Goal: Obtain resource: Obtain resource

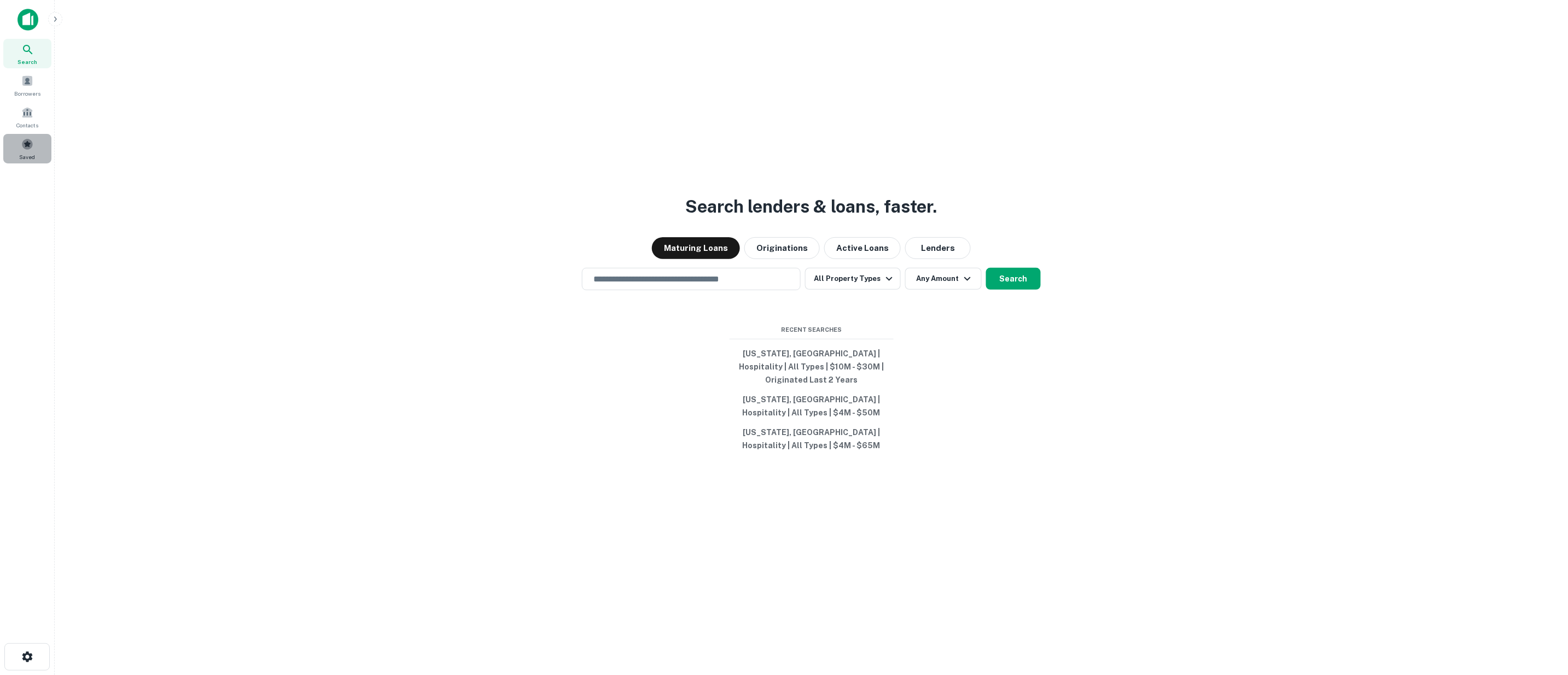
click at [25, 142] on span at bounding box center [28, 144] width 12 height 12
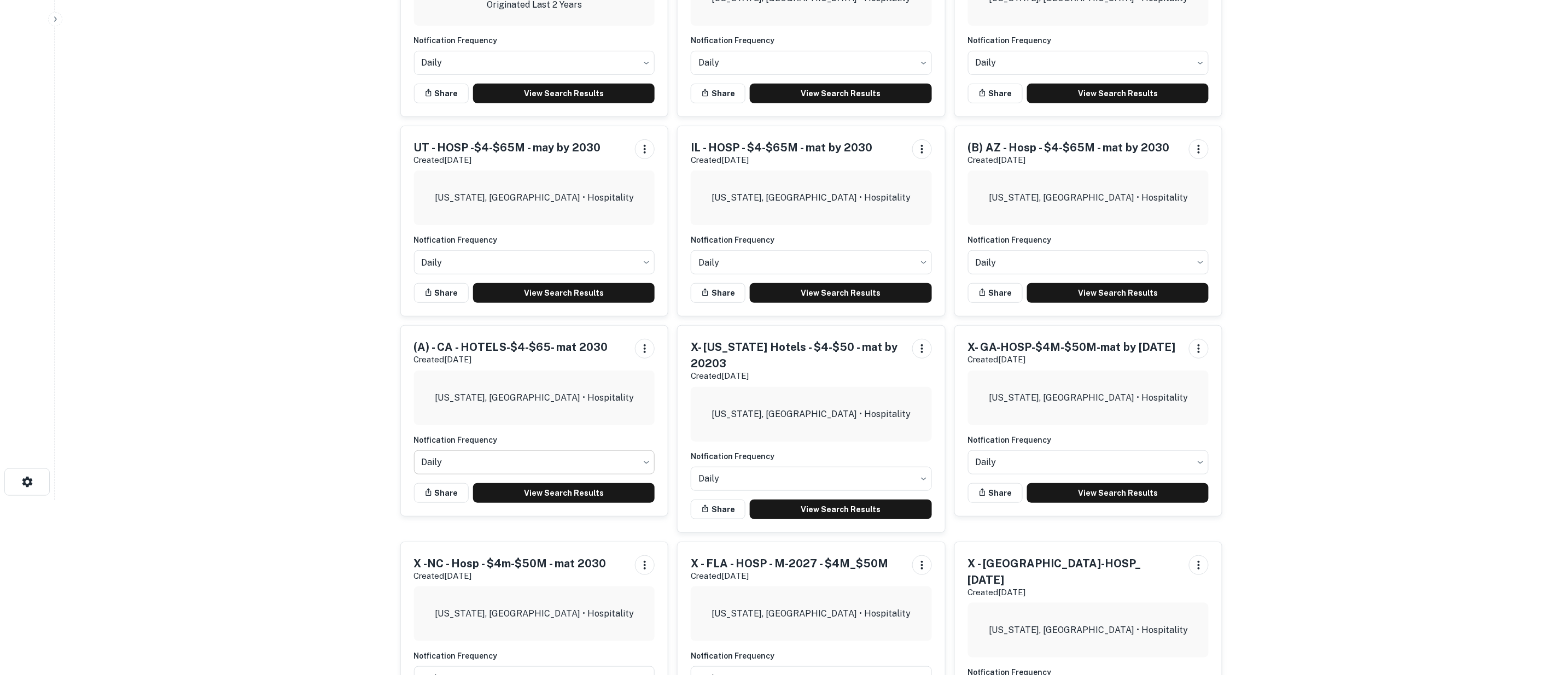
scroll to position [182, 0]
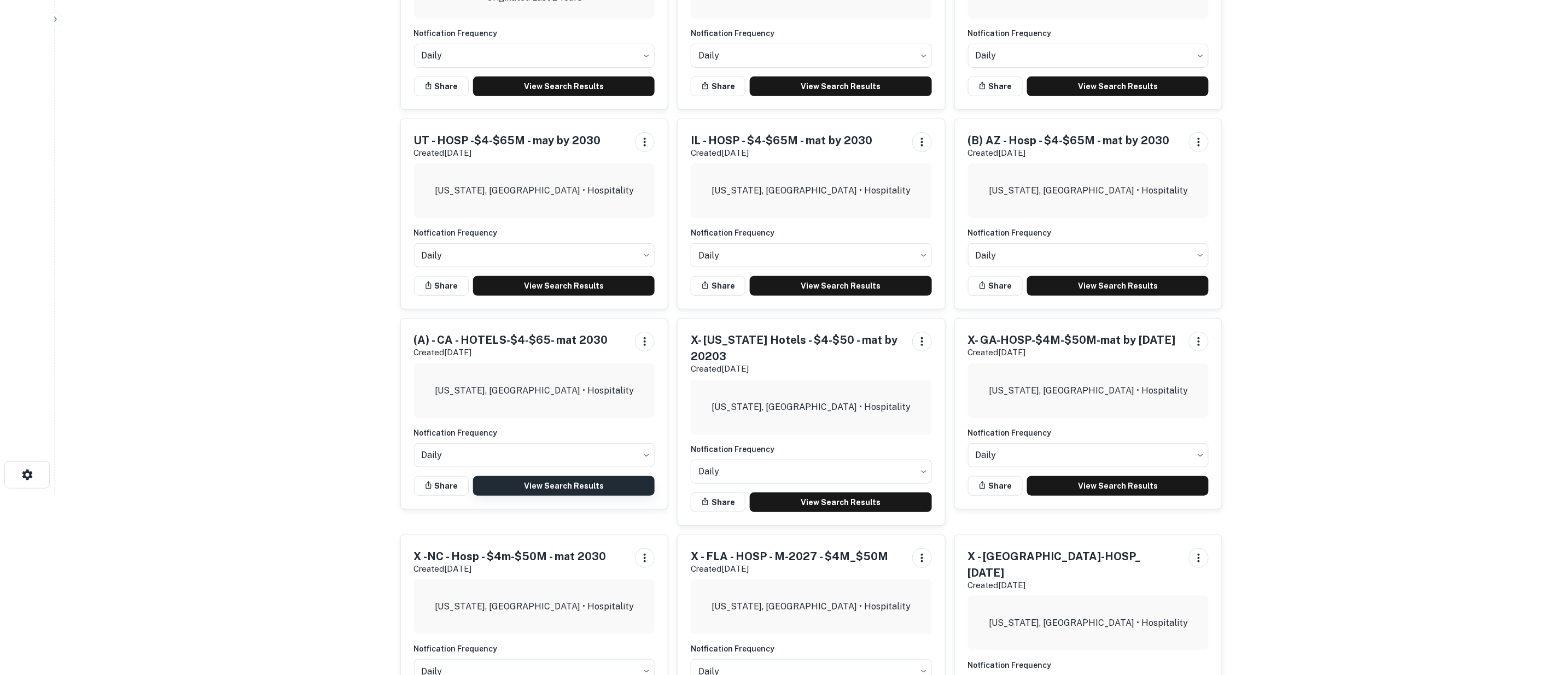
click at [525, 489] on link "View Search Results" at bounding box center [564, 486] width 182 height 20
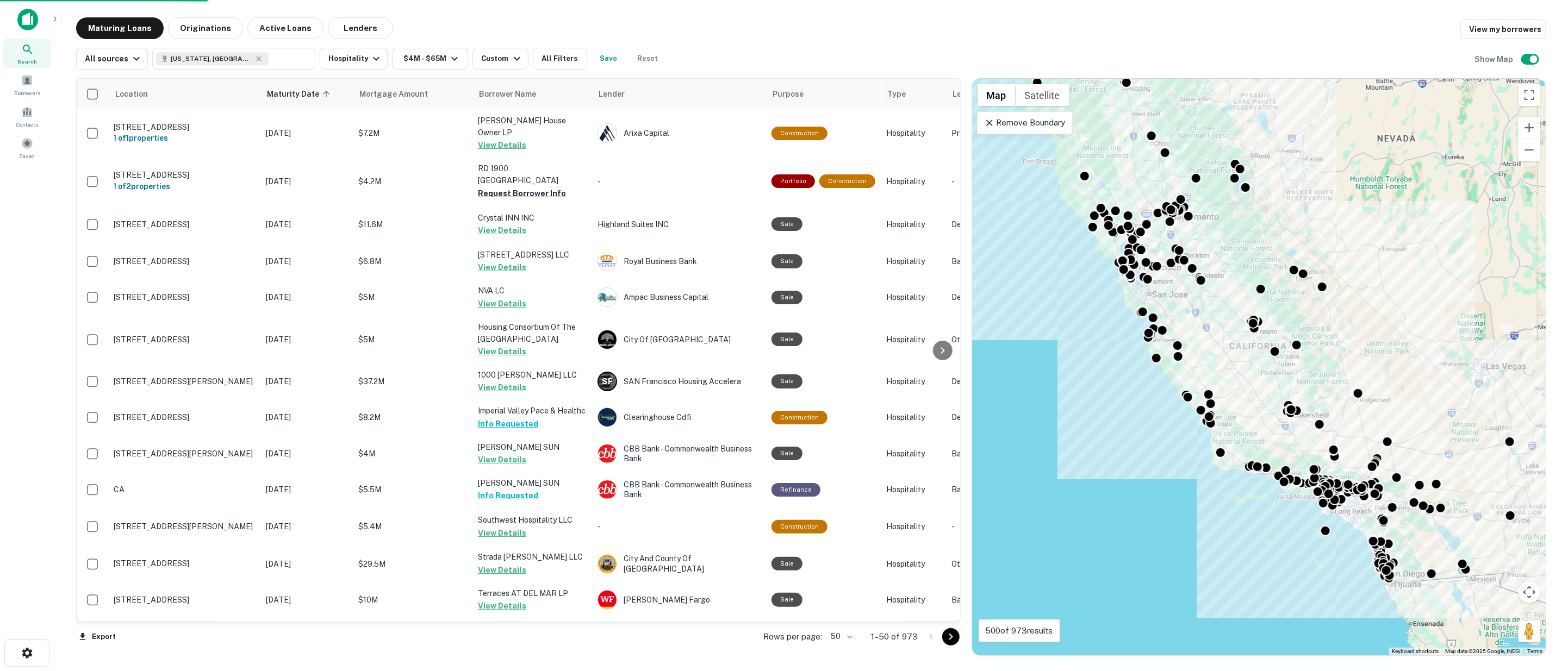
click at [853, 633] on body "Search Borrowers Contacts Saved Maturing Loans Originations Active Loans Lender…" at bounding box center [784, 335] width 1568 height 671
click at [845, 644] on li "100" at bounding box center [843, 648] width 32 height 19
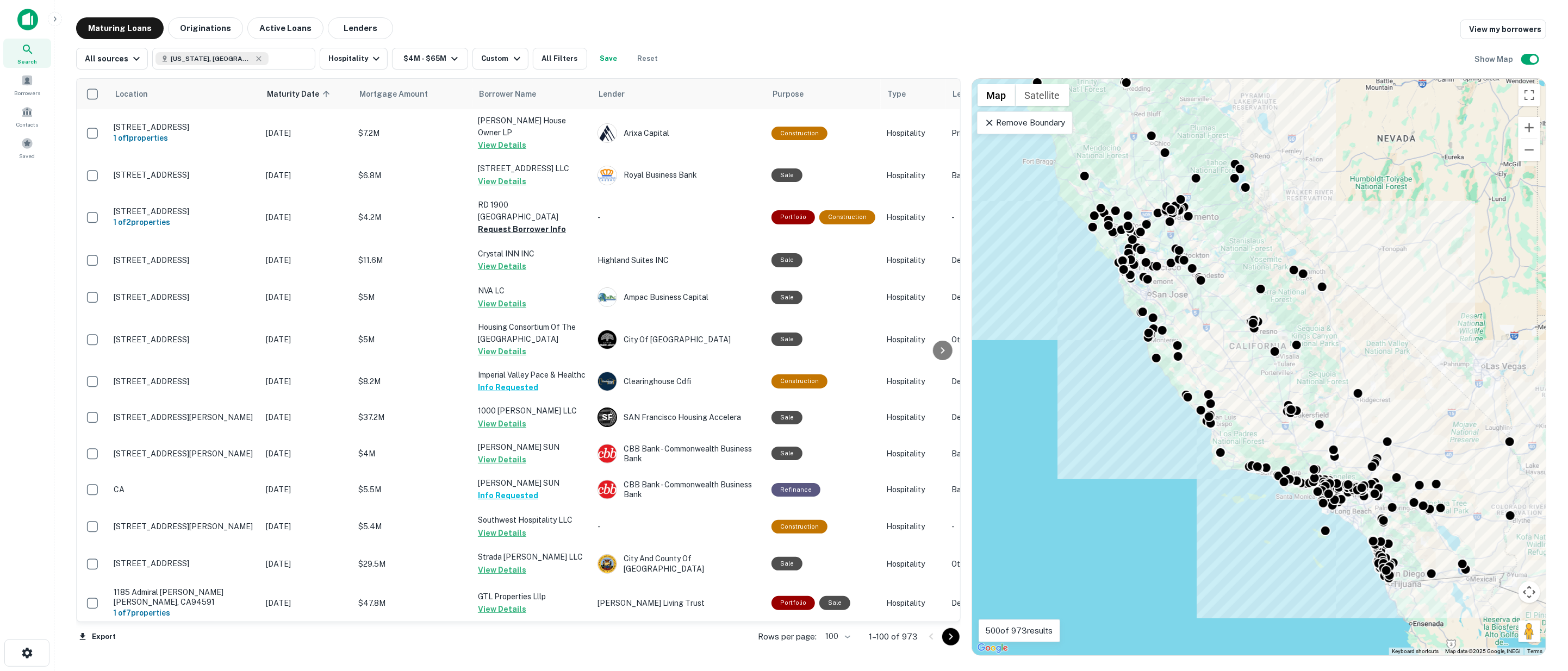
click at [950, 639] on icon "Go to next page" at bounding box center [950, 636] width 13 height 13
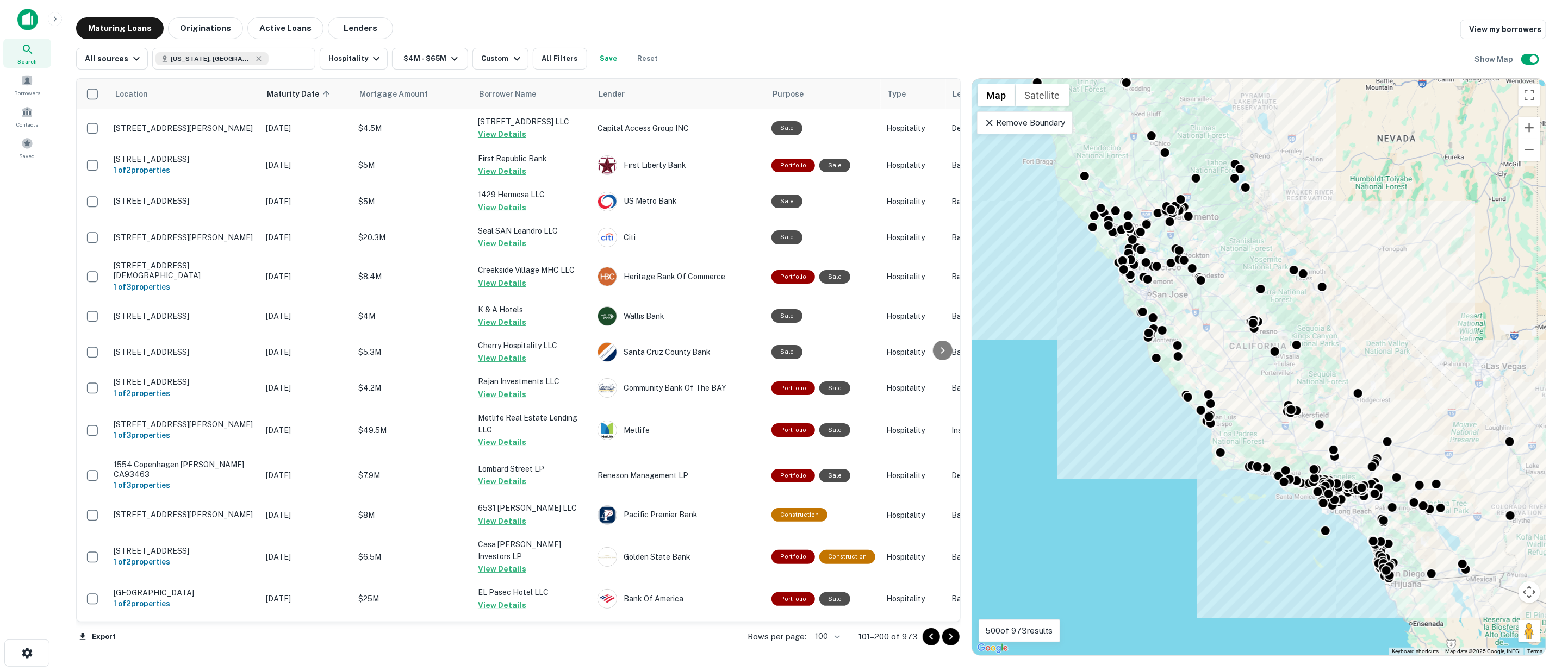
click at [950, 638] on icon "Go to next page" at bounding box center [951, 636] width 4 height 7
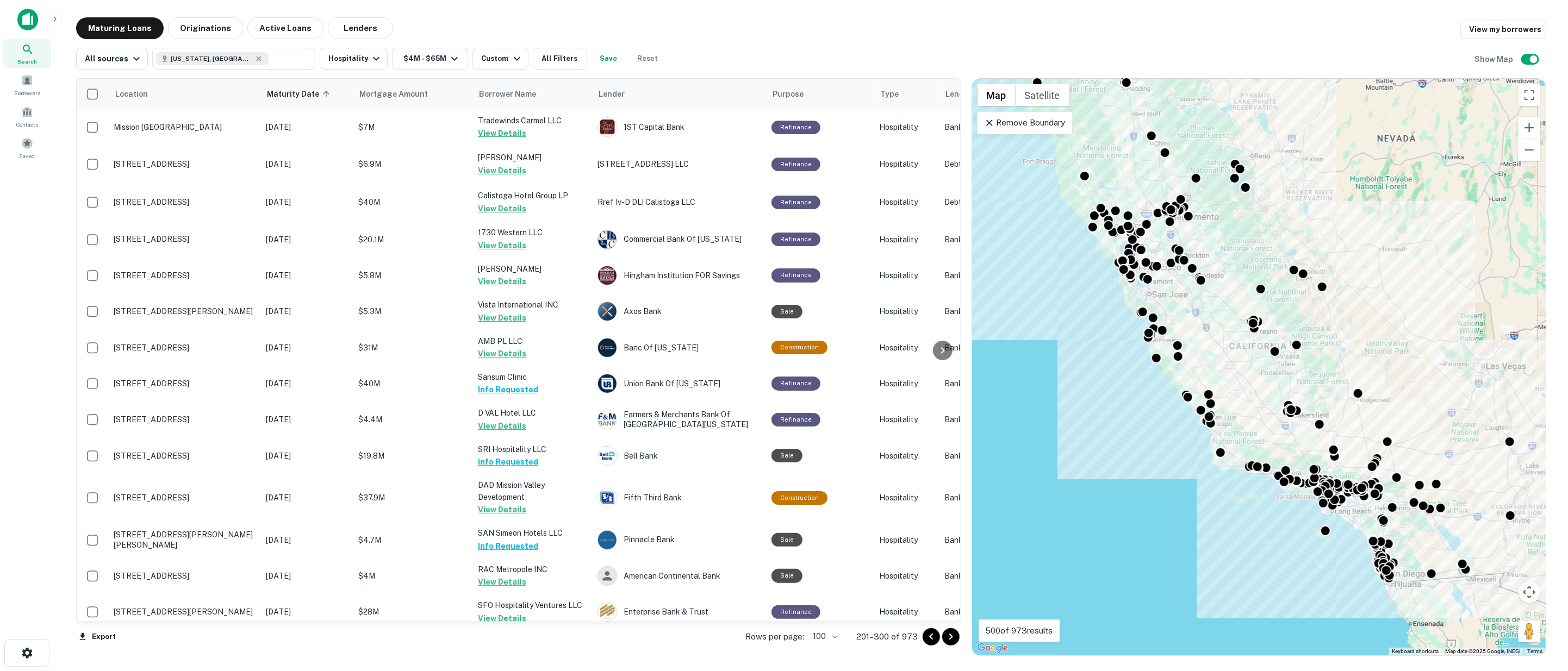
click at [950, 638] on icon "Go to next page" at bounding box center [951, 636] width 4 height 7
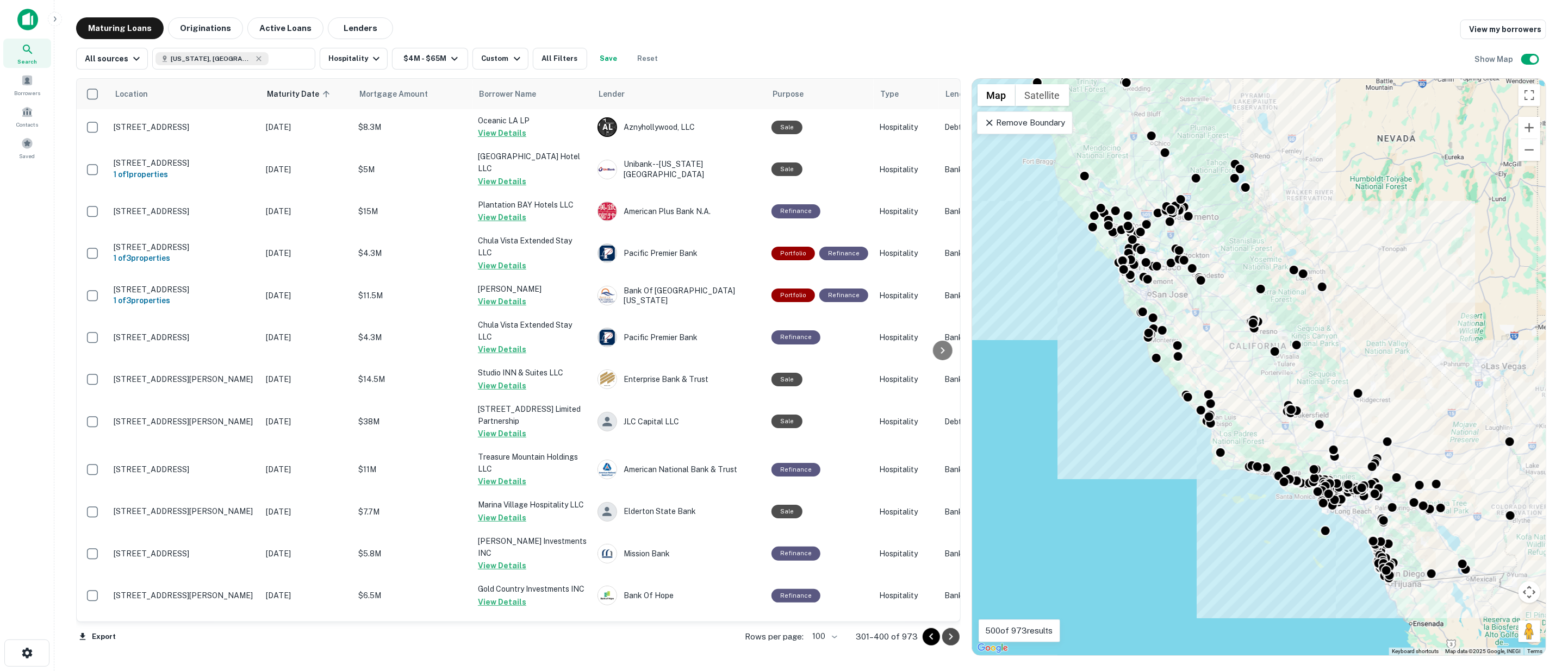
click at [950, 638] on icon "Go to next page" at bounding box center [951, 636] width 4 height 7
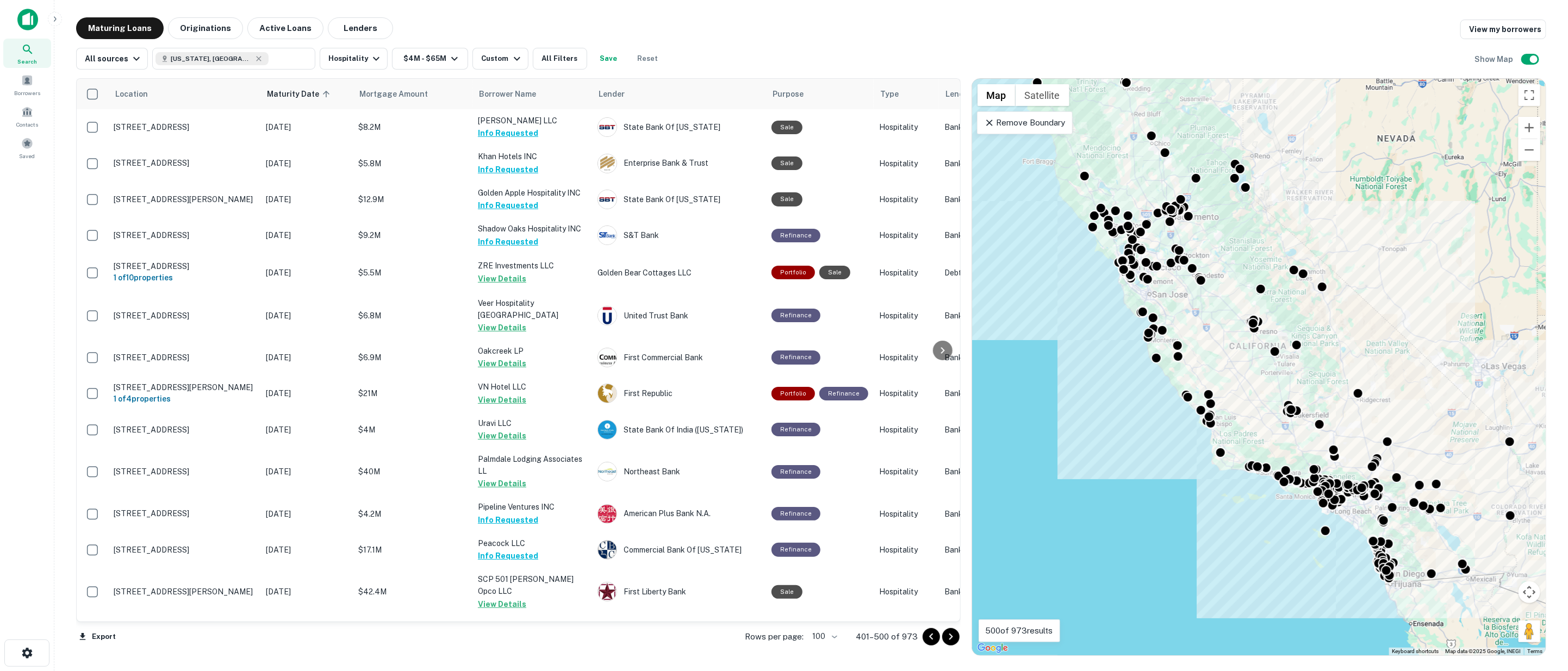
click at [950, 638] on icon "Go to next page" at bounding box center [951, 636] width 4 height 7
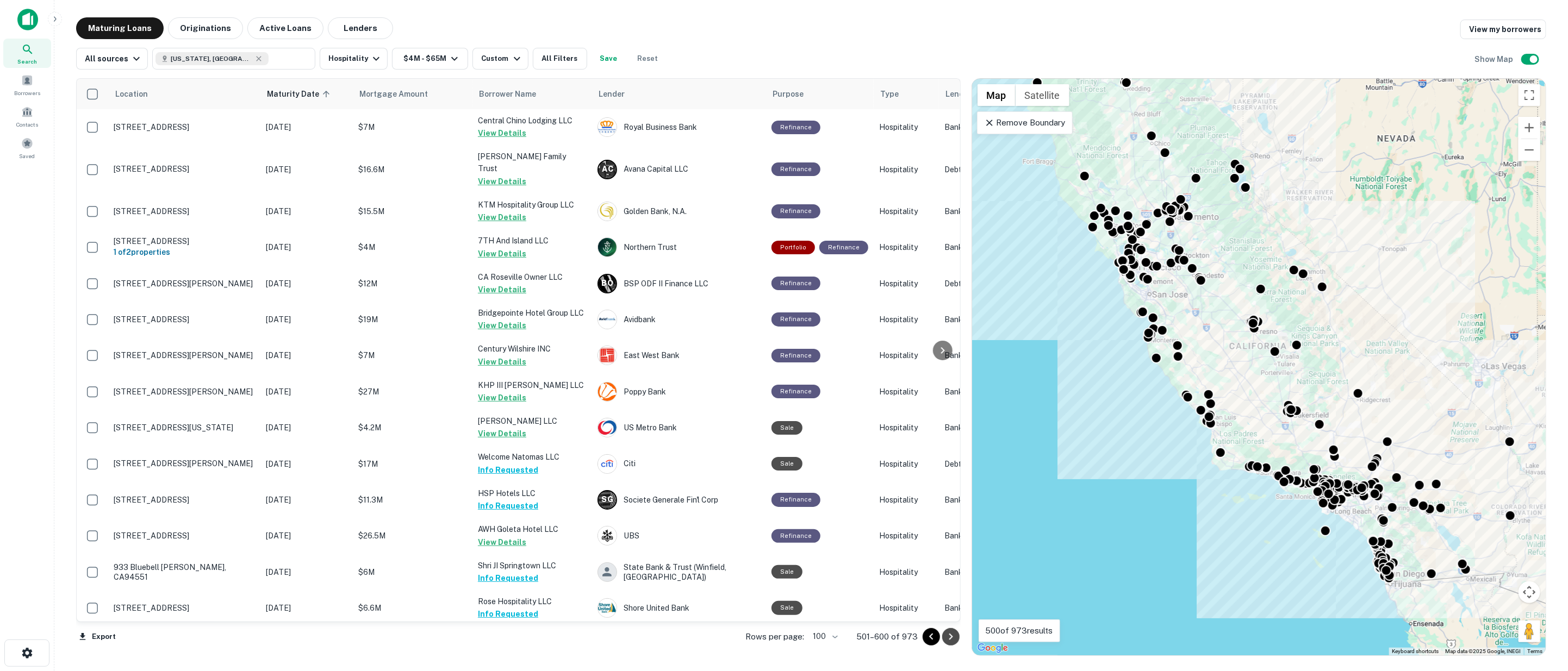
click at [951, 637] on icon "Go to next page" at bounding box center [951, 636] width 4 height 7
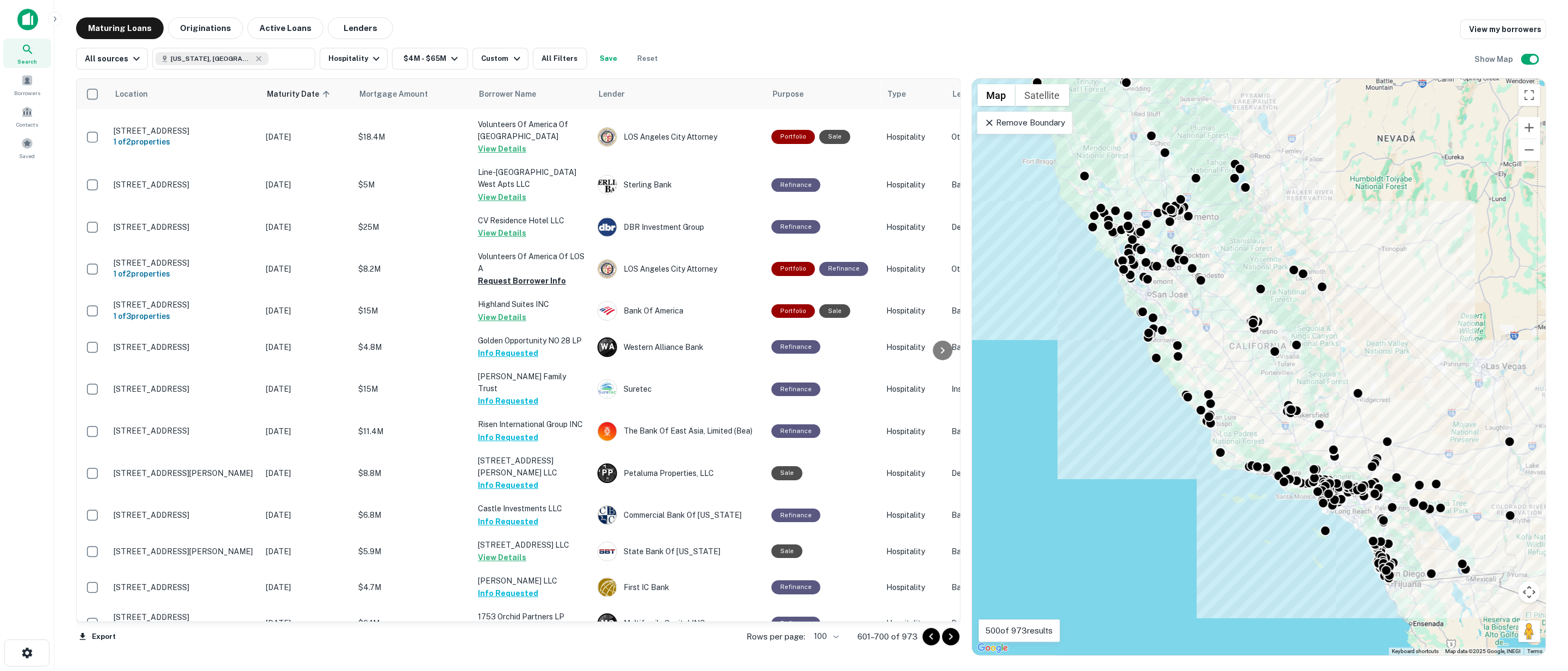
scroll to position [3342, 0]
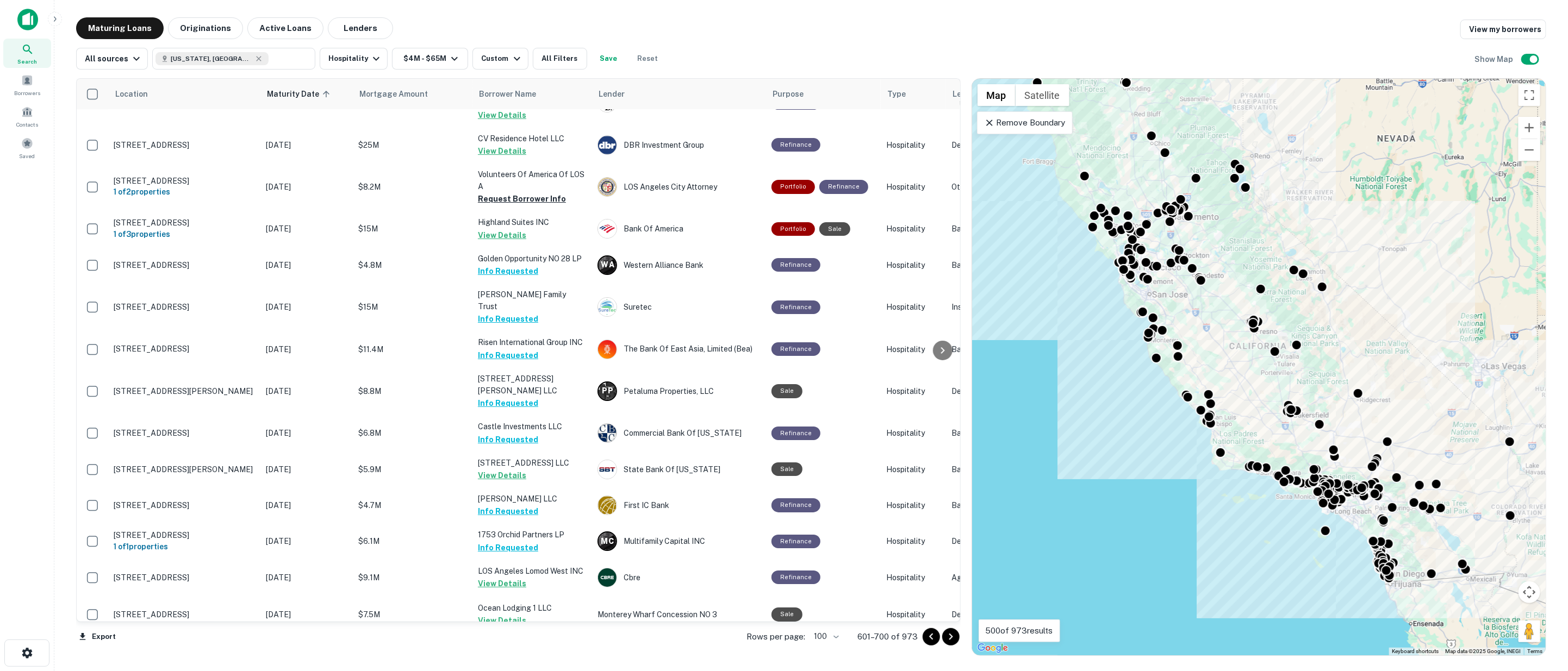
click at [952, 639] on icon "Go to next page" at bounding box center [950, 636] width 13 height 13
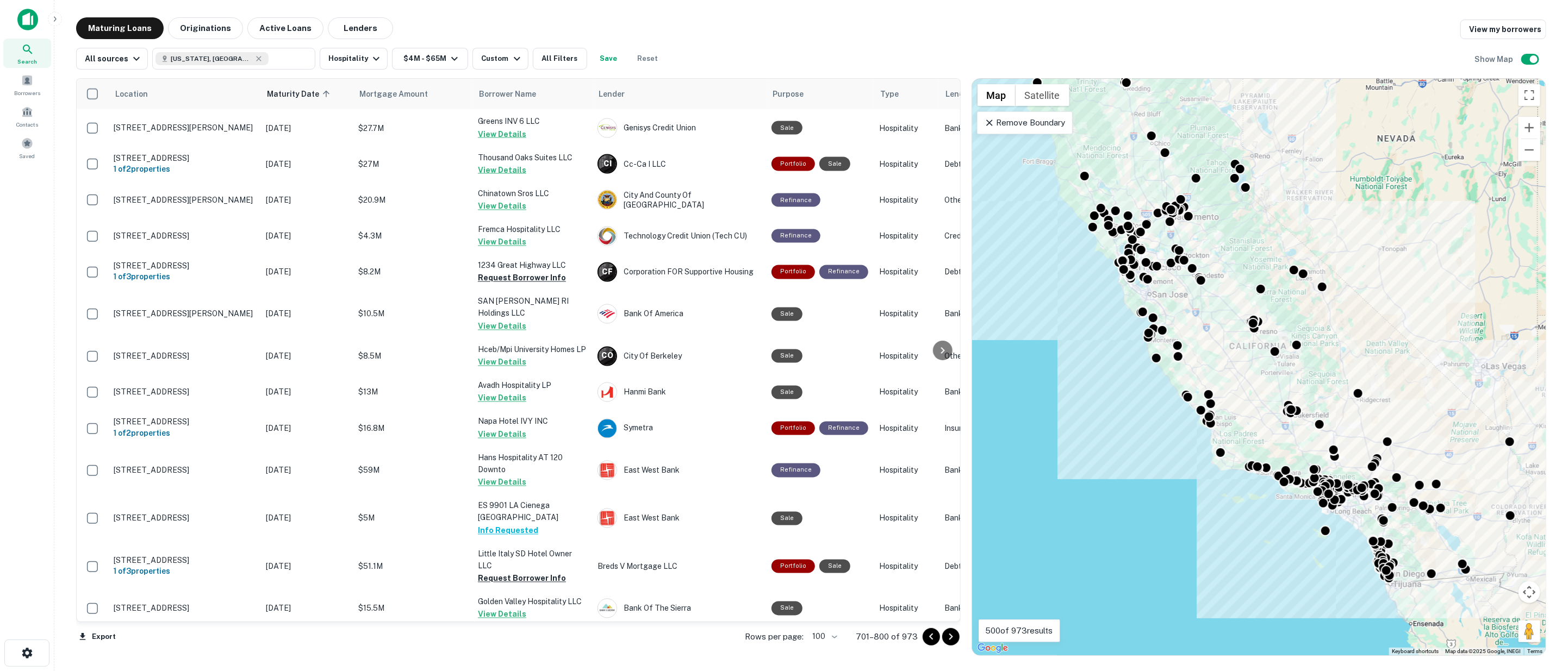
scroll to position [1931, 0]
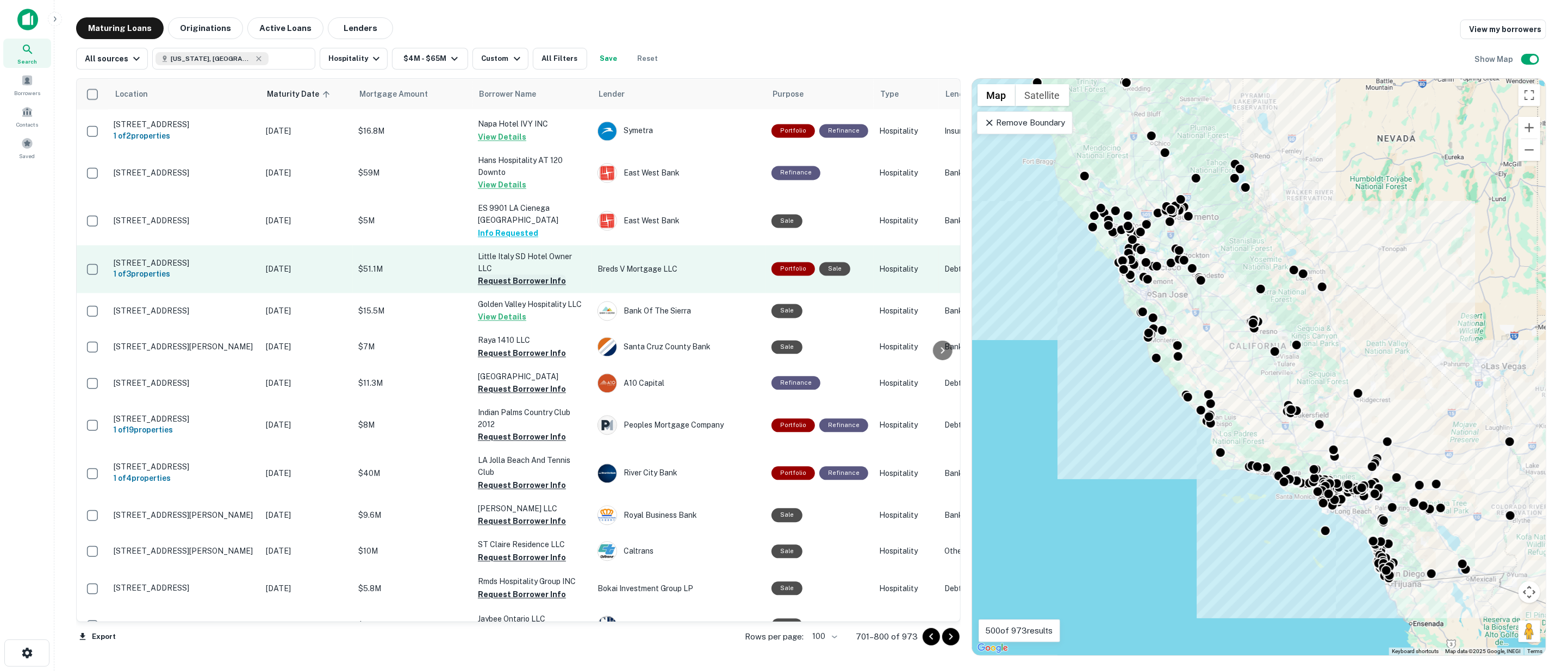
click at [502, 274] on button "Request Borrower Info" at bounding box center [522, 280] width 88 height 13
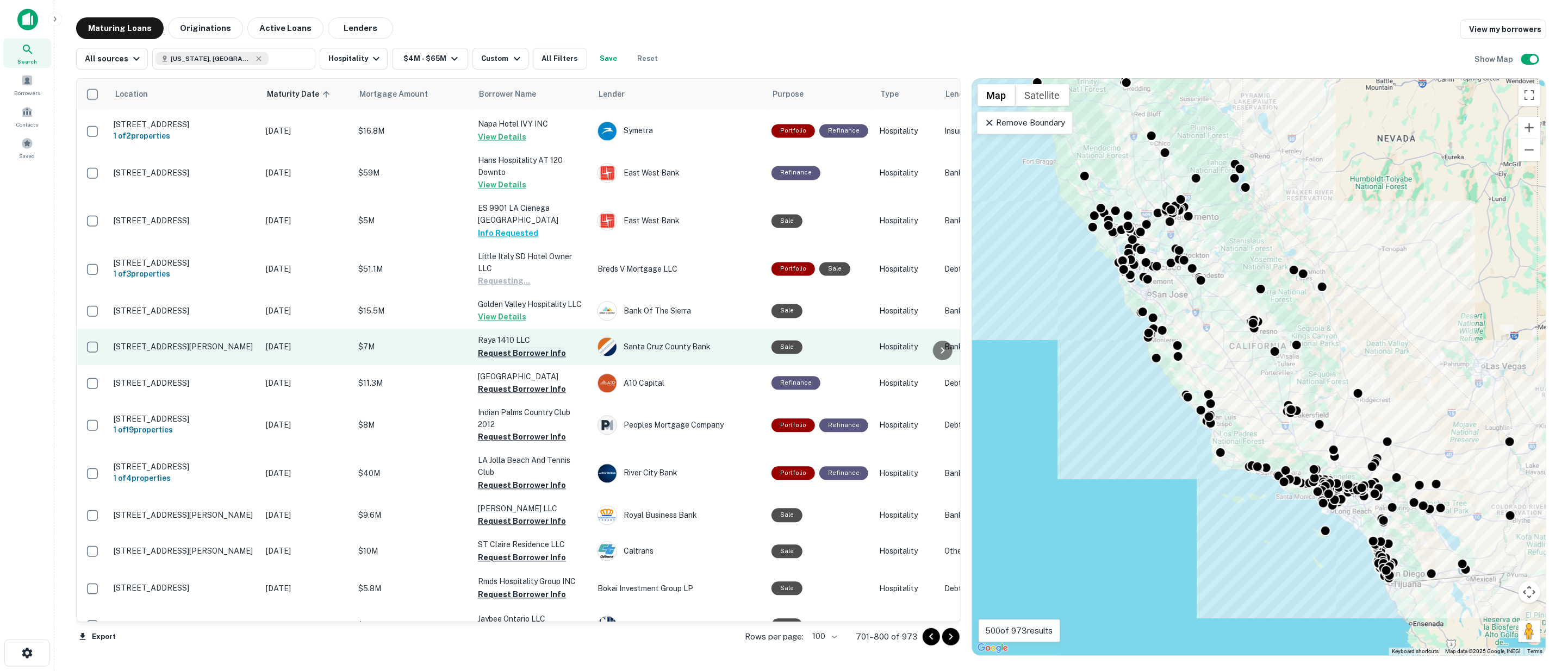
click at [522, 347] on button "Request Borrower Info" at bounding box center [522, 353] width 88 height 13
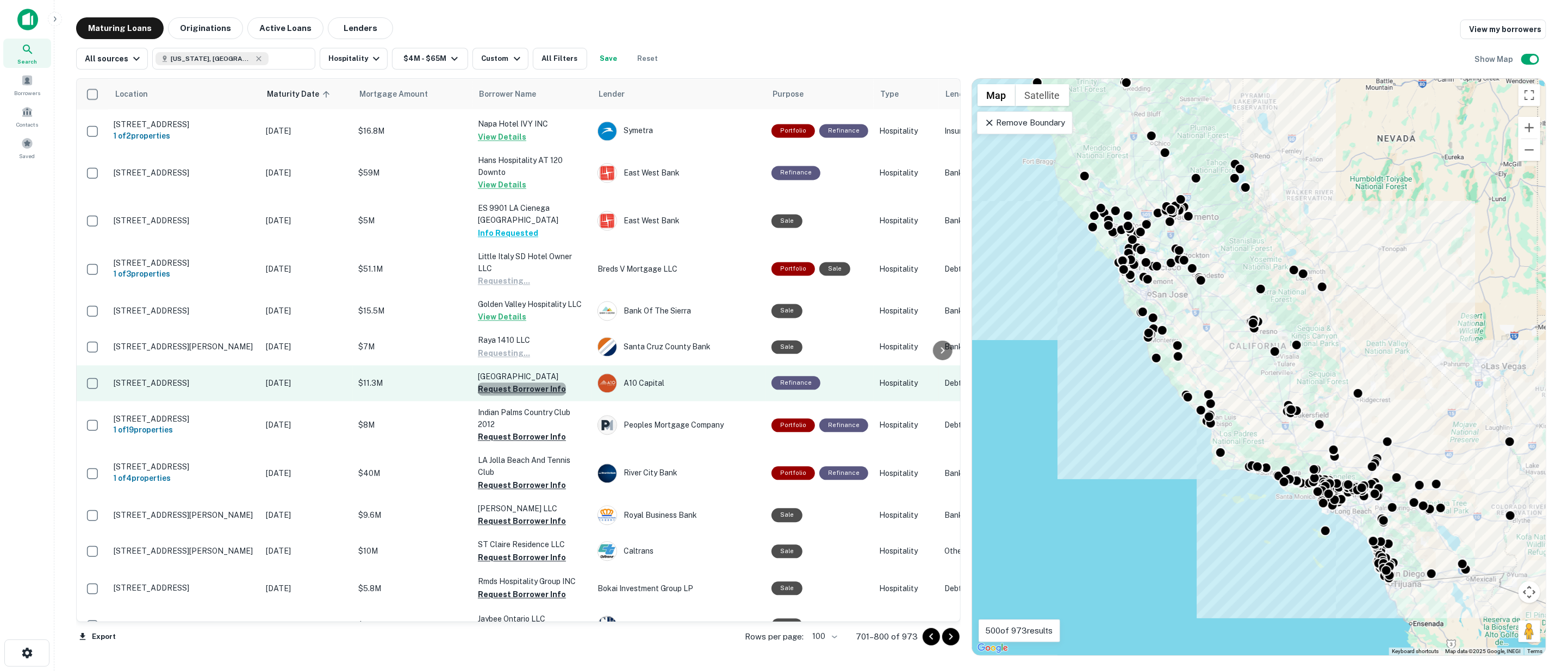
click at [522, 383] on button "Request Borrower Info" at bounding box center [522, 389] width 88 height 13
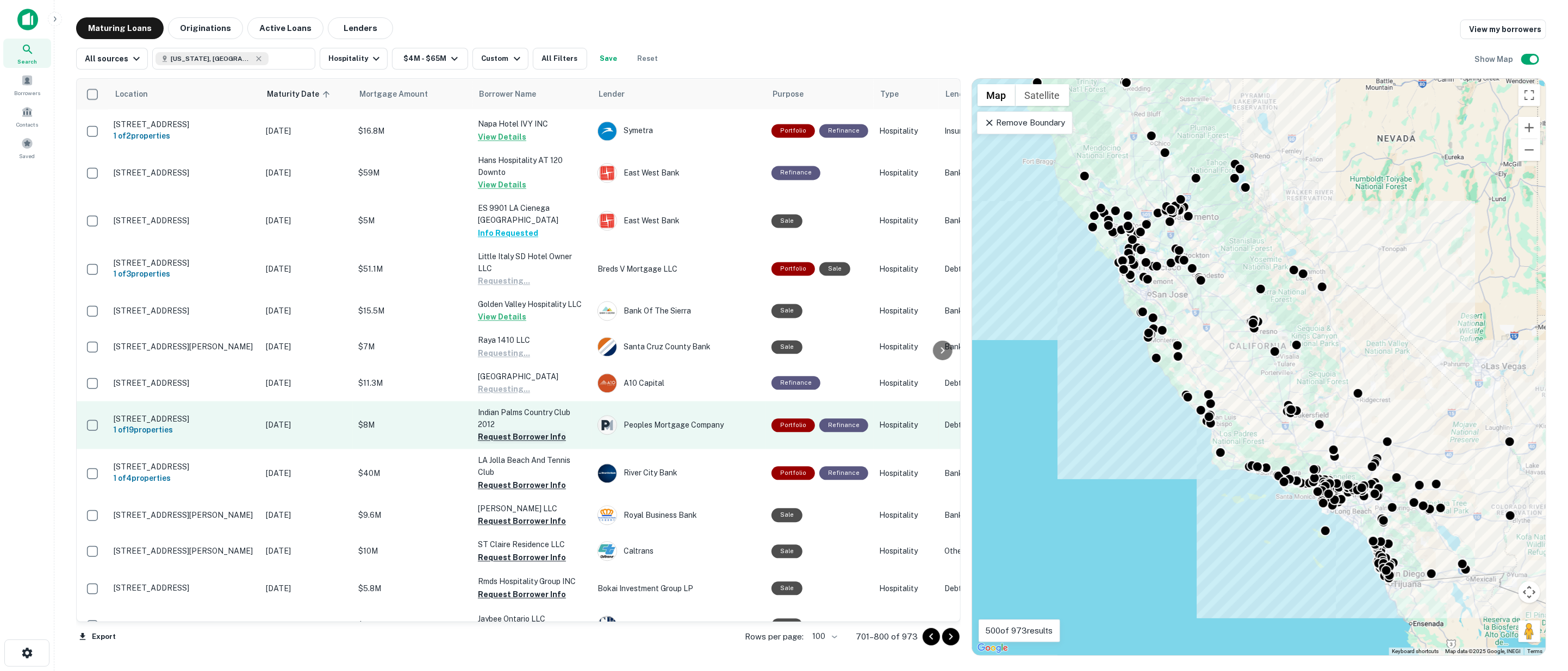
click at [533, 430] on button "Request Borrower Info" at bounding box center [522, 436] width 88 height 13
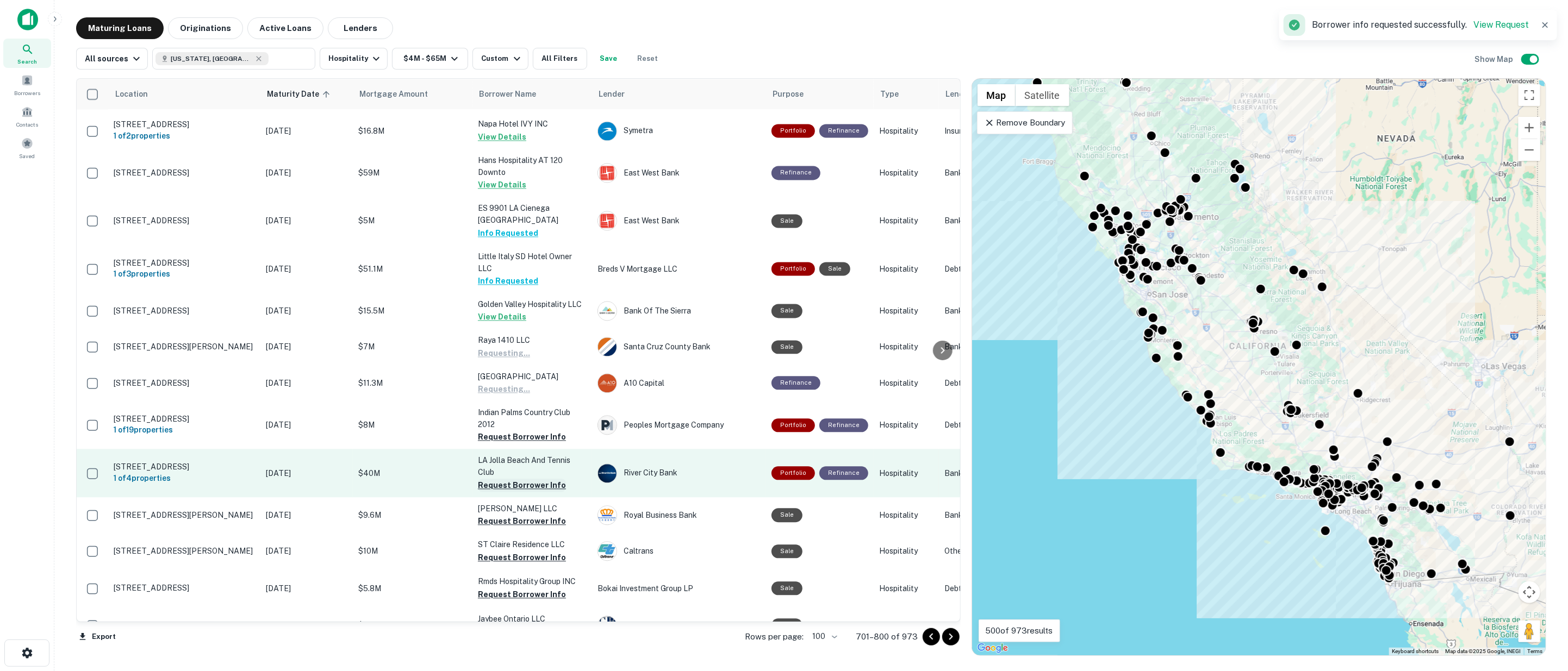
click at [529, 479] on button "Request Borrower Info" at bounding box center [522, 485] width 88 height 13
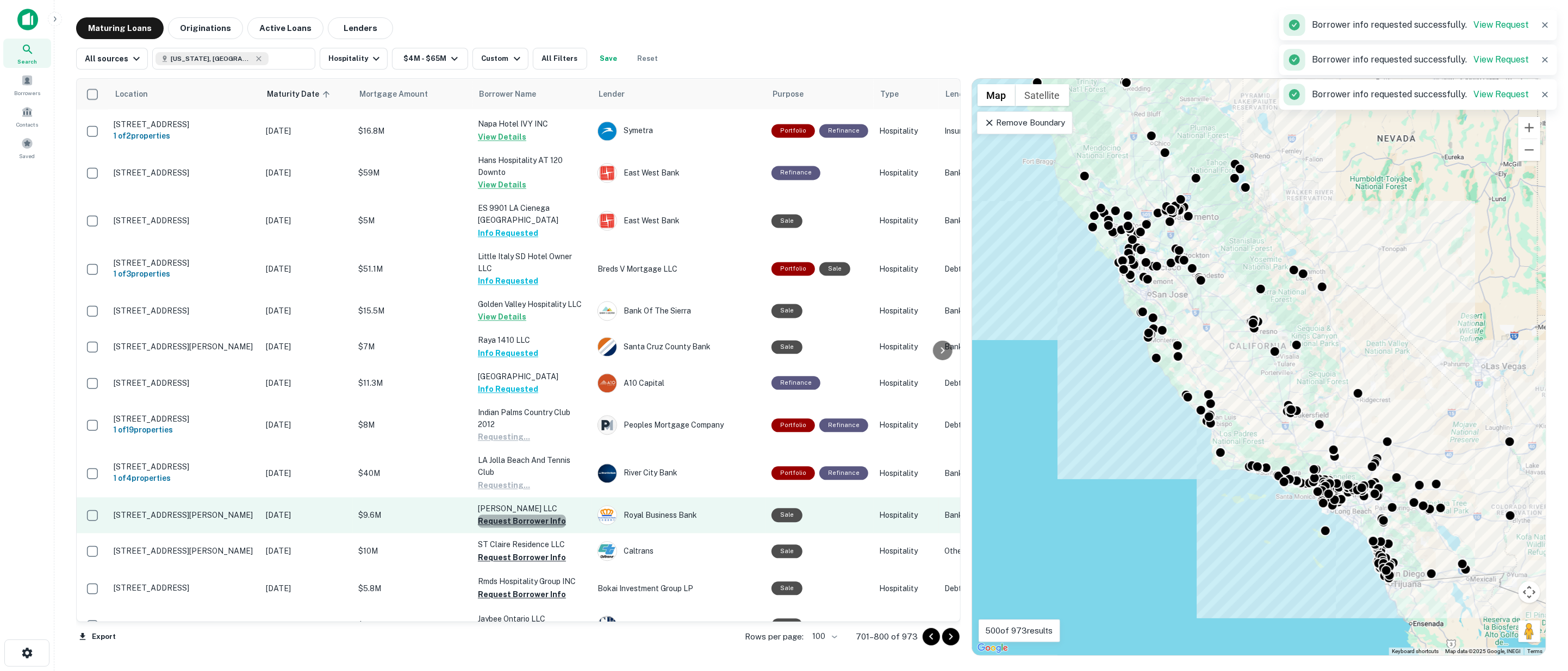
click at [532, 515] on button "Request Borrower Info" at bounding box center [522, 521] width 88 height 13
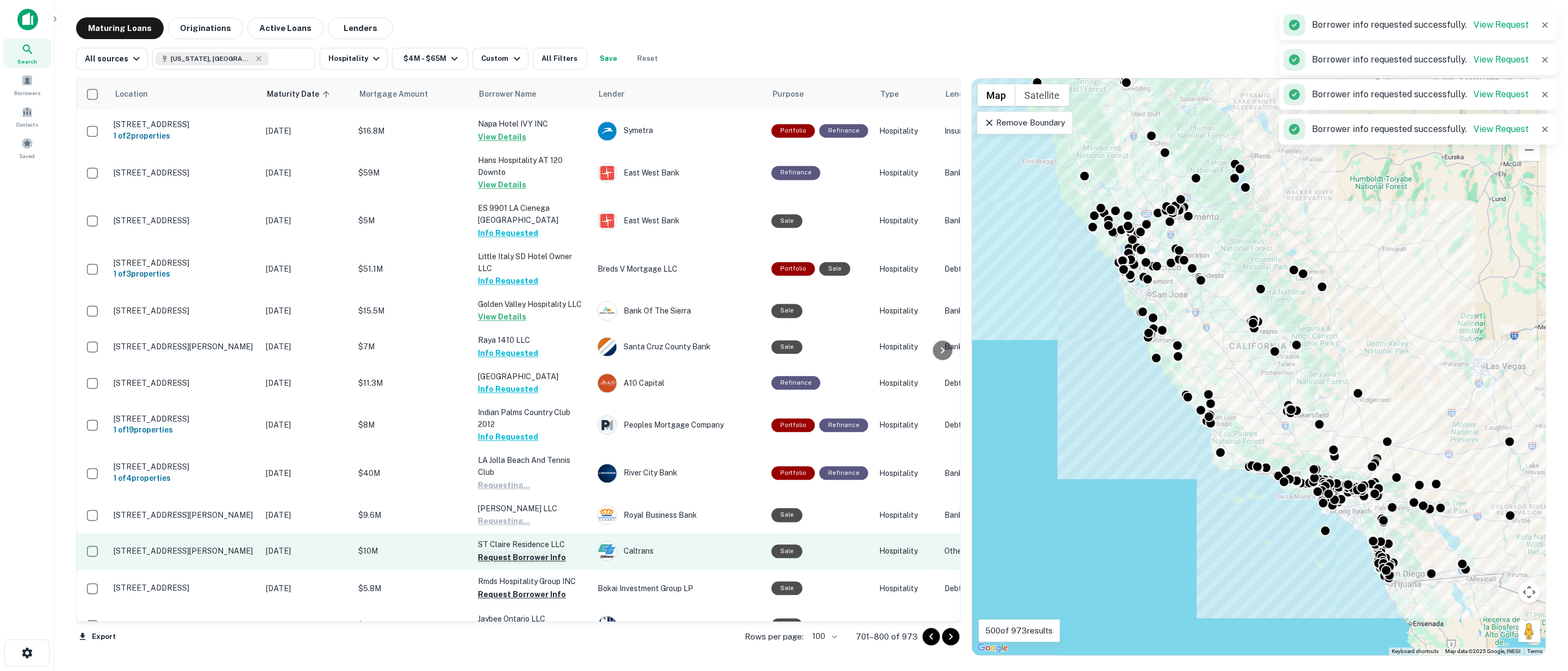
click at [534, 551] on button "Request Borrower Info" at bounding box center [522, 557] width 88 height 13
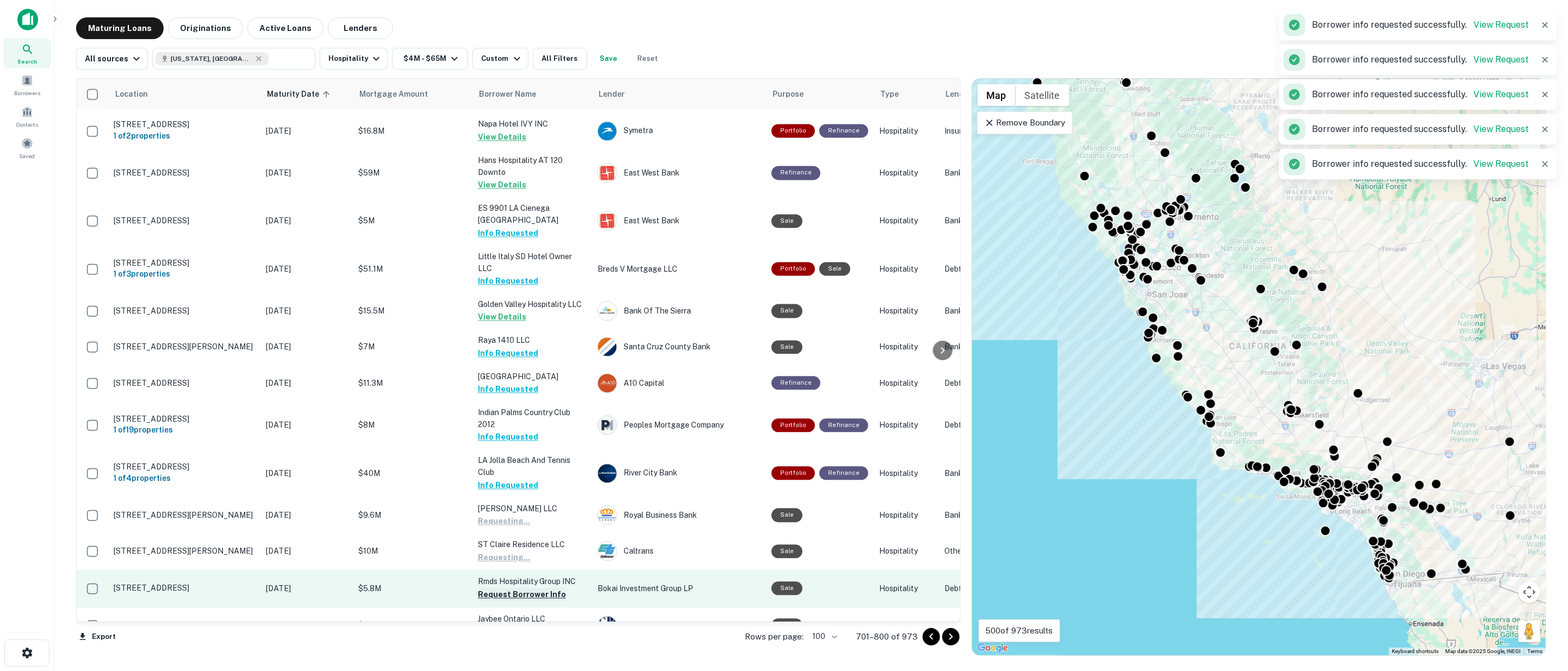
click at [529, 588] on button "Request Borrower Info" at bounding box center [522, 594] width 88 height 13
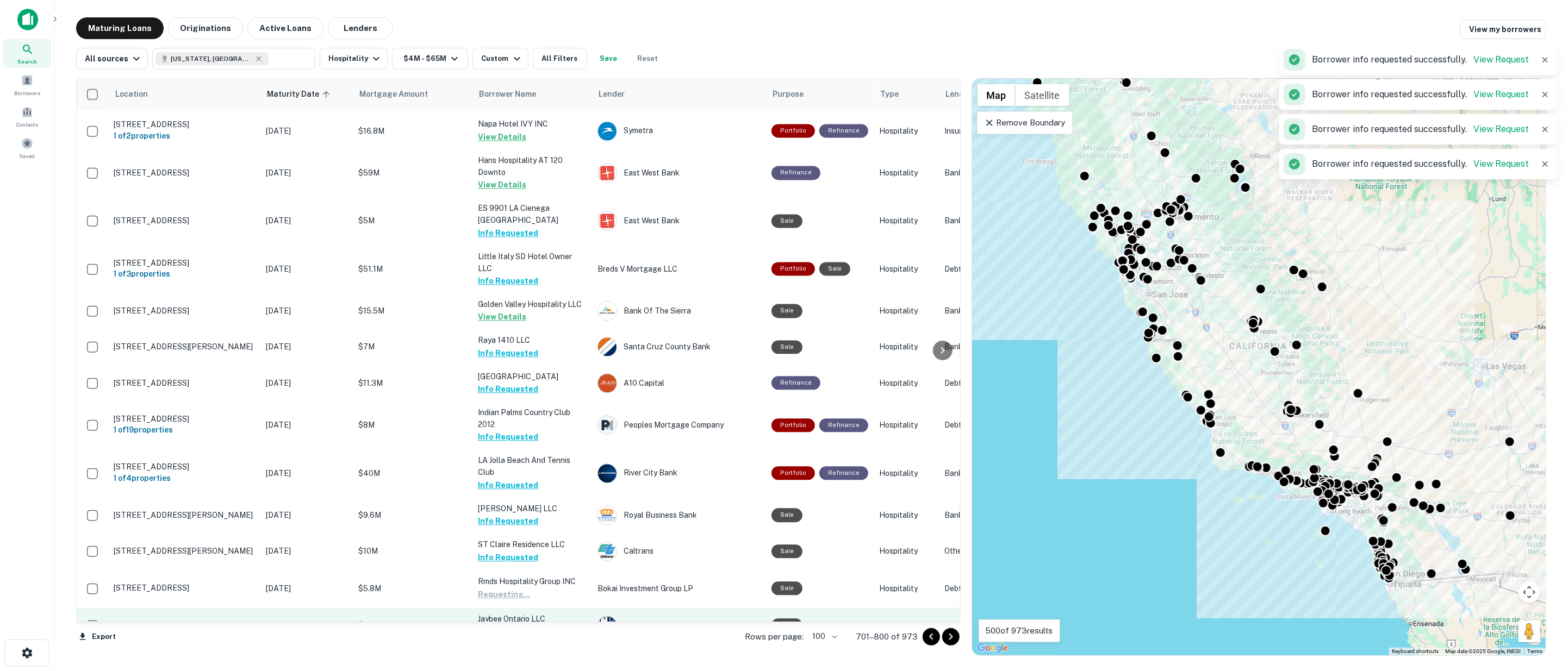
scroll to position [2053, 0]
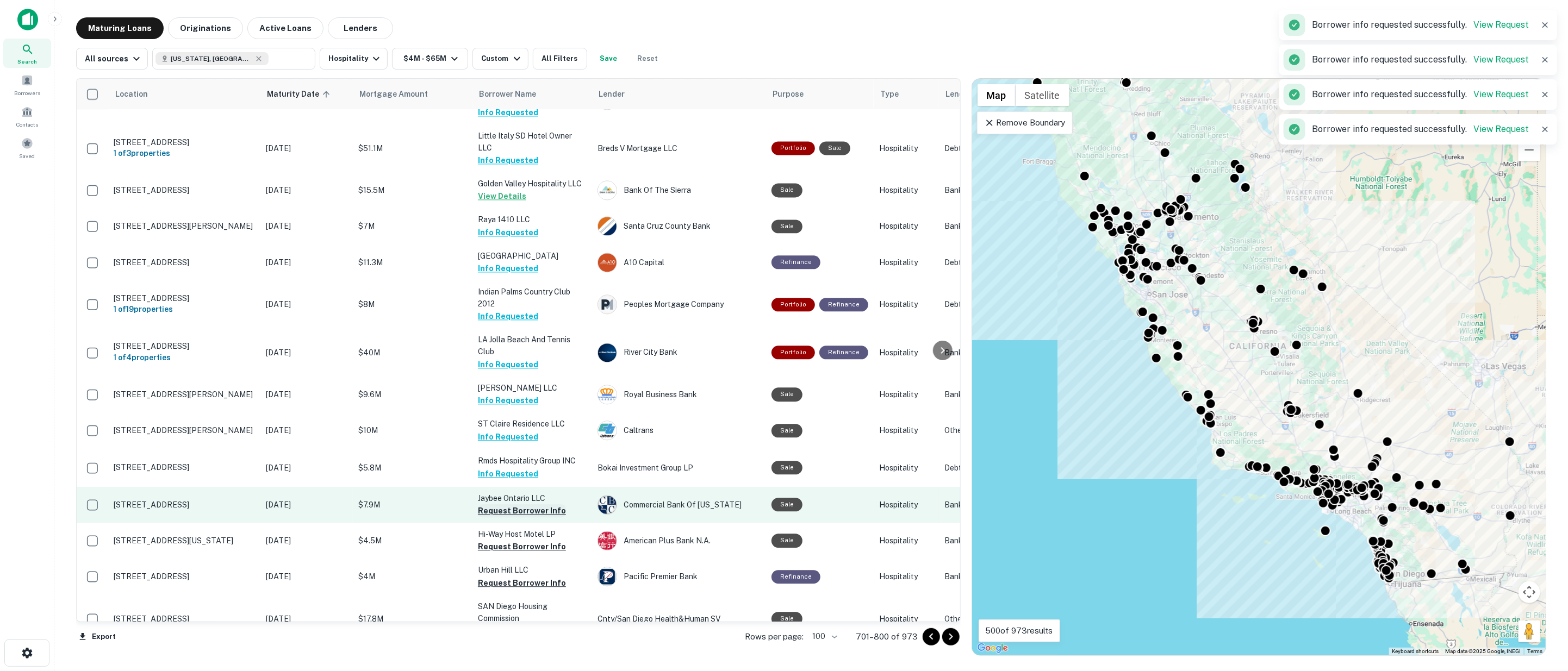
click at [508, 504] on button "Request Borrower Info" at bounding box center [522, 510] width 88 height 13
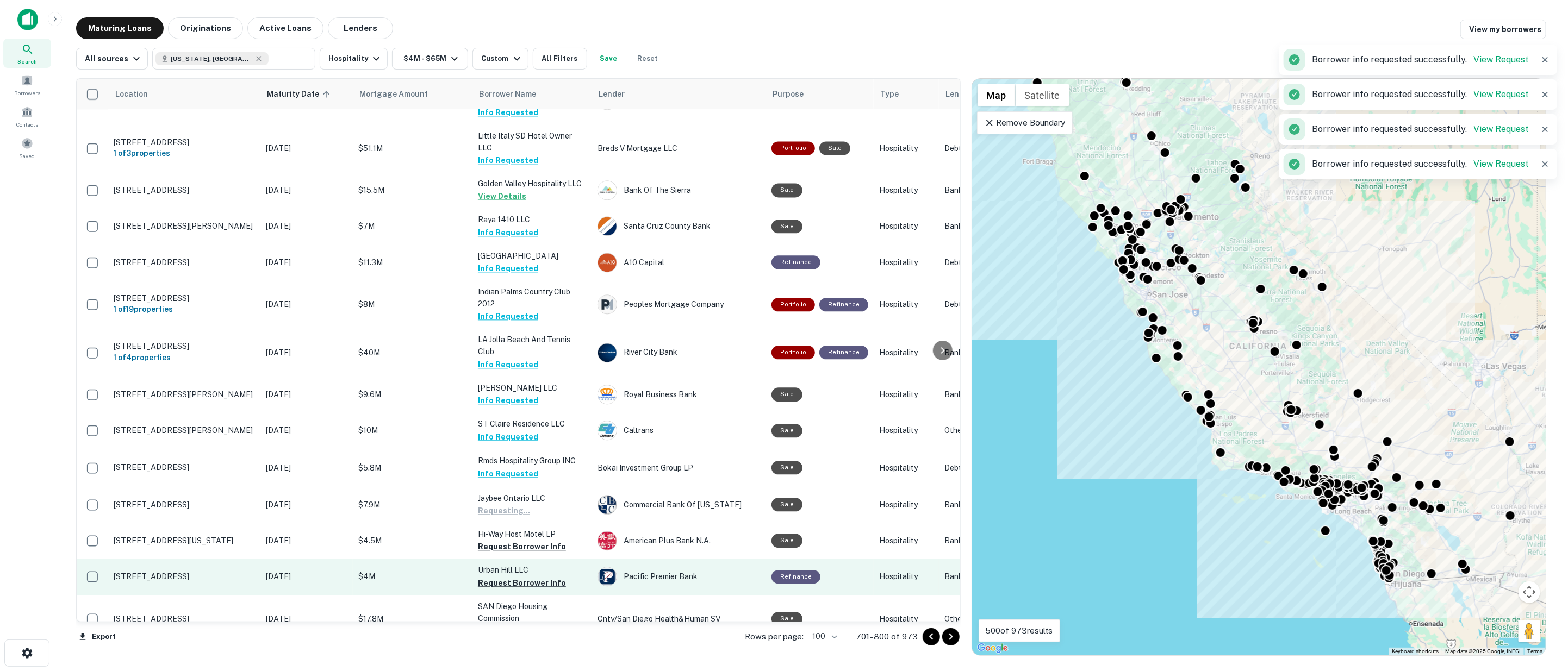
click at [512, 540] on button "Request Borrower Info" at bounding box center [522, 546] width 88 height 13
click at [514, 577] on button "Request Borrower Info" at bounding box center [522, 583] width 88 height 13
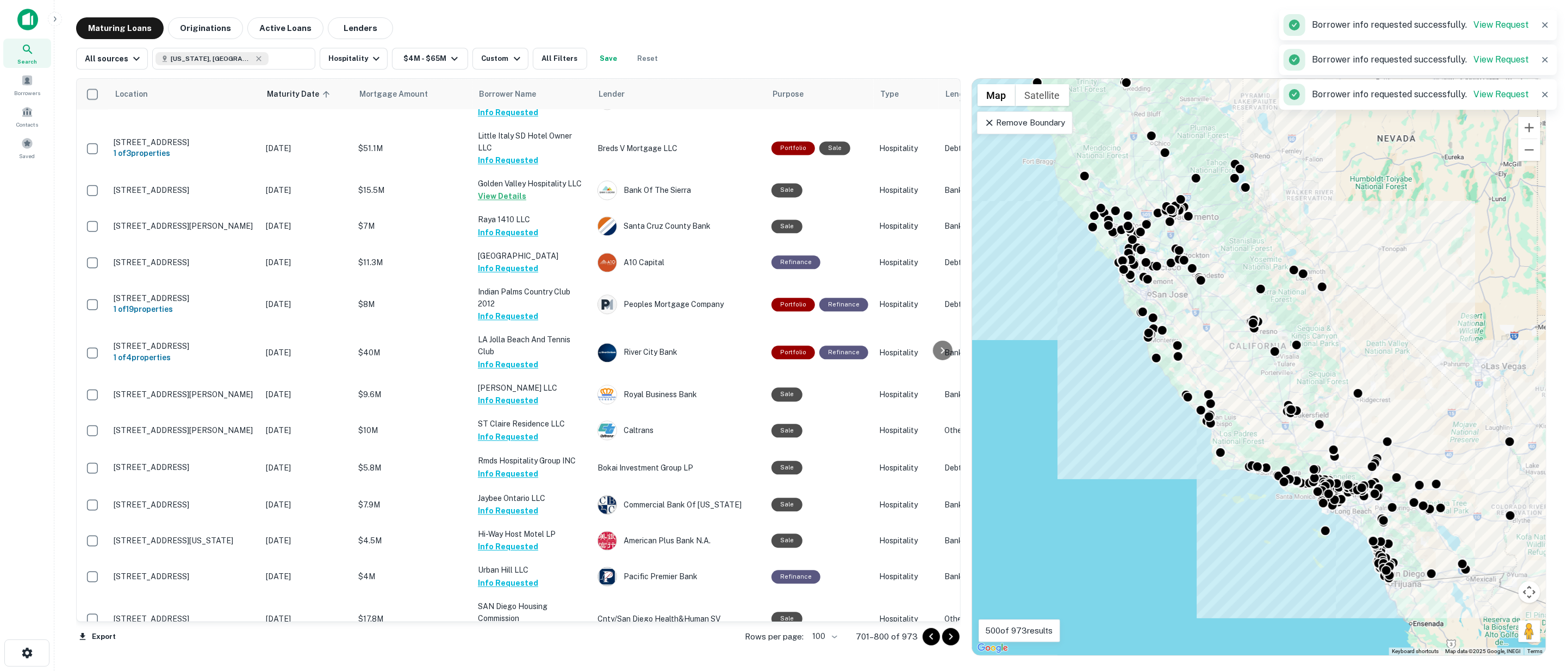
scroll to position [2234, 0]
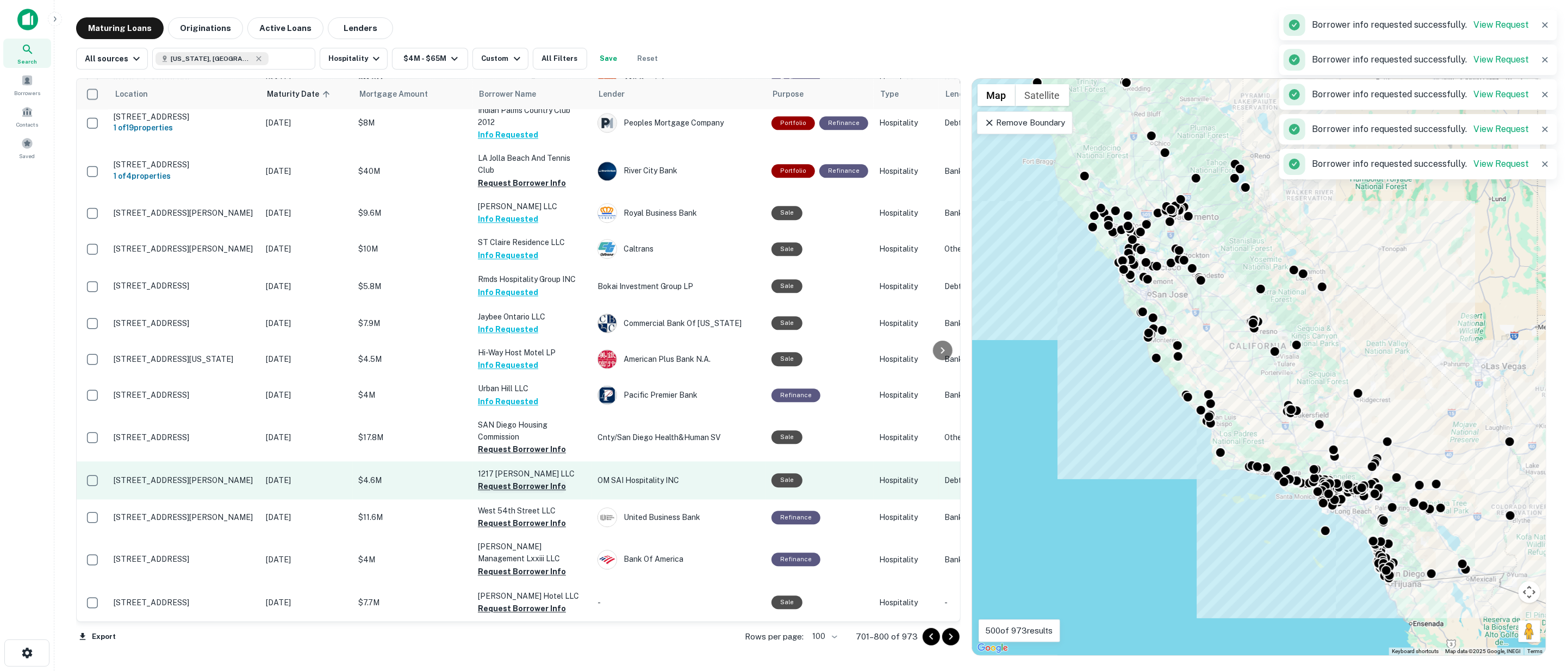
click at [509, 480] on button "Request Borrower Info" at bounding box center [522, 486] width 88 height 13
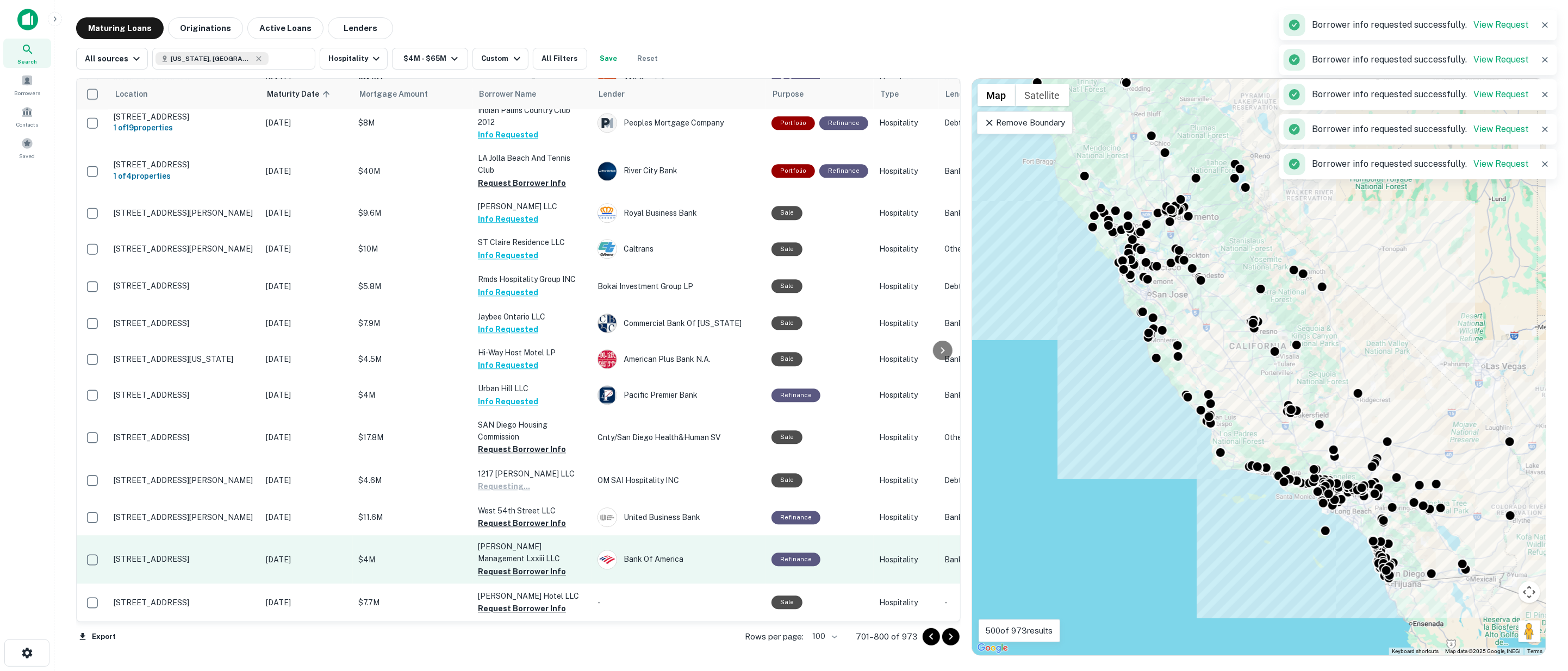
click at [514, 516] on button "Request Borrower Info" at bounding box center [522, 523] width 88 height 13
click at [517, 565] on button "Request Borrower Info" at bounding box center [522, 571] width 88 height 13
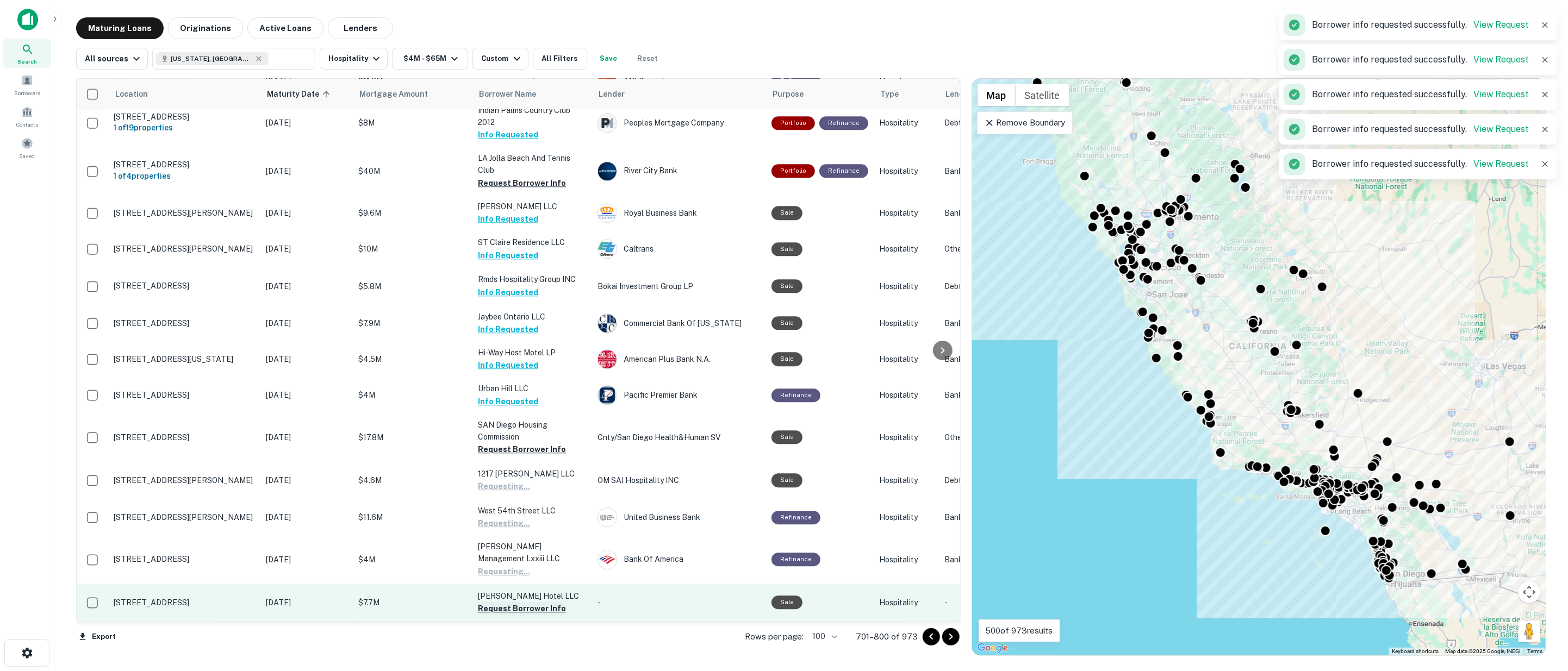
click at [520, 602] on button "Request Borrower Info" at bounding box center [522, 608] width 88 height 13
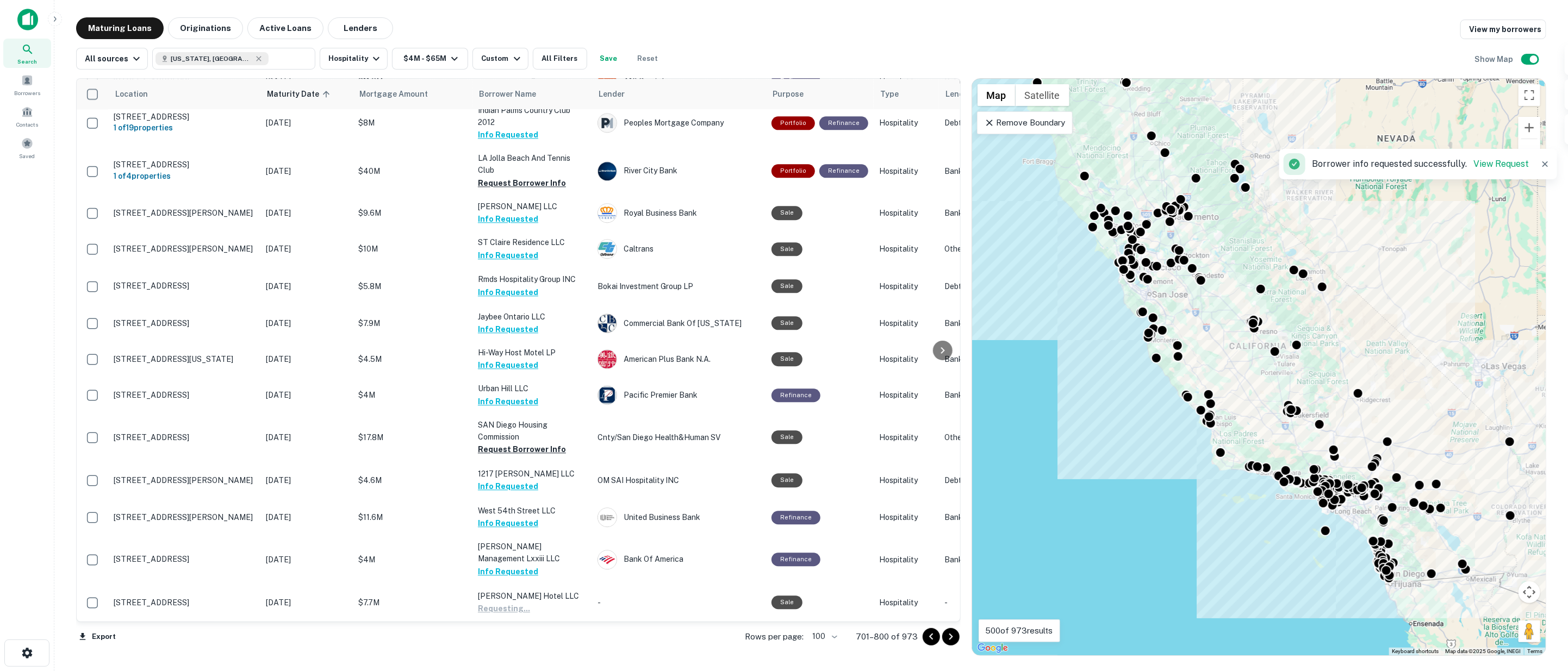
scroll to position [2475, 0]
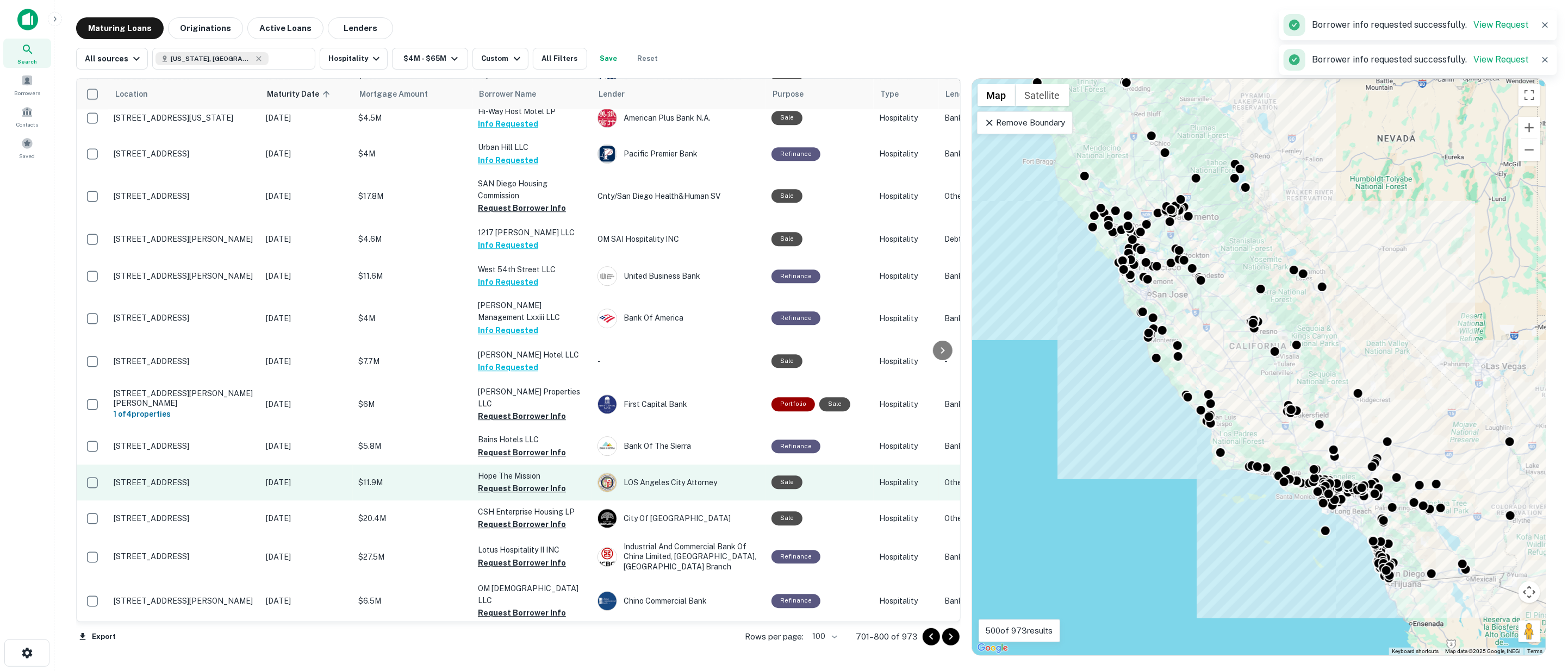
click at [496, 409] on button "Request Borrower Info" at bounding box center [522, 415] width 88 height 13
click at [499, 446] on button "Request Borrower Info" at bounding box center [522, 452] width 88 height 13
click at [506, 482] on button "Request Borrower Info" at bounding box center [522, 488] width 88 height 13
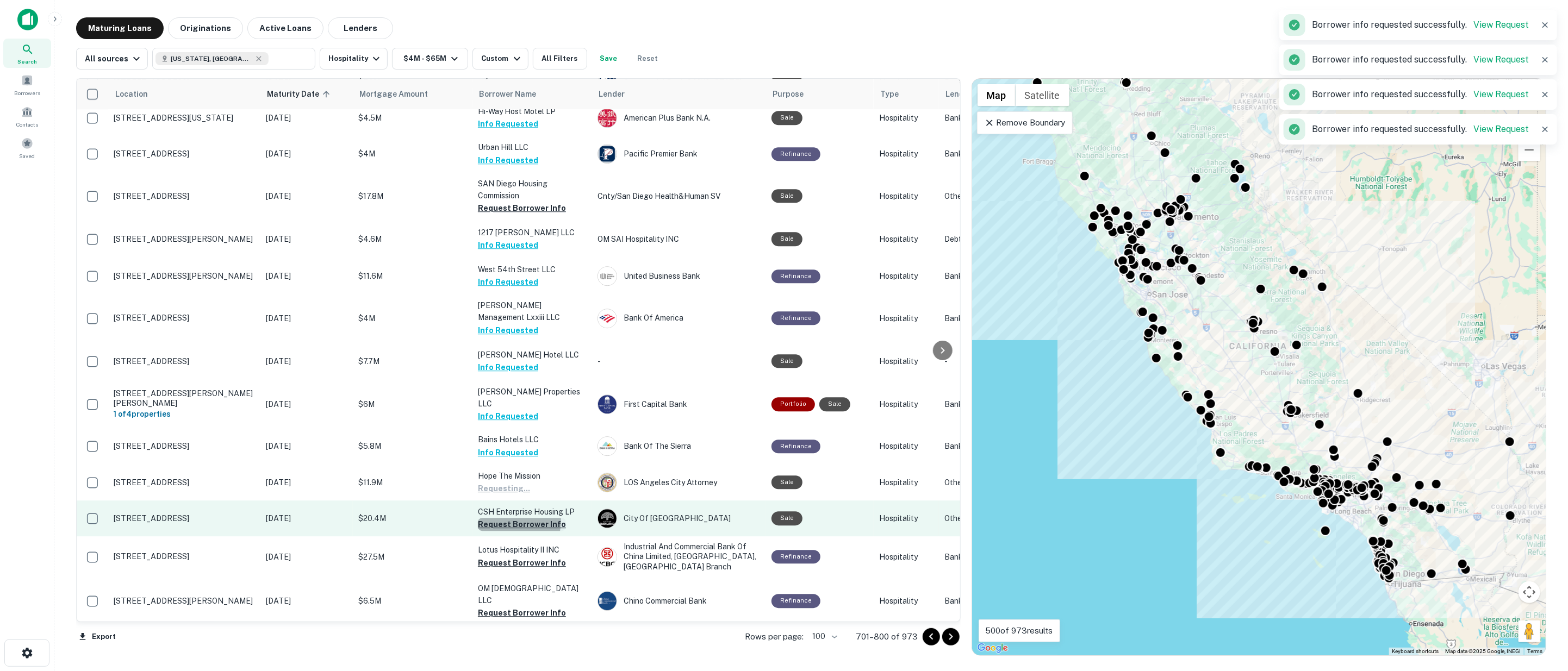
click at [517, 518] on button "Request Borrower Info" at bounding box center [522, 524] width 88 height 13
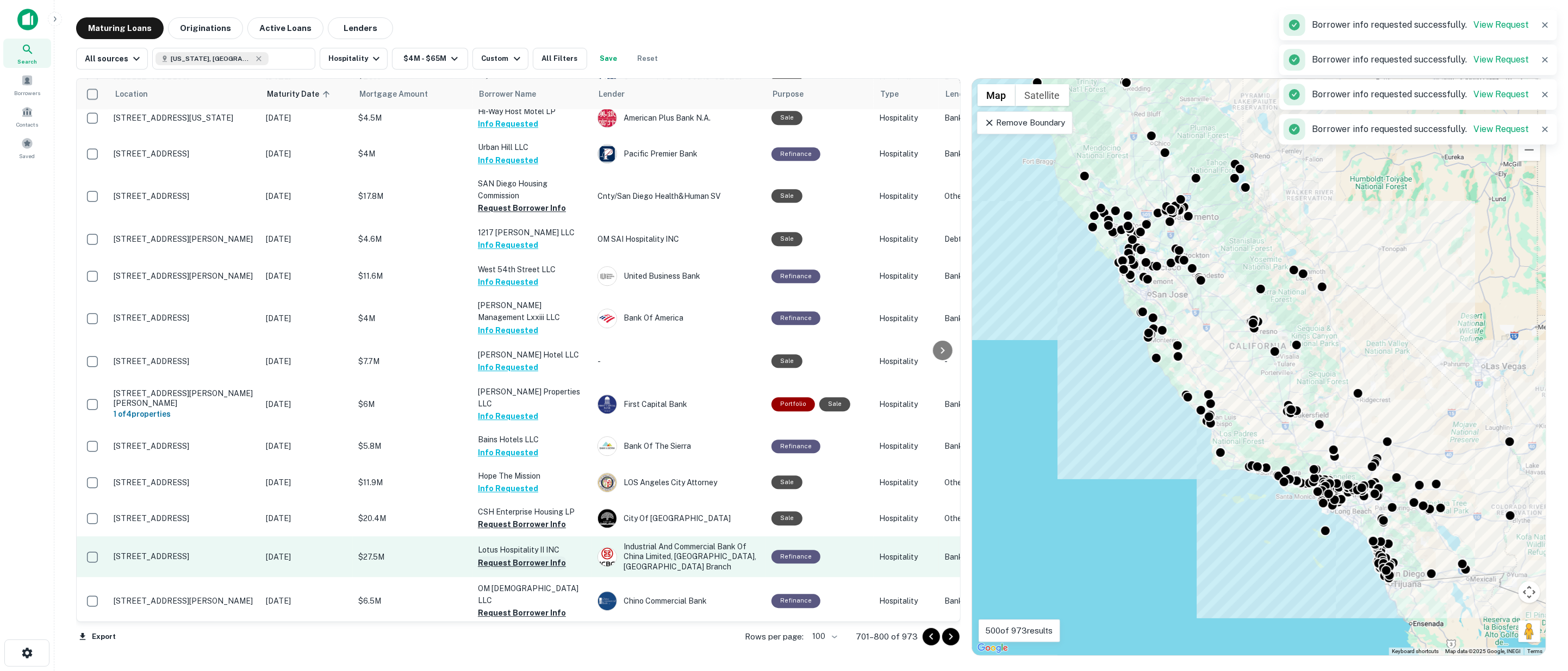
click at [517, 557] on button "Request Borrower Info" at bounding box center [522, 563] width 88 height 13
click at [518, 607] on button "Request Borrower Info" at bounding box center [522, 613] width 88 height 13
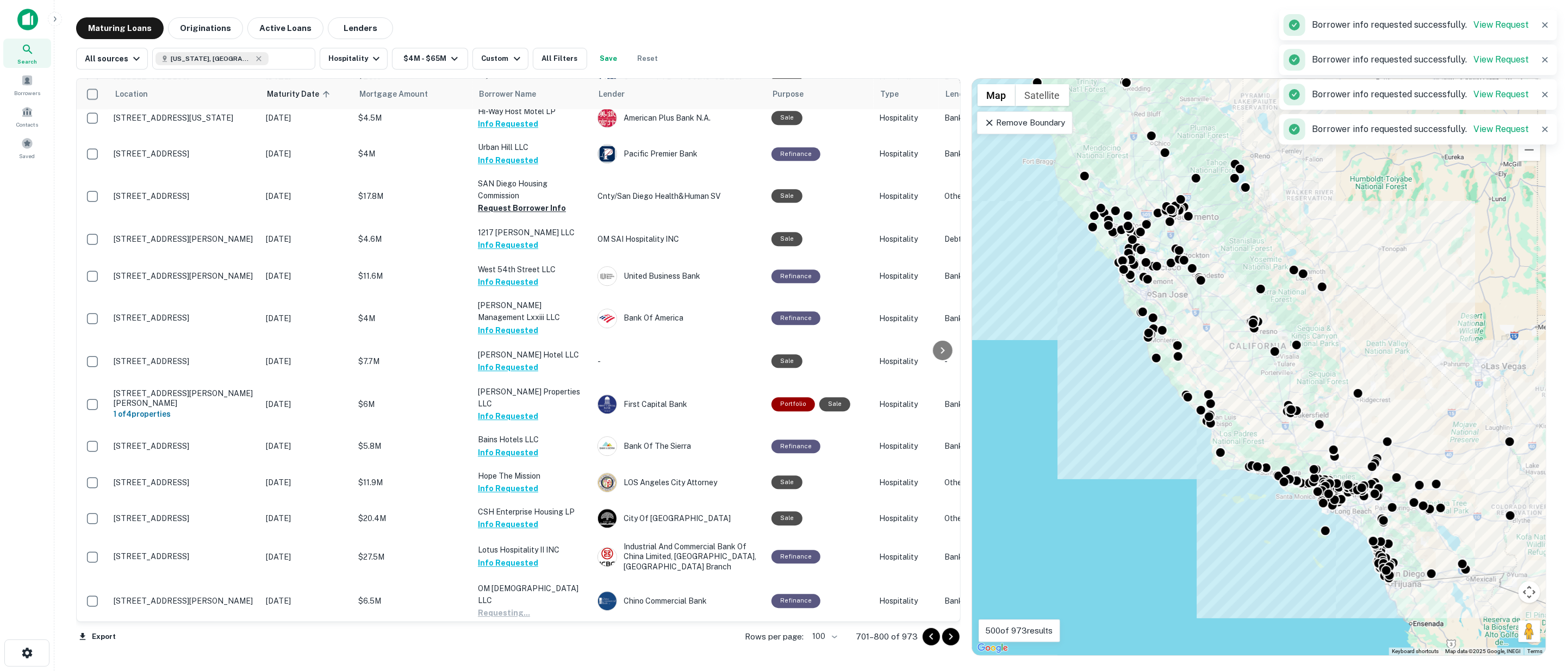
scroll to position [2656, 0]
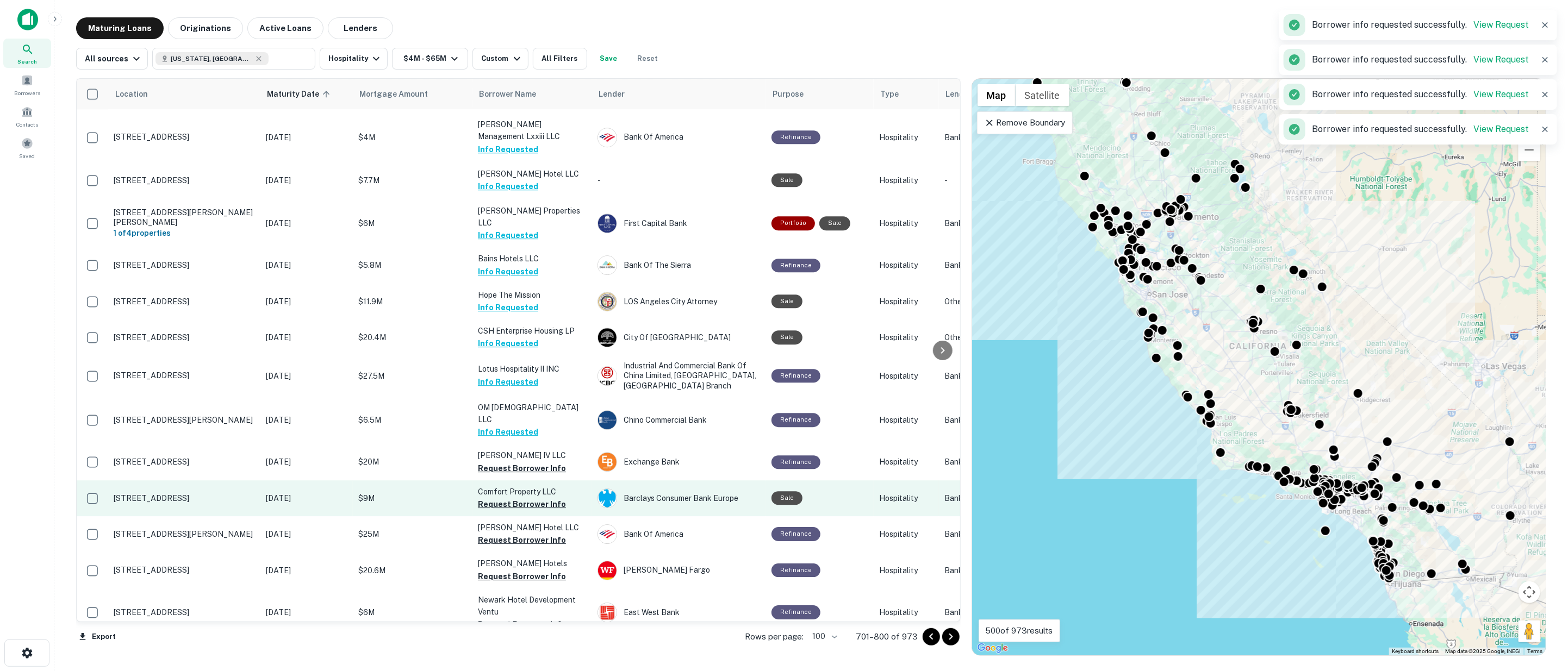
click at [508, 462] on button "Request Borrower Info" at bounding box center [522, 468] width 88 height 13
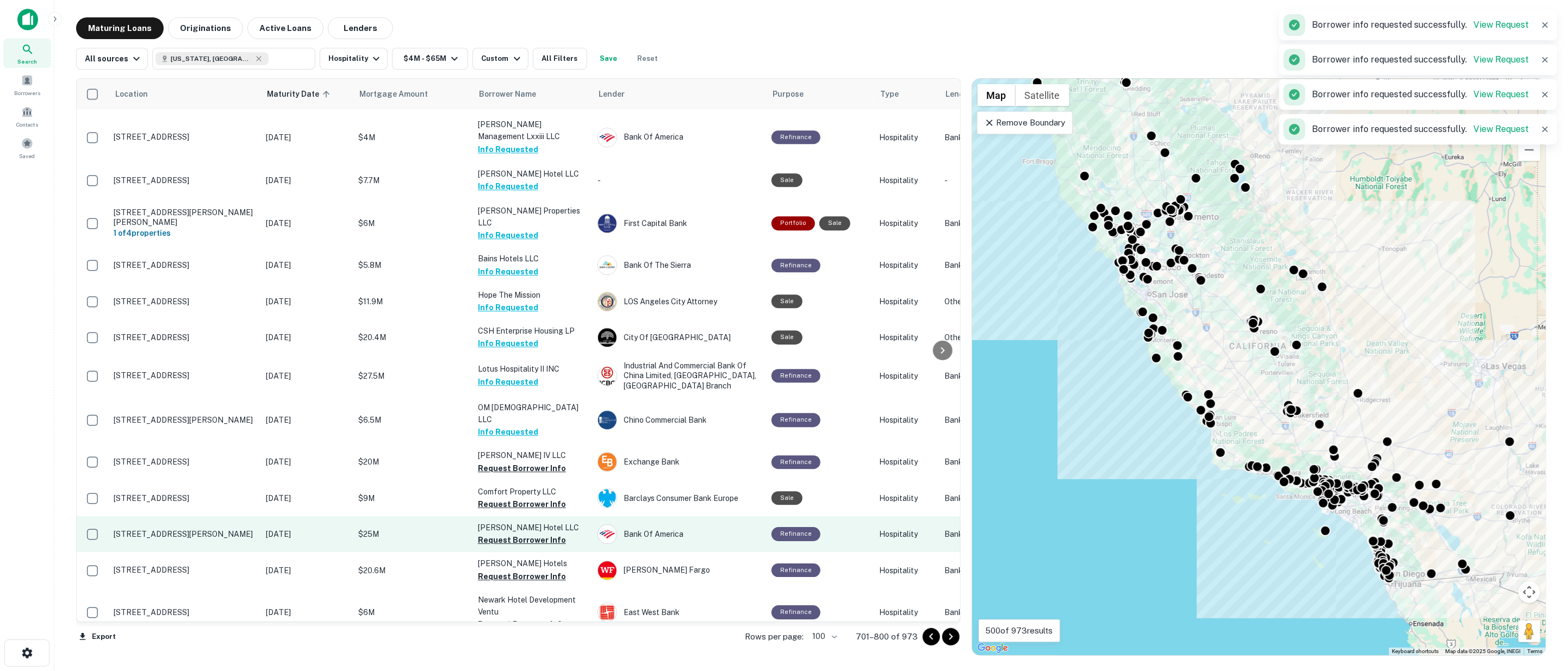
click at [507, 498] on button "Request Borrower Info" at bounding box center [522, 504] width 88 height 13
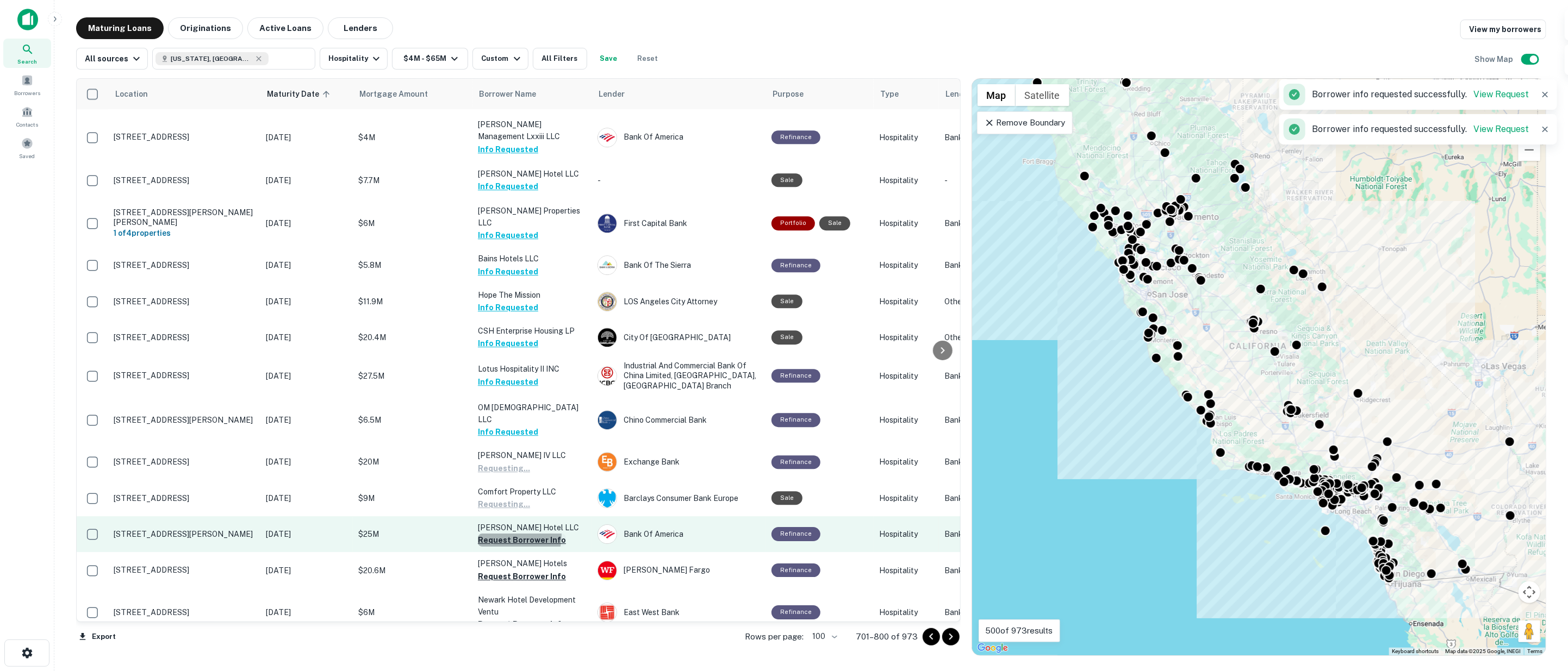
click at [508, 534] on button "Request Borrower Info" at bounding box center [522, 540] width 88 height 13
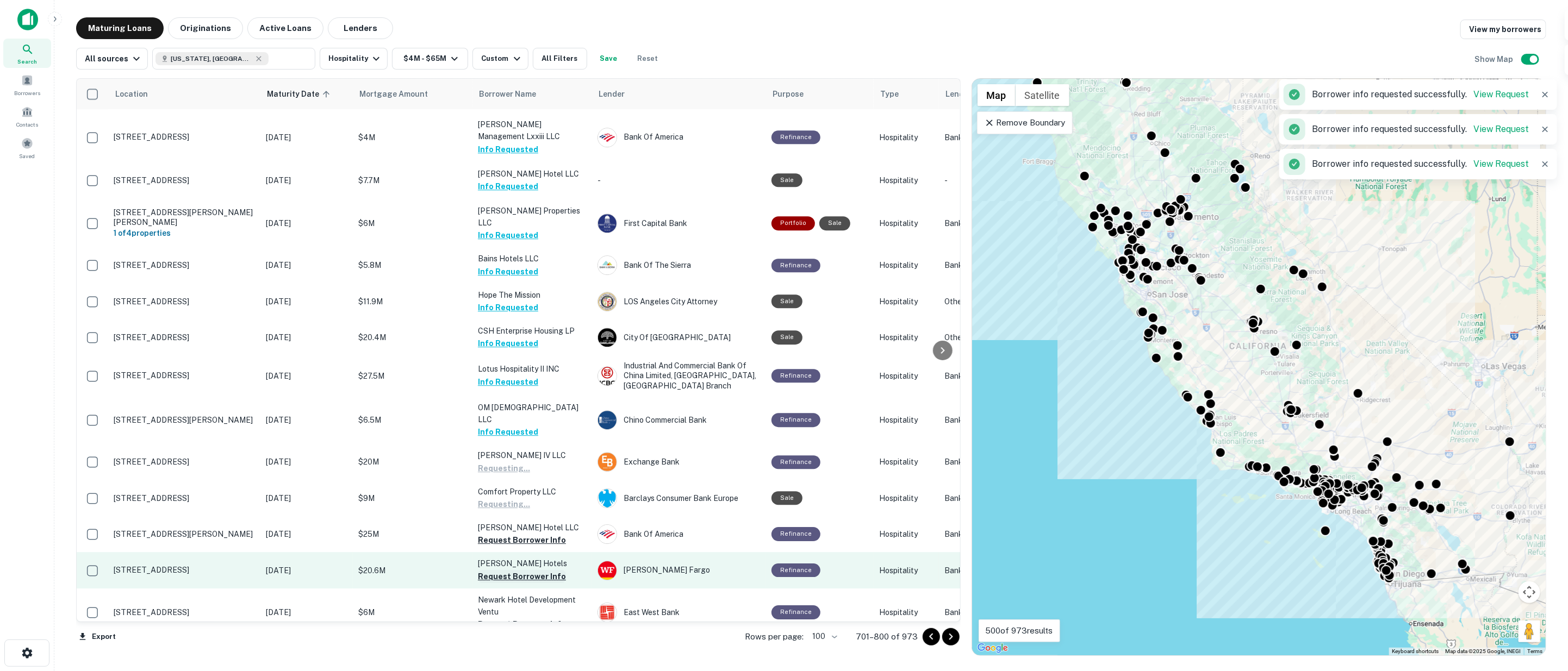
click at [512, 570] on button "Request Borrower Info" at bounding box center [522, 576] width 88 height 13
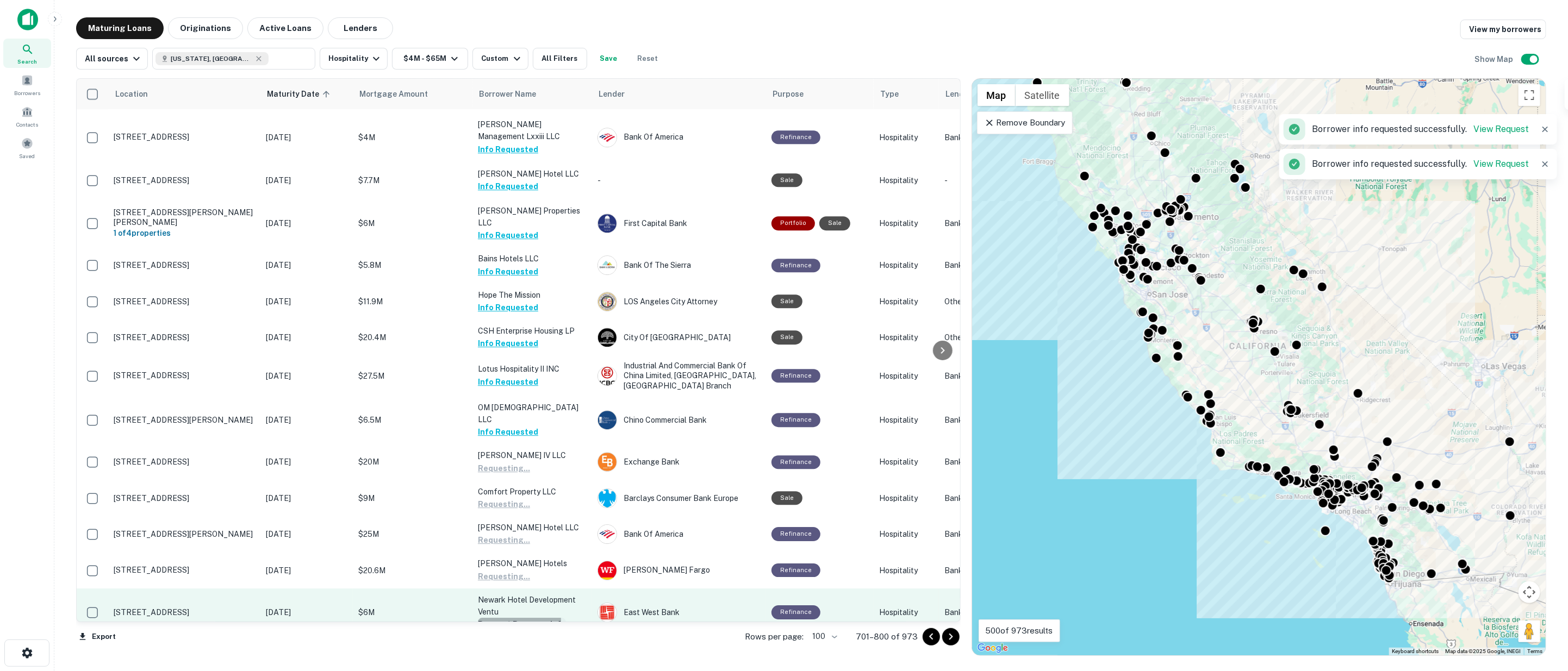
click at [512, 618] on button "Request Borrower Info" at bounding box center [522, 624] width 88 height 13
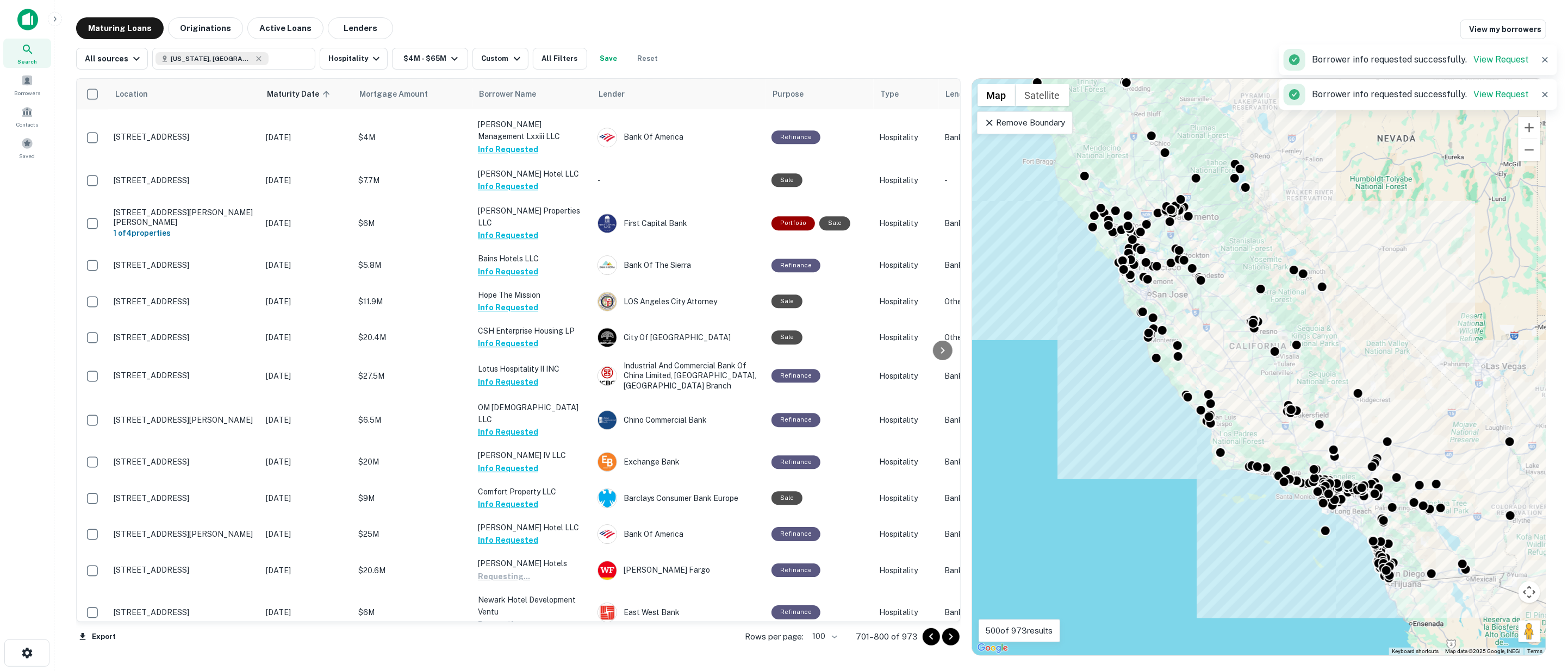
click at [514, 654] on button "Request Borrower Info" at bounding box center [522, 660] width 88 height 13
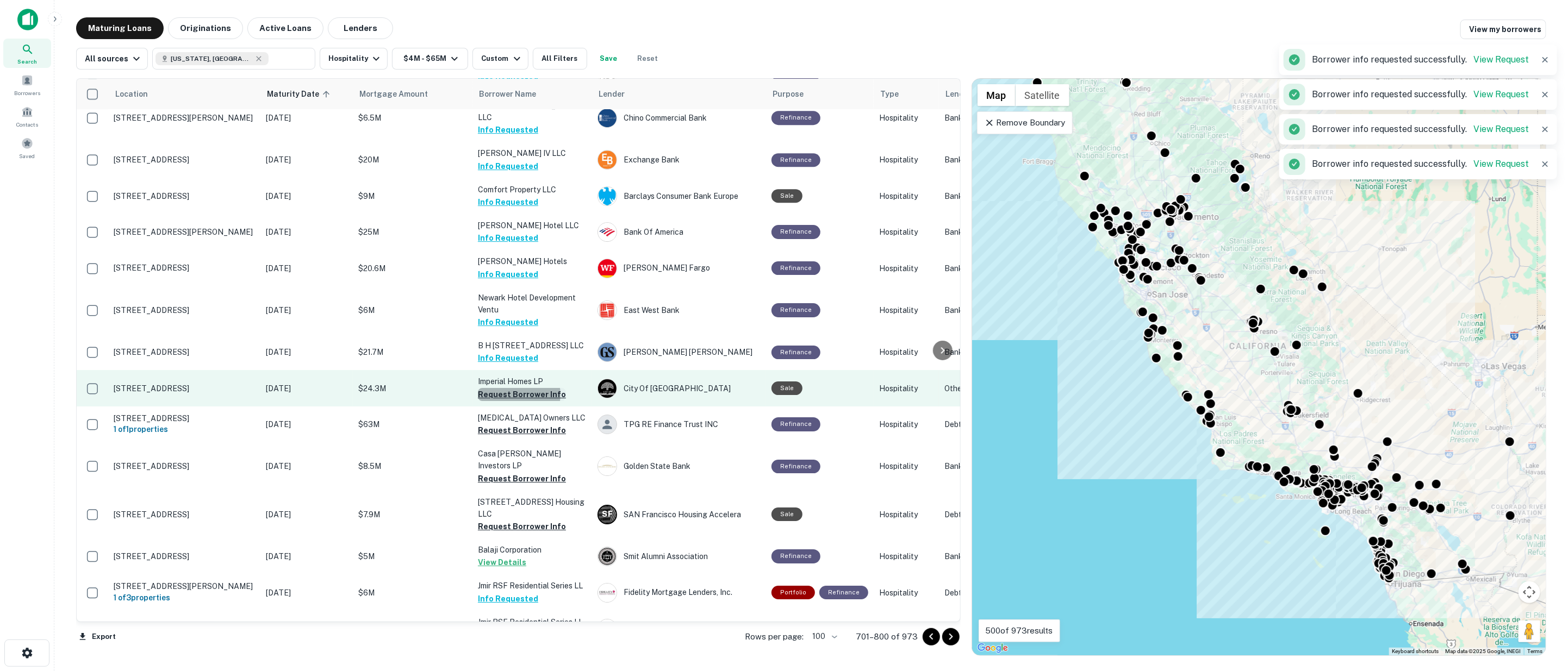
click at [516, 388] on button "Request Borrower Info" at bounding box center [522, 394] width 88 height 13
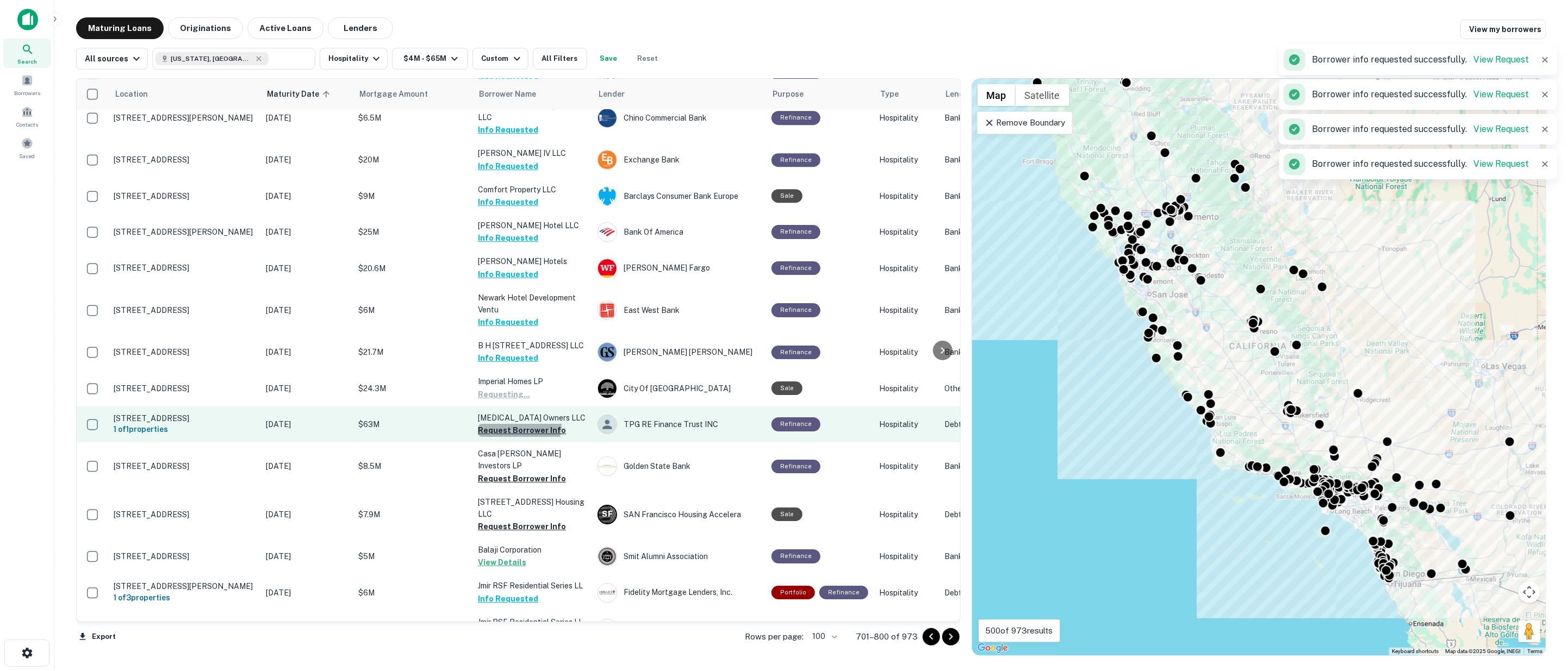
click at [510, 424] on button "Request Borrower Info" at bounding box center [522, 430] width 88 height 13
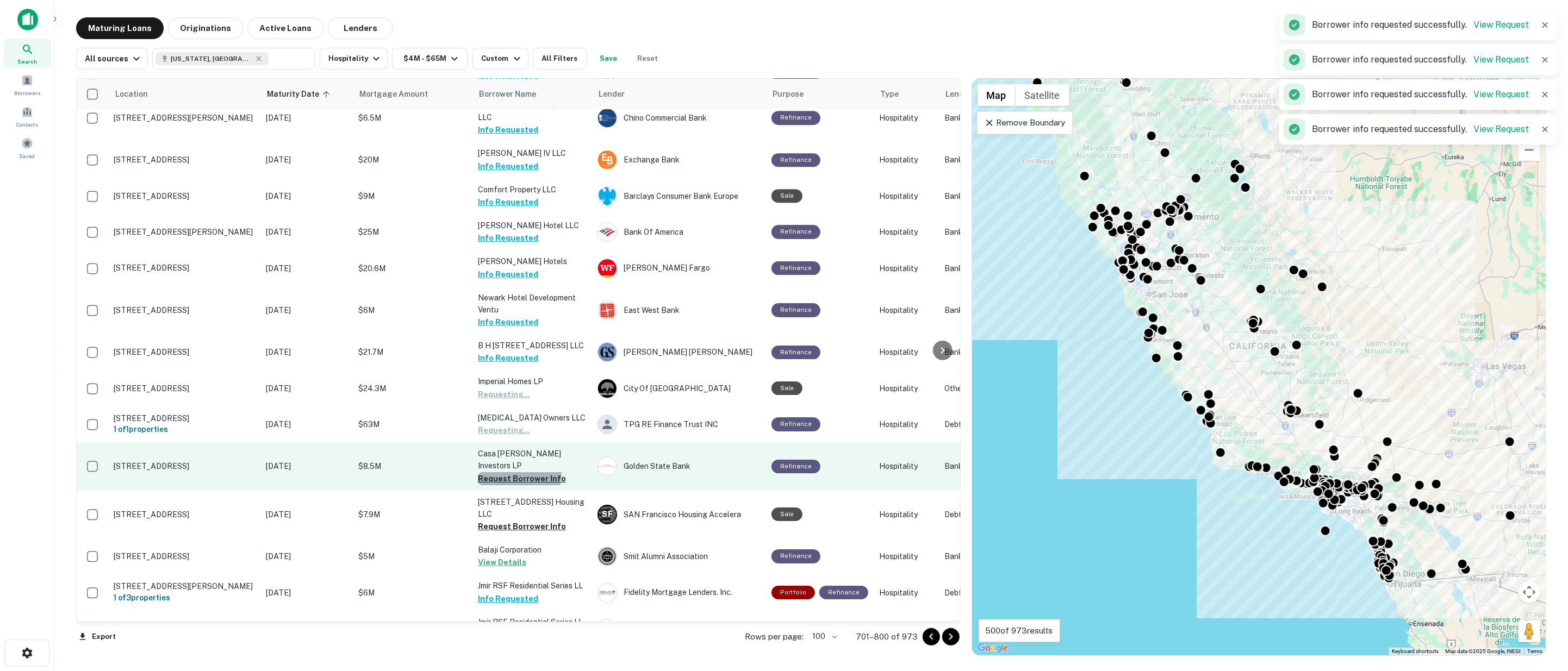
click at [510, 472] on button "Request Borrower Info" at bounding box center [522, 478] width 88 height 13
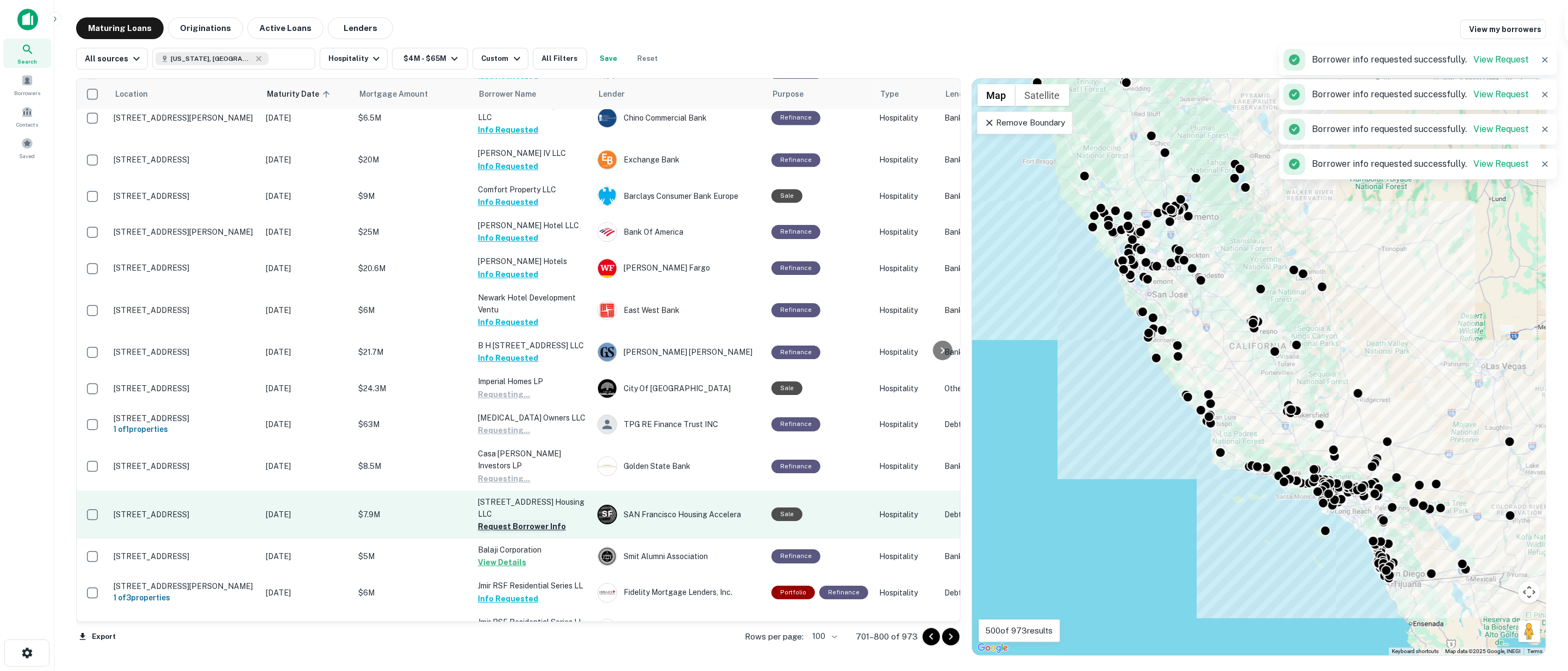
click at [509, 520] on button "Request Borrower Info" at bounding box center [522, 526] width 88 height 13
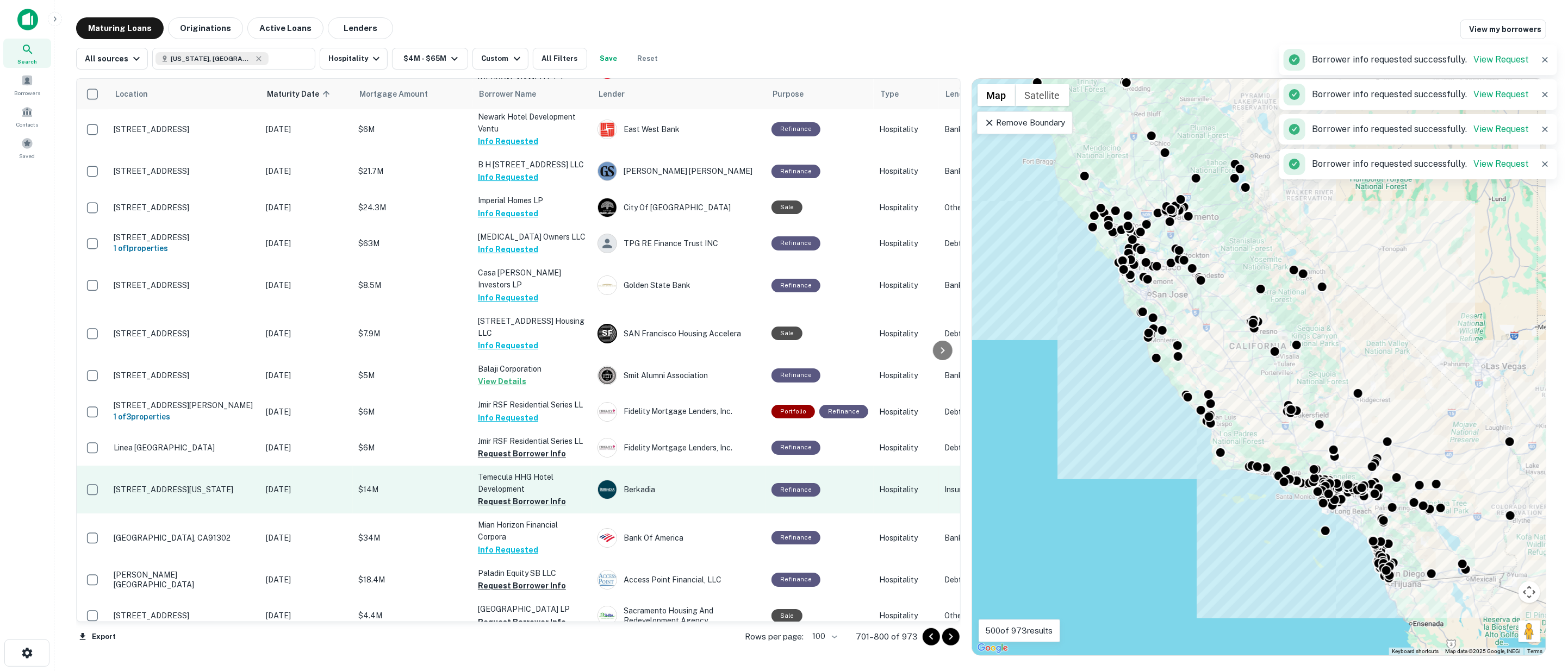
scroll to position [3260, 0]
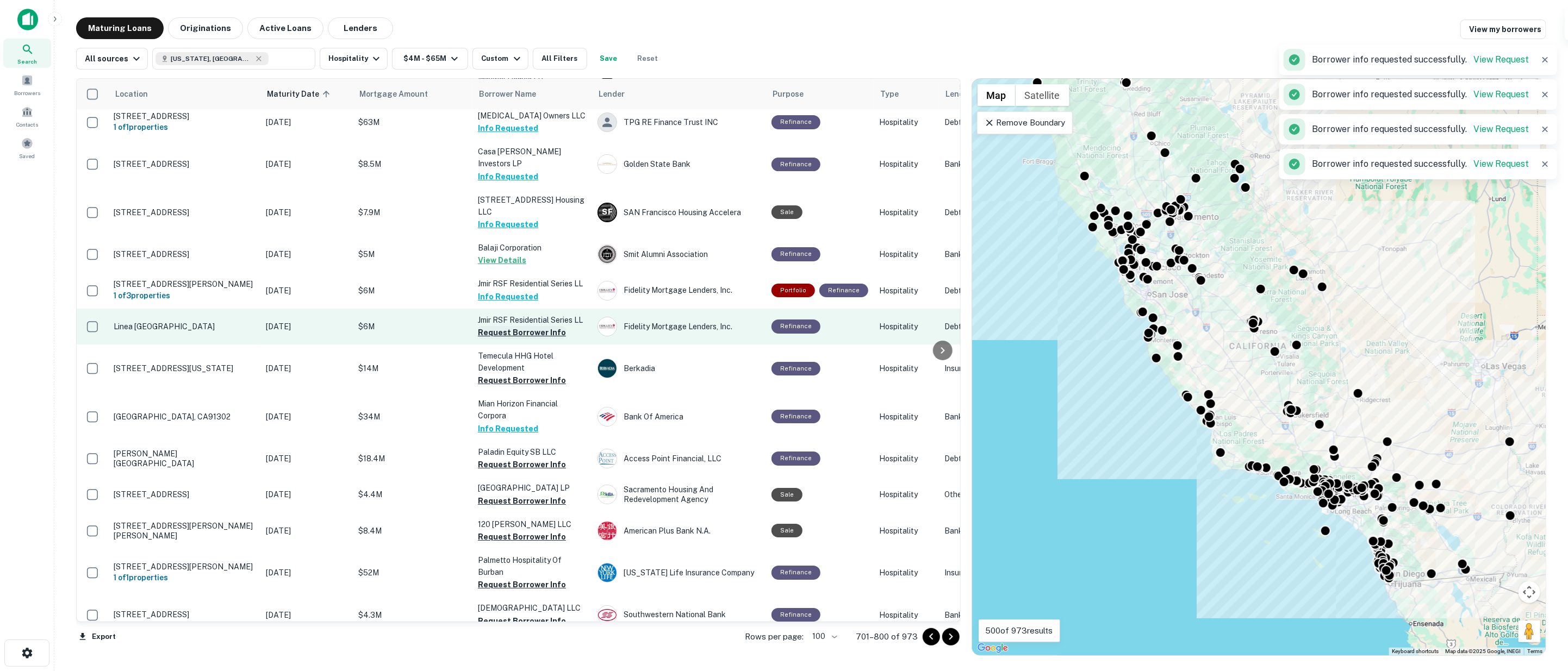
click at [505, 326] on button "Request Borrower Info" at bounding box center [522, 332] width 88 height 13
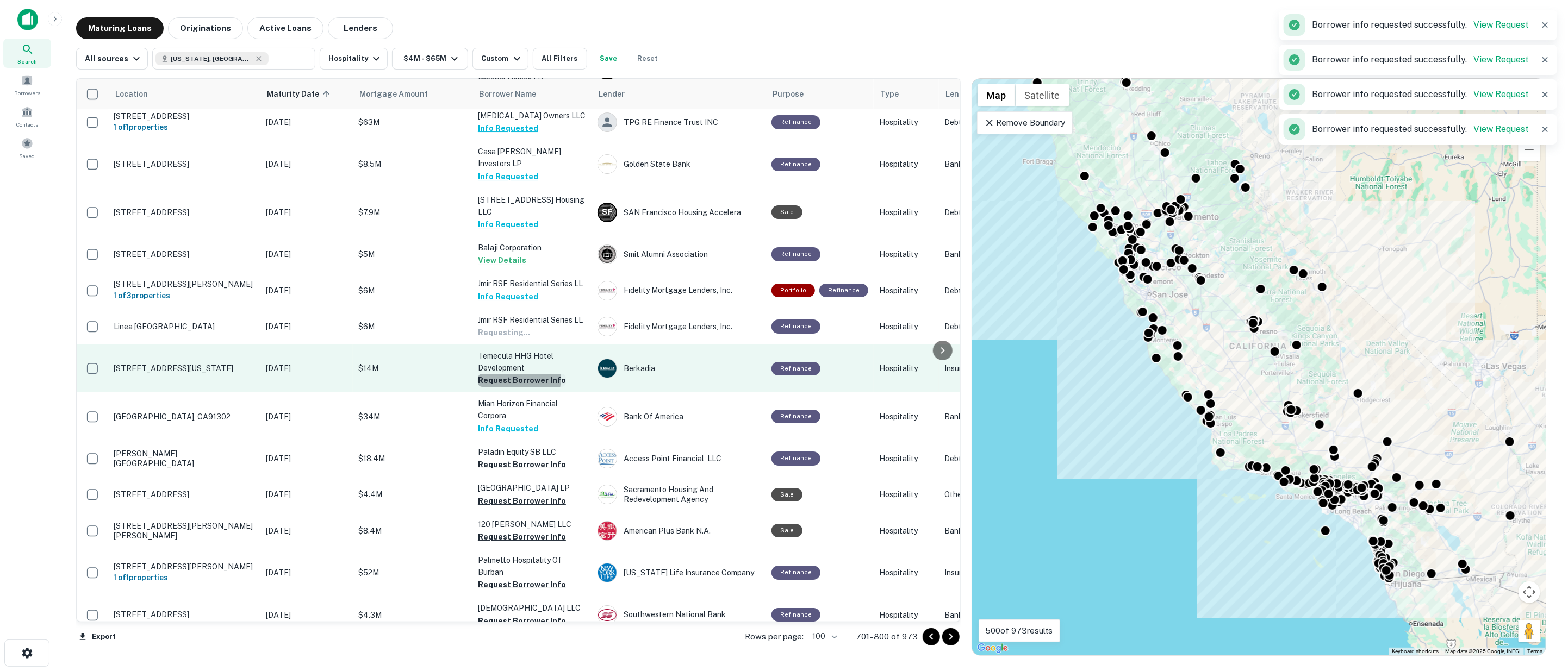
click at [509, 374] on button "Request Borrower Info" at bounding box center [522, 380] width 88 height 13
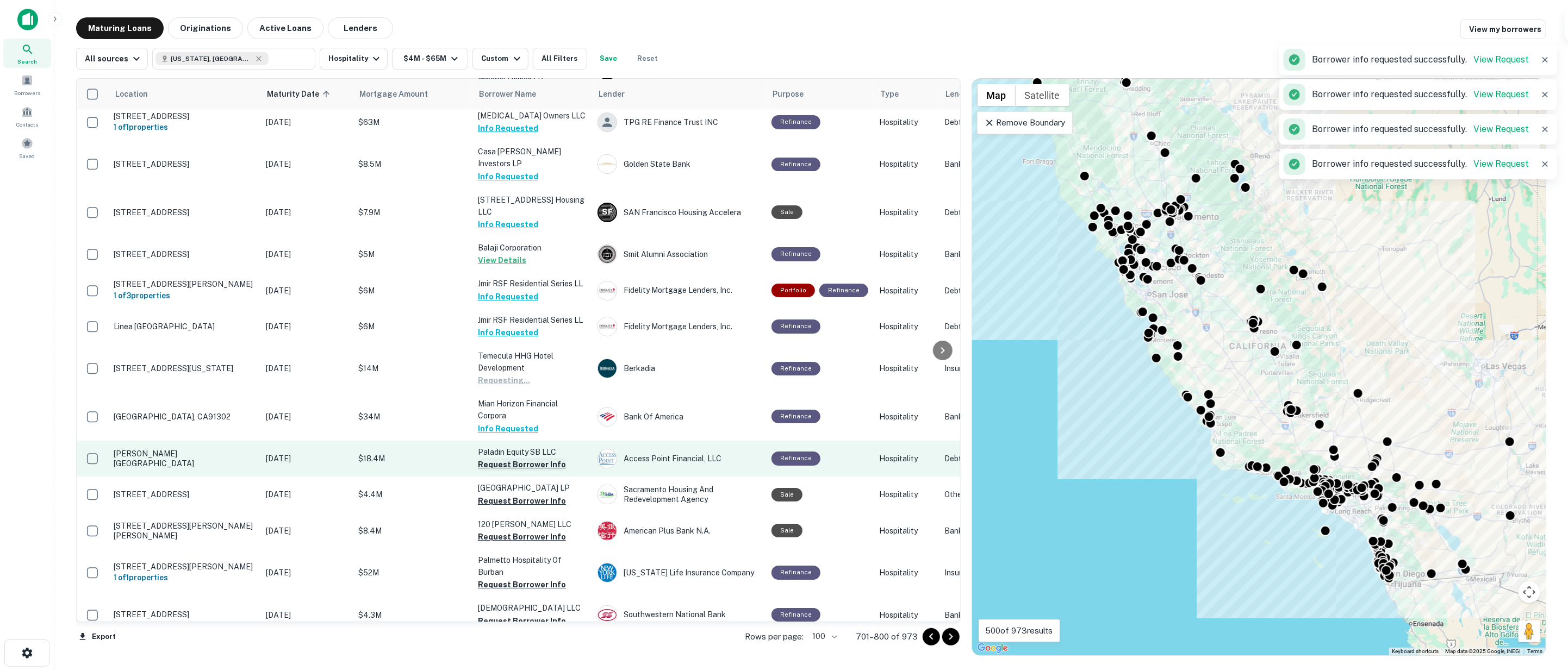
click at [508, 458] on button "Request Borrower Info" at bounding box center [522, 464] width 88 height 13
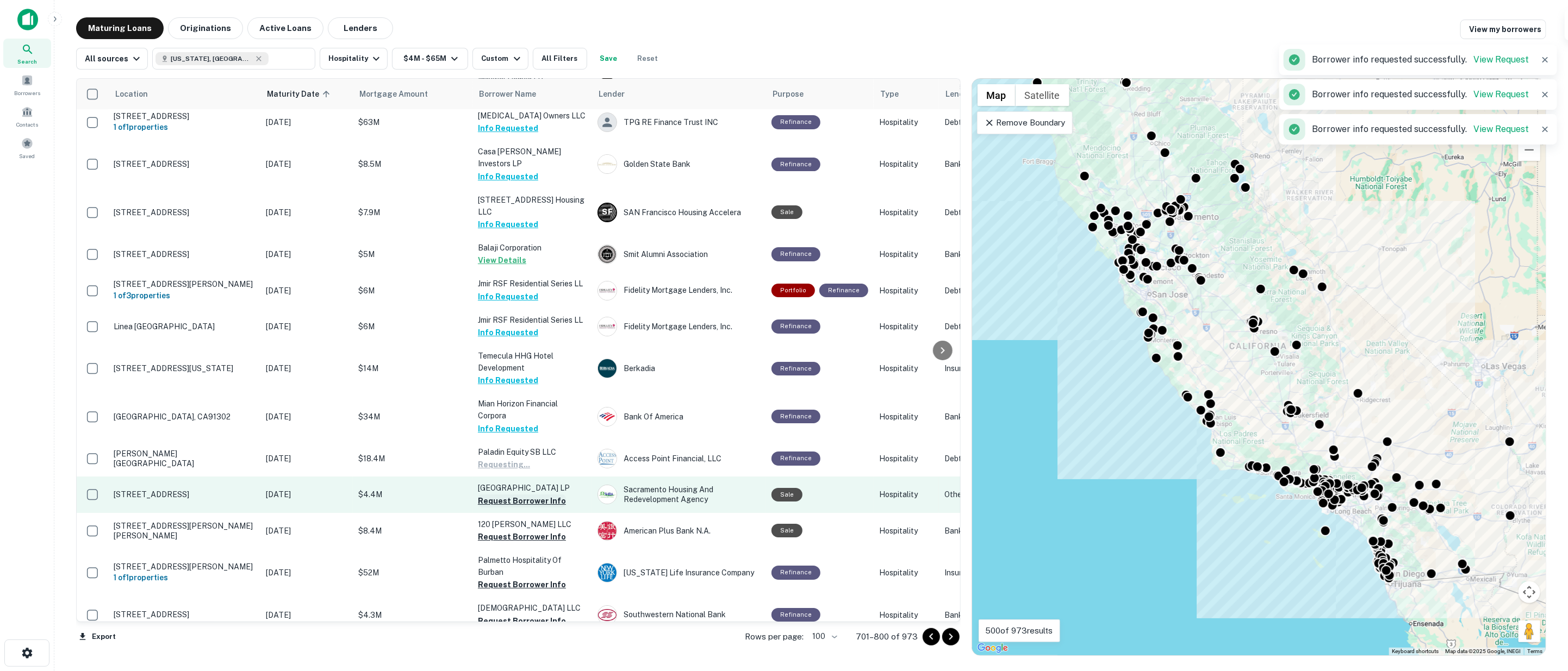
click at [513, 495] on button "Request Borrower Info" at bounding box center [522, 501] width 88 height 13
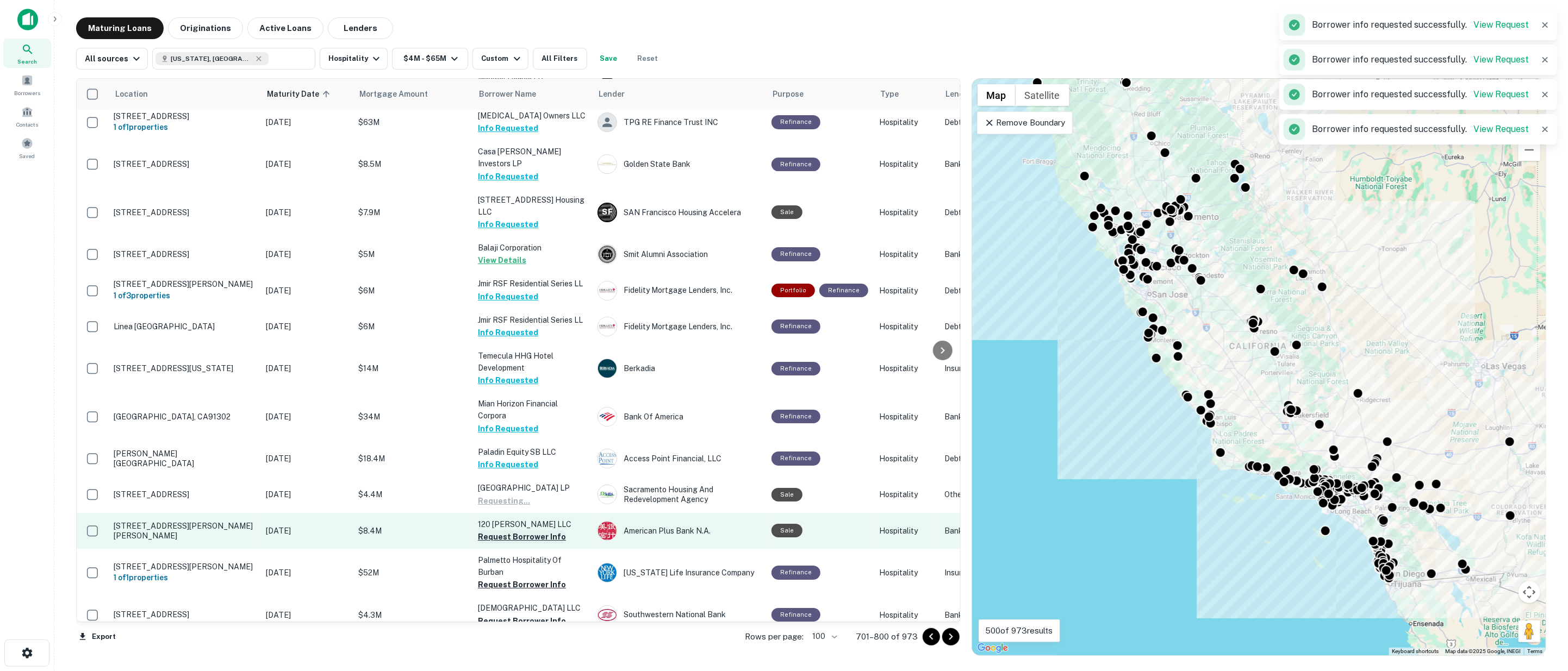
click at [515, 530] on button "Request Borrower Info" at bounding box center [522, 537] width 88 height 13
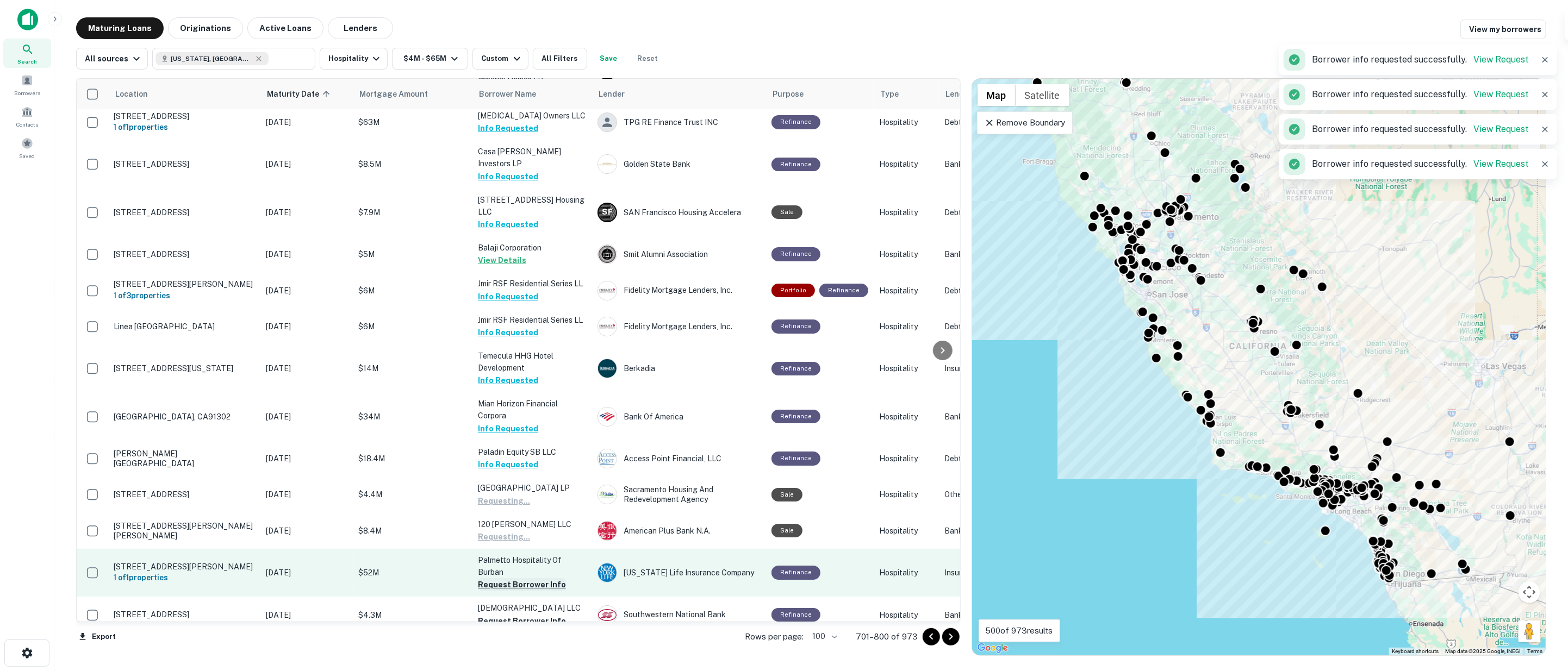
click at [517, 578] on button "Request Borrower Info" at bounding box center [522, 584] width 88 height 13
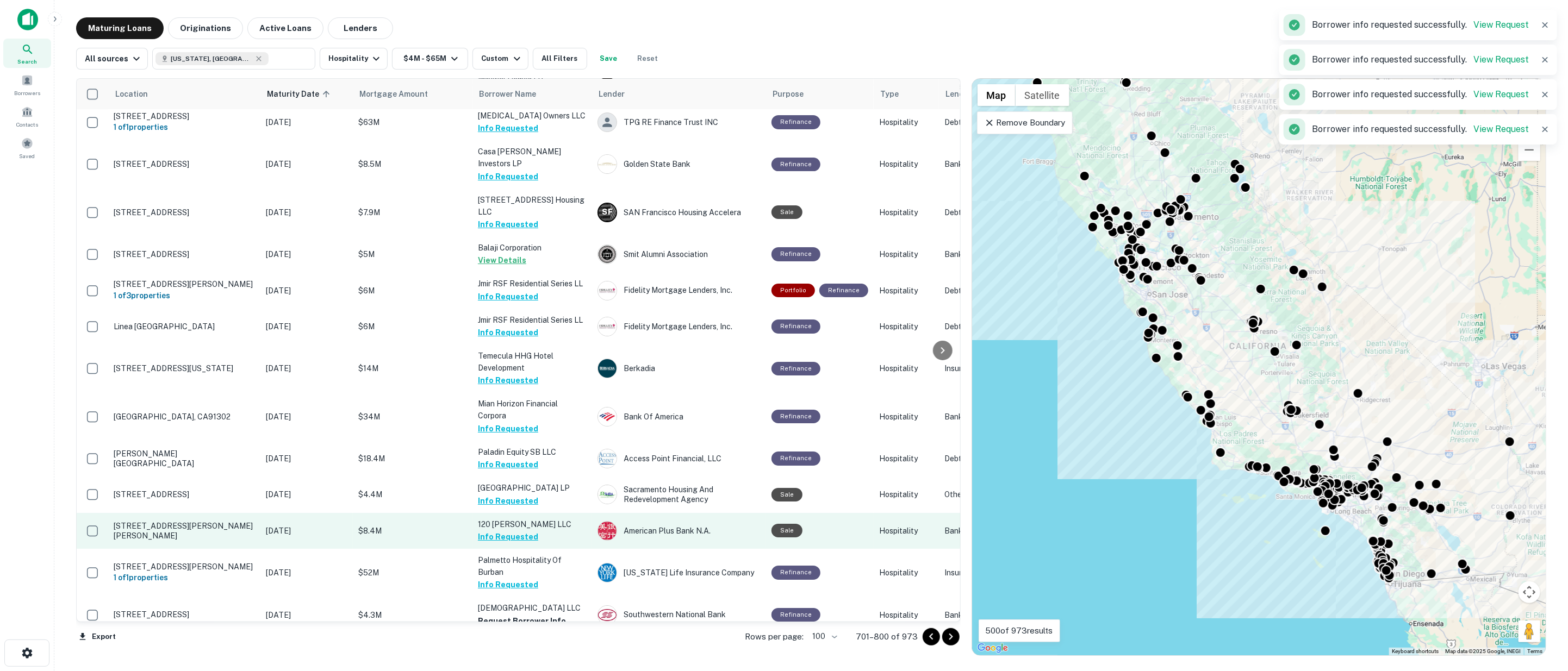
click at [518, 614] on button "Request Borrower Info" at bounding box center [522, 621] width 88 height 13
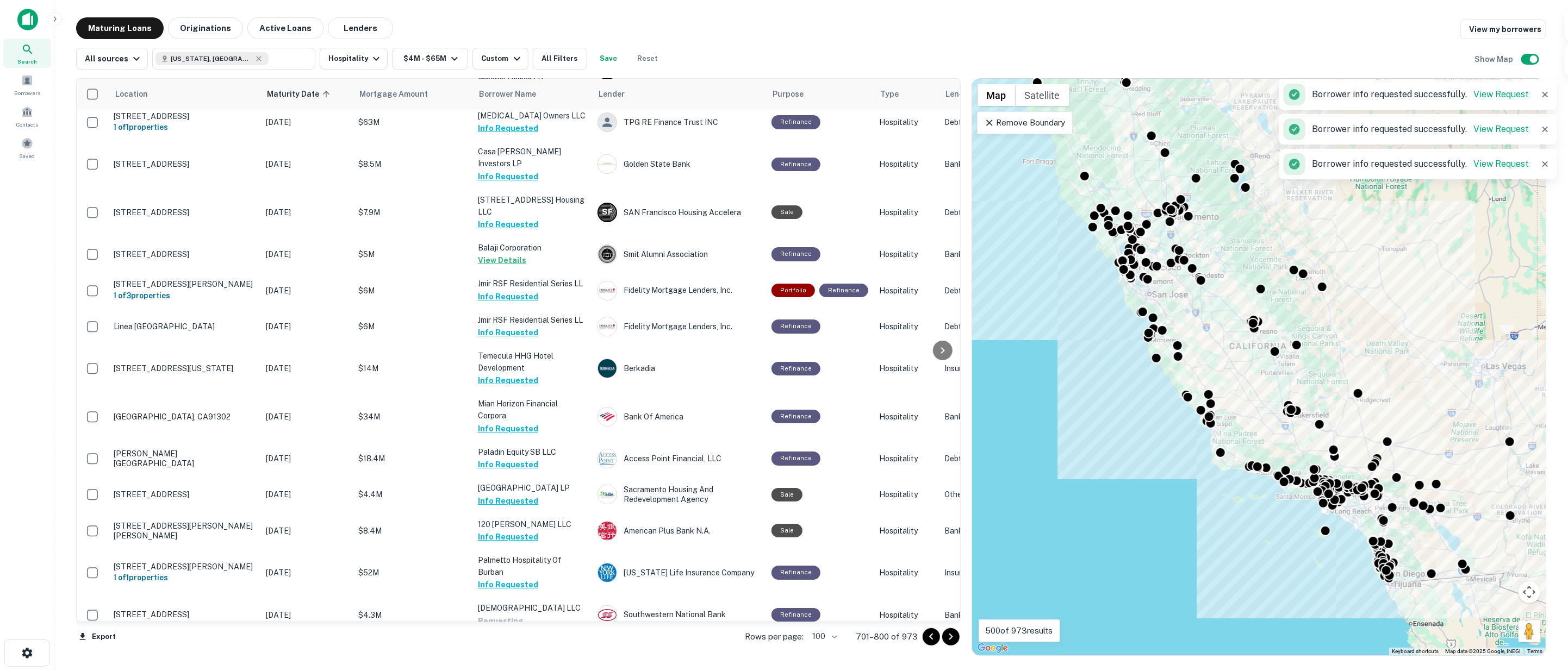
scroll to position [3361, 0]
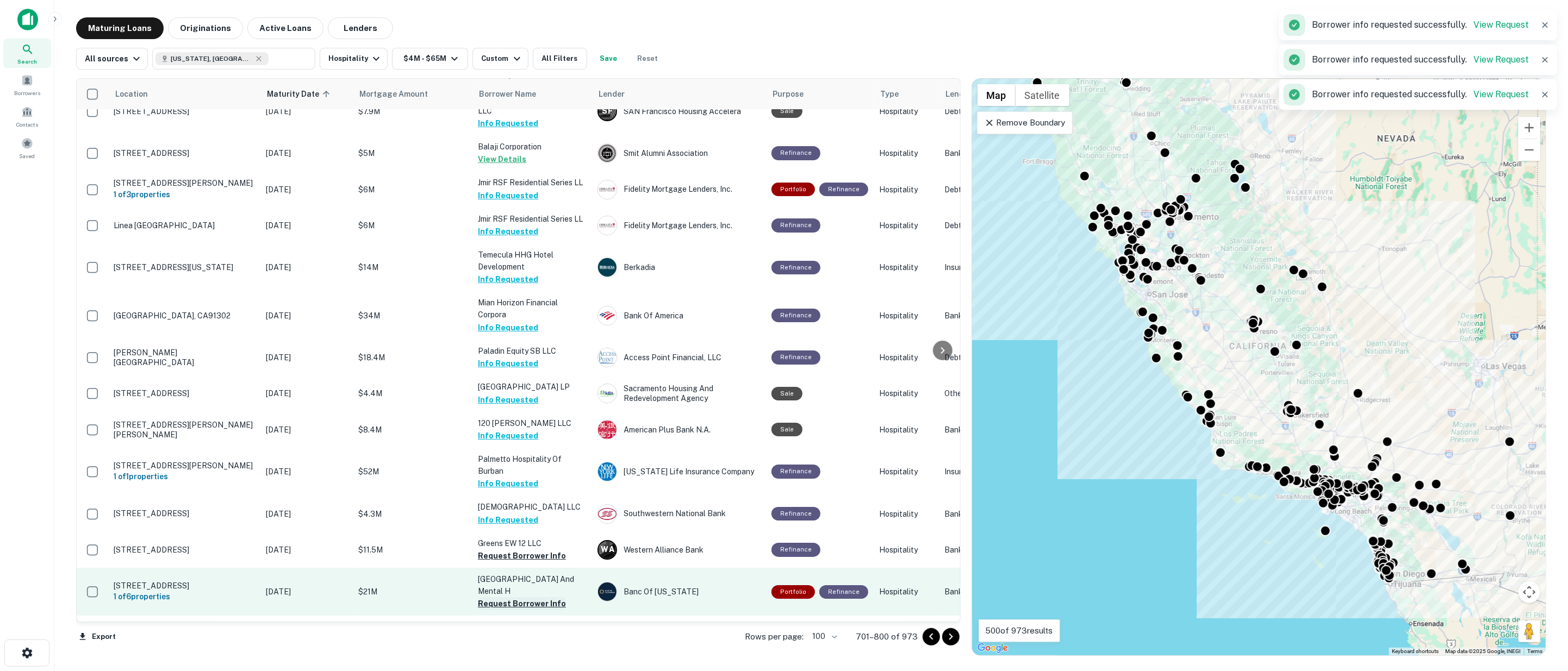
click at [490, 549] on button "Request Borrower Info" at bounding box center [522, 555] width 88 height 13
click at [500, 597] on button "Request Borrower Info" at bounding box center [522, 603] width 88 height 13
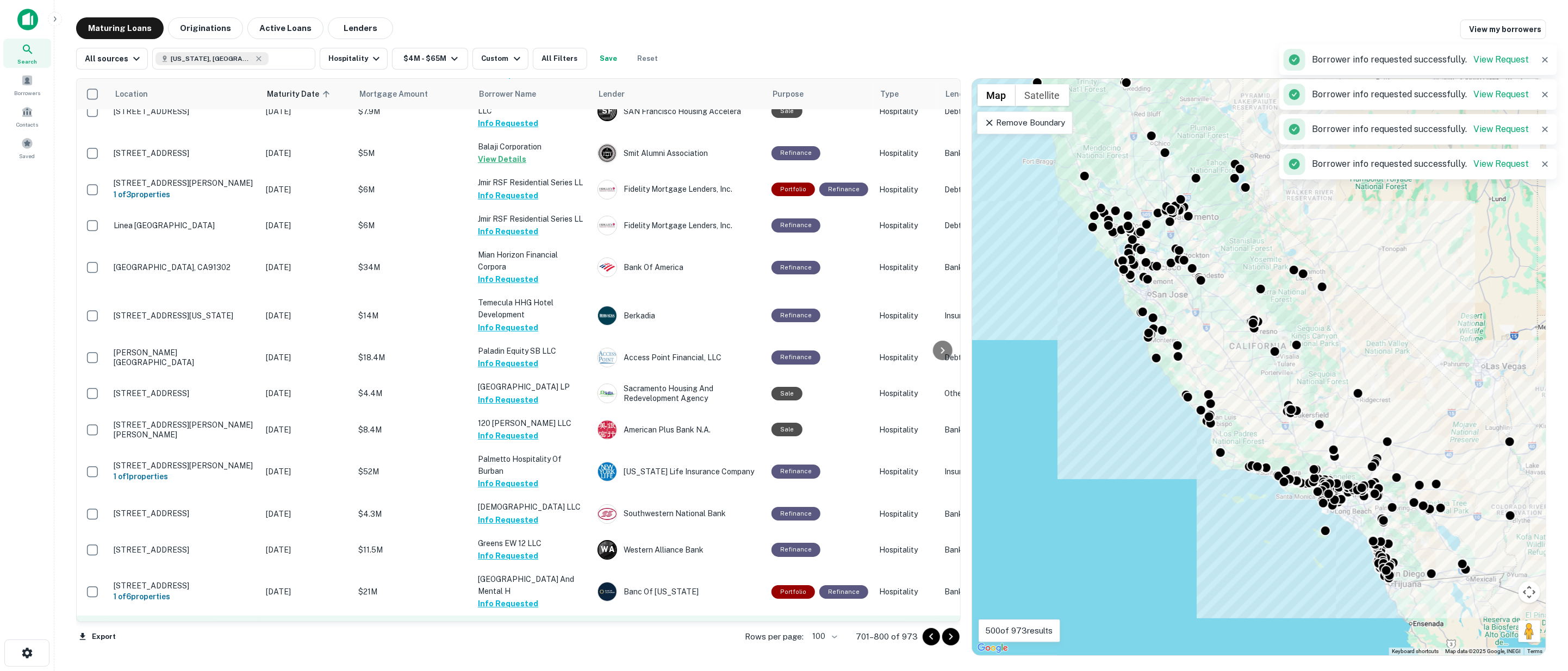
click at [497, 633] on button "Request Borrower Info" at bounding box center [522, 639] width 88 height 13
click at [513, 669] on button "Request Borrower Info" at bounding box center [522, 675] width 88 height 13
click at [948, 638] on icon "Go to next page" at bounding box center [950, 636] width 13 height 13
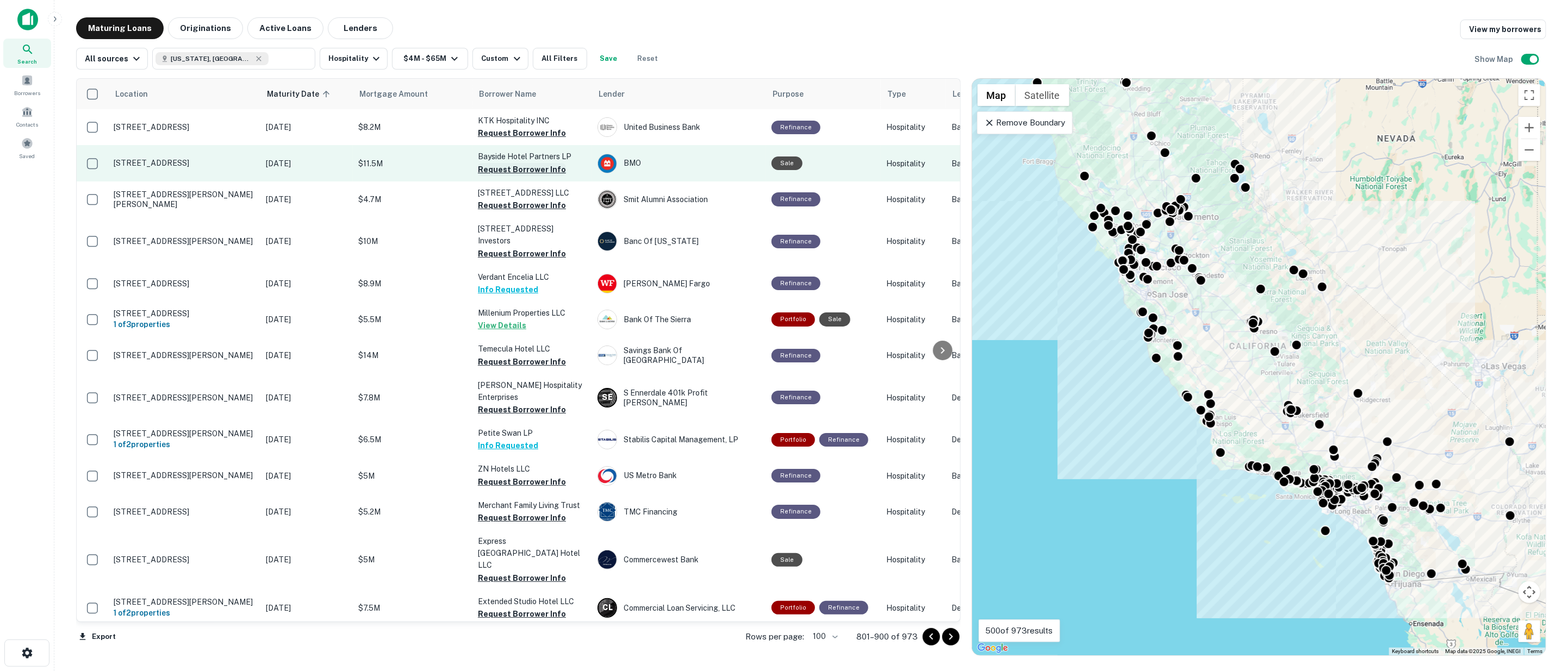
drag, startPoint x: 488, startPoint y: 132, endPoint x: 496, endPoint y: 162, distance: 31.0
click at [488, 134] on button "Request Borrower Info" at bounding box center [522, 133] width 88 height 13
click at [498, 166] on button "Request Borrower Info" at bounding box center [522, 169] width 88 height 13
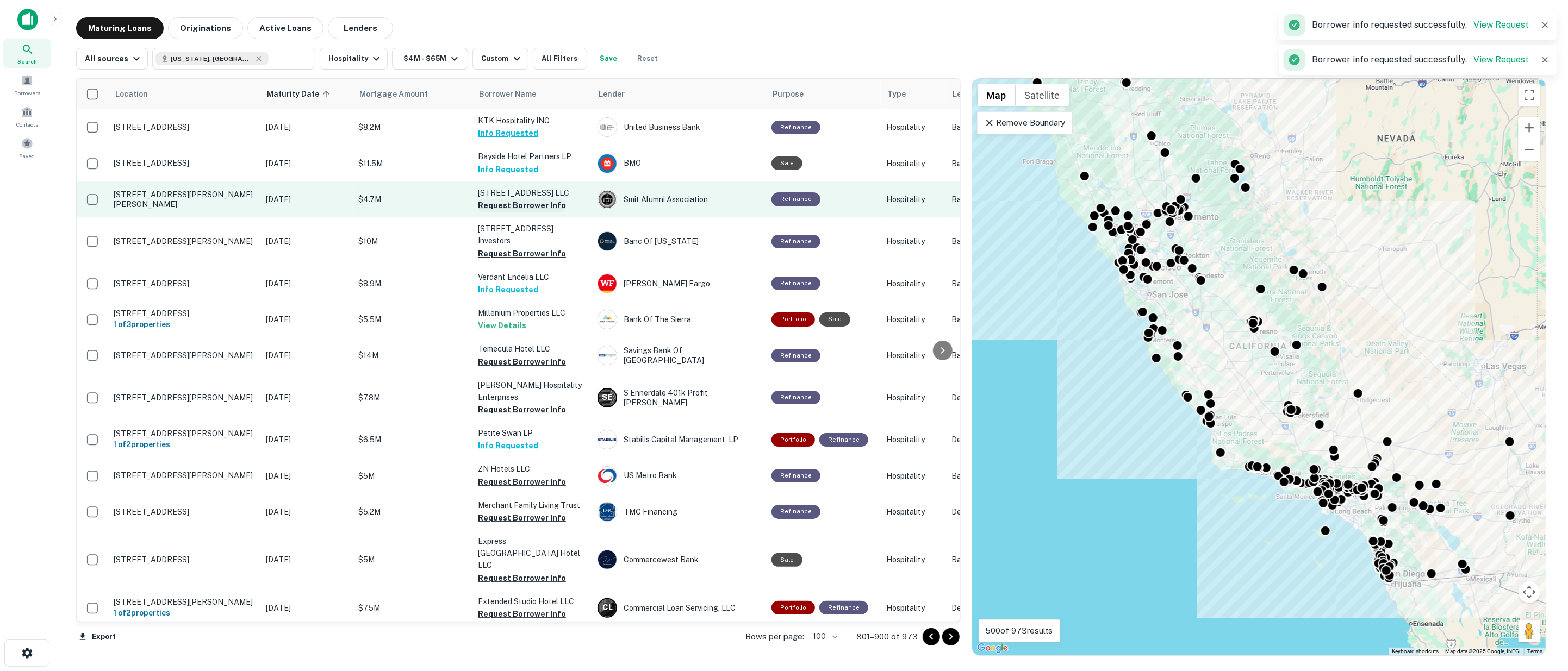
click at [513, 204] on button "Request Borrower Info" at bounding box center [522, 205] width 88 height 13
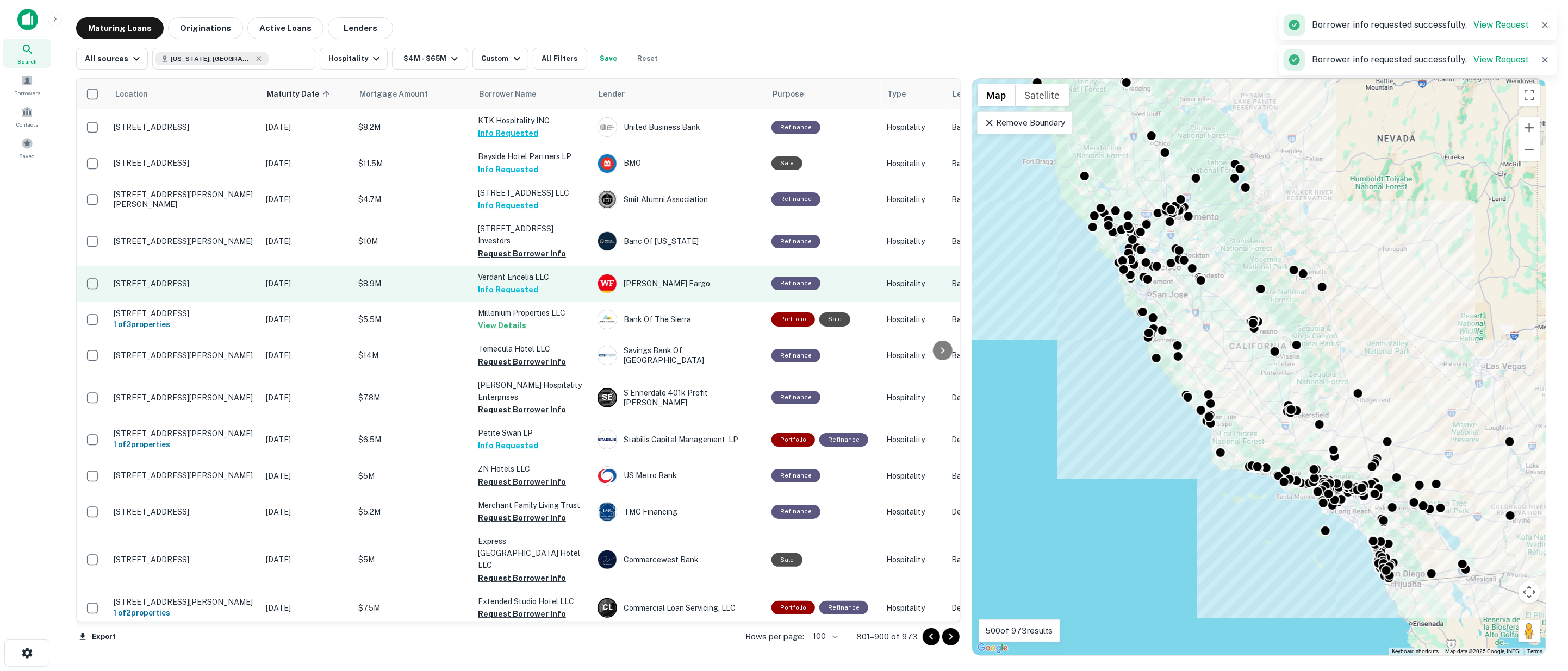
click at [517, 251] on button "Request Borrower Info" at bounding box center [522, 253] width 88 height 13
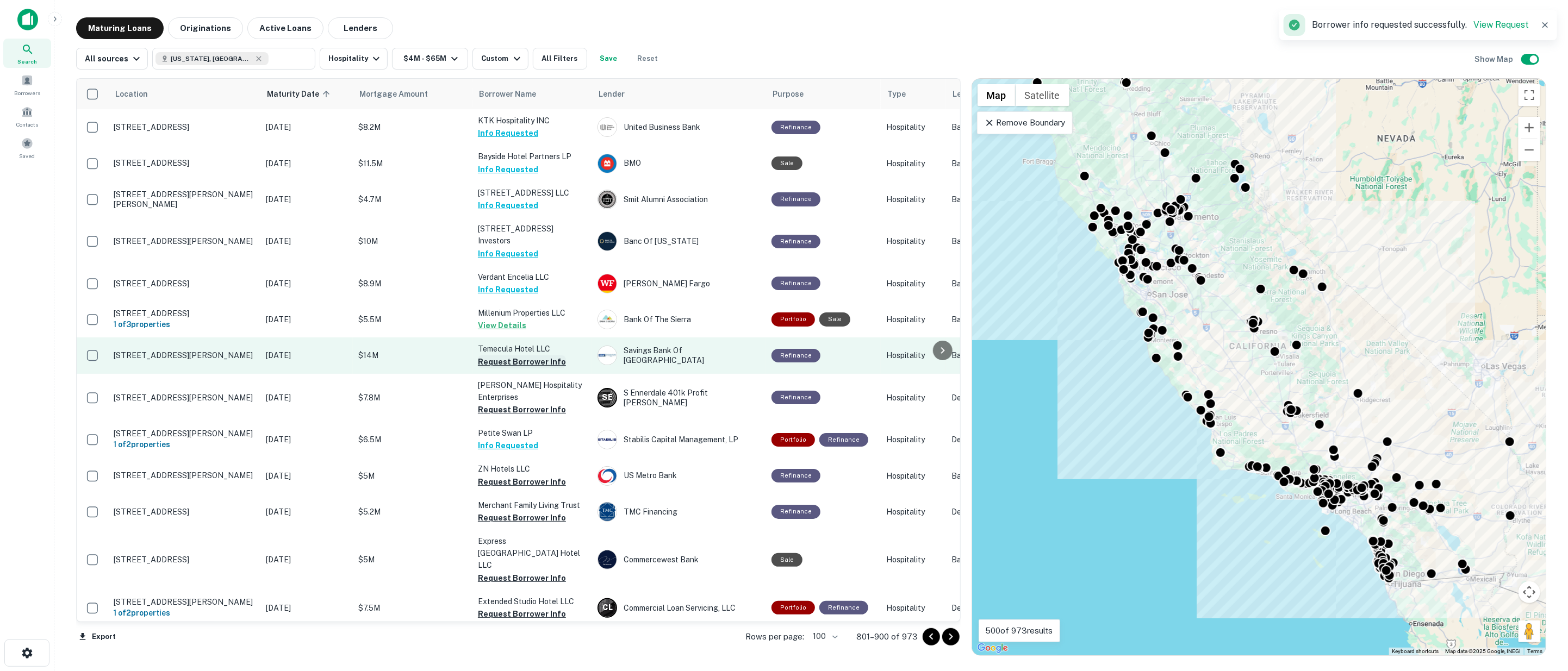
click at [509, 359] on button "Request Borrower Info" at bounding box center [522, 361] width 88 height 13
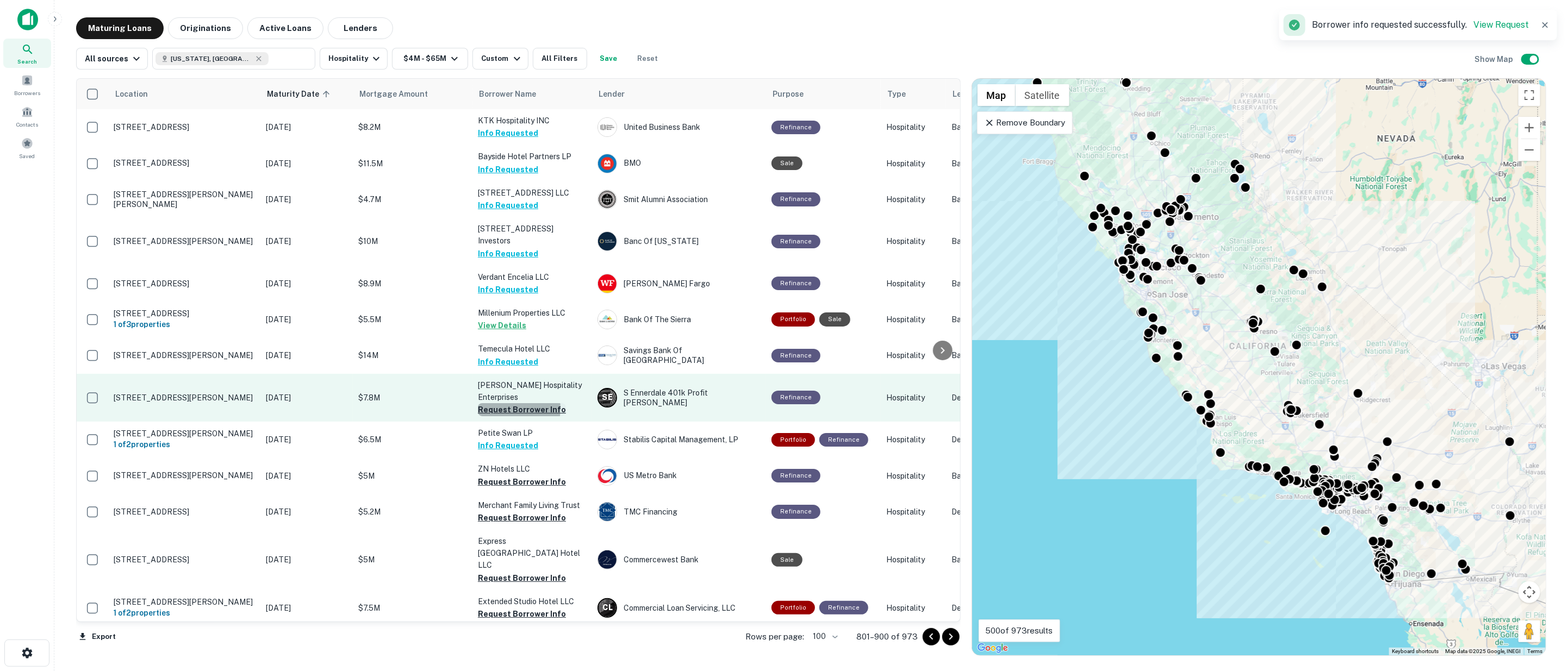
click at [506, 403] on button "Request Borrower Info" at bounding box center [522, 409] width 88 height 13
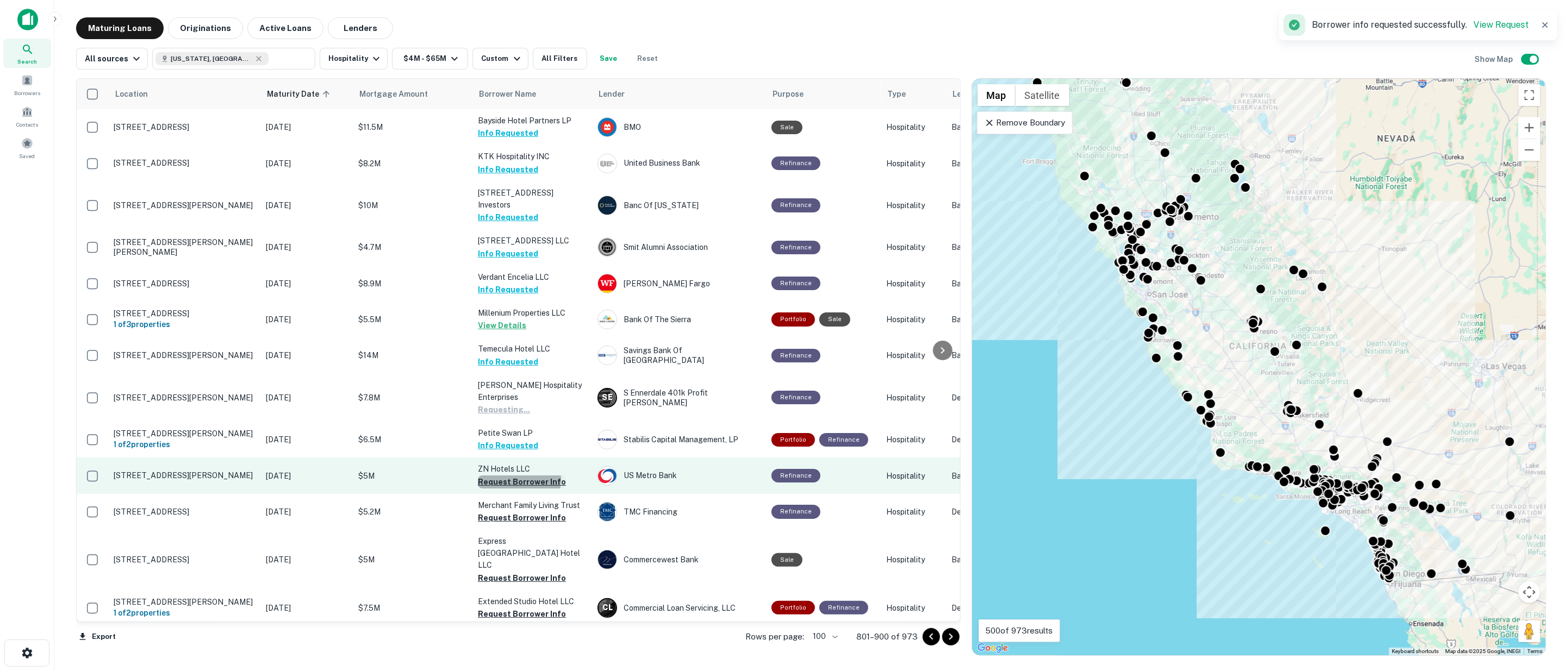
click at [498, 476] on button "Request Borrower Info" at bounding box center [522, 482] width 88 height 13
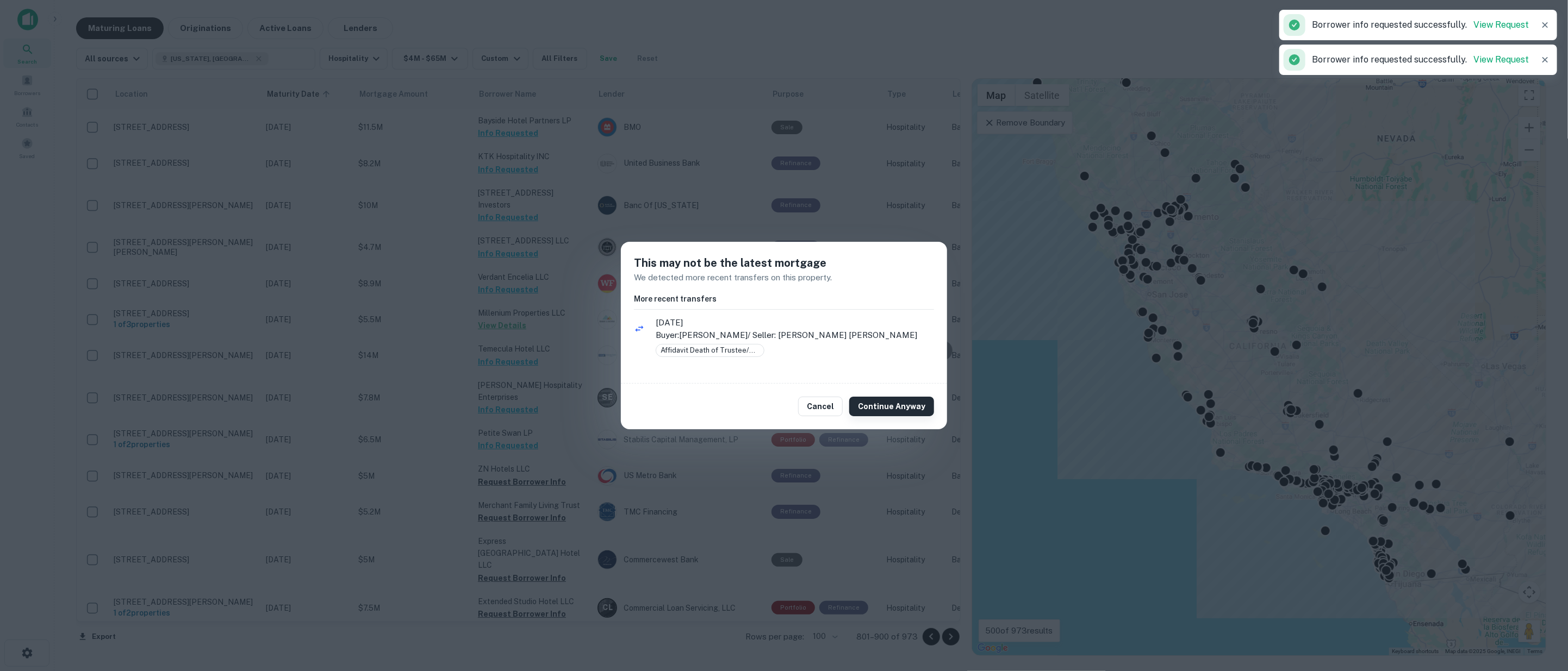
click at [889, 409] on button "Continue Anyway" at bounding box center [891, 406] width 85 height 19
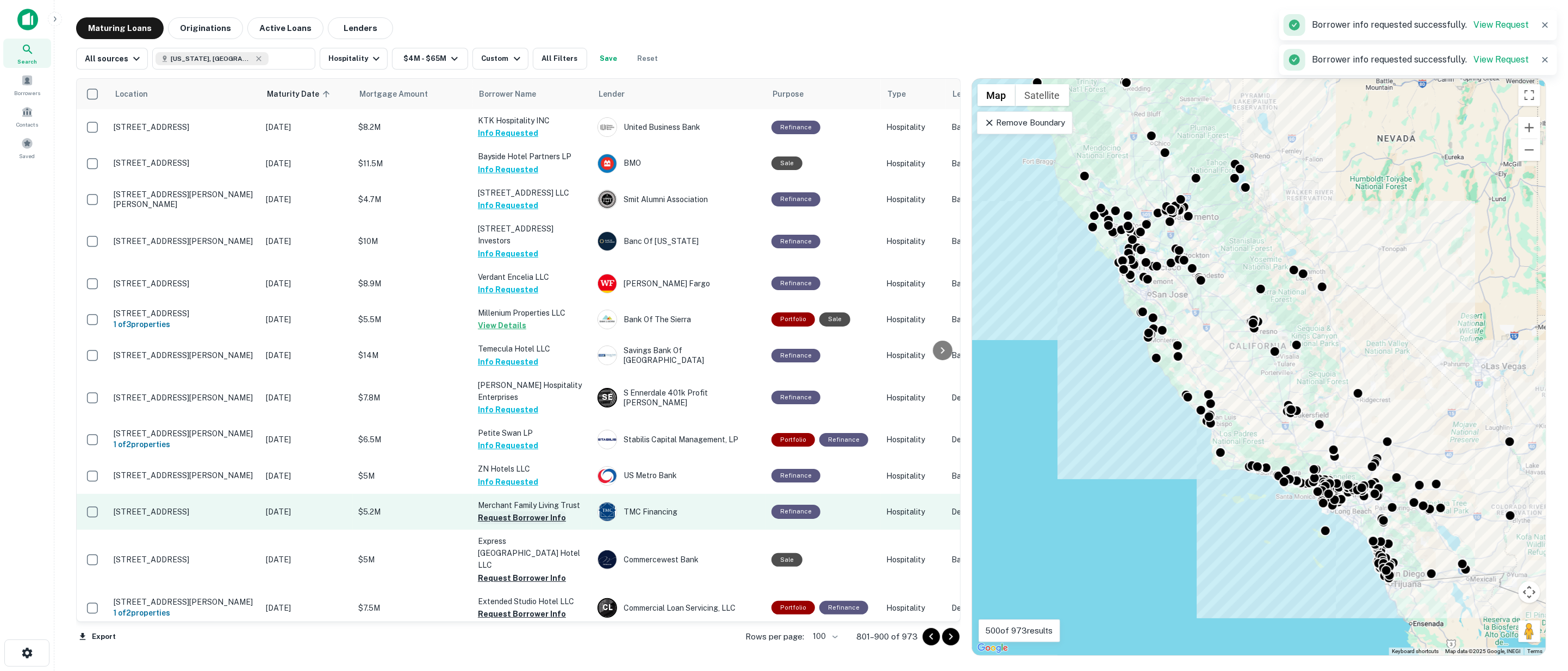
click at [503, 512] on button "Request Borrower Info" at bounding box center [522, 518] width 88 height 13
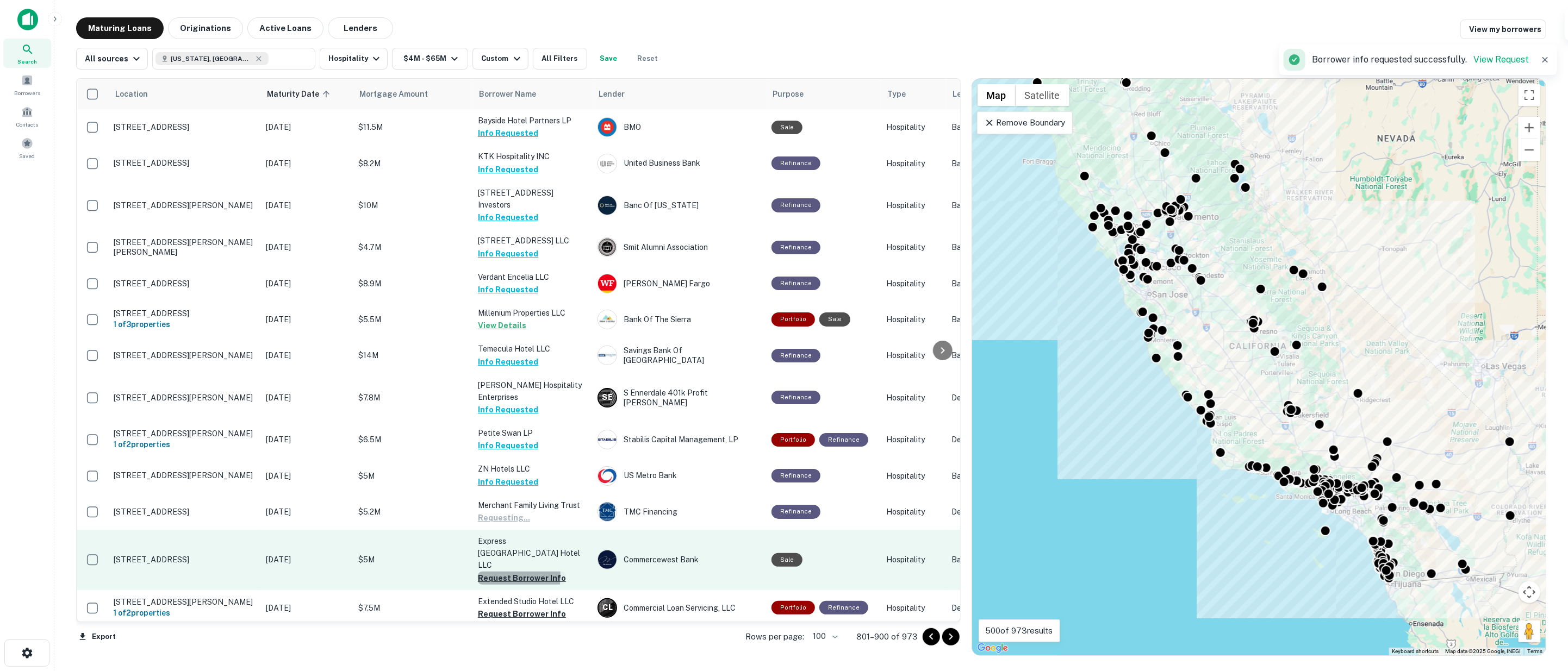
click at [504, 572] on button "Request Borrower Info" at bounding box center [522, 578] width 88 height 13
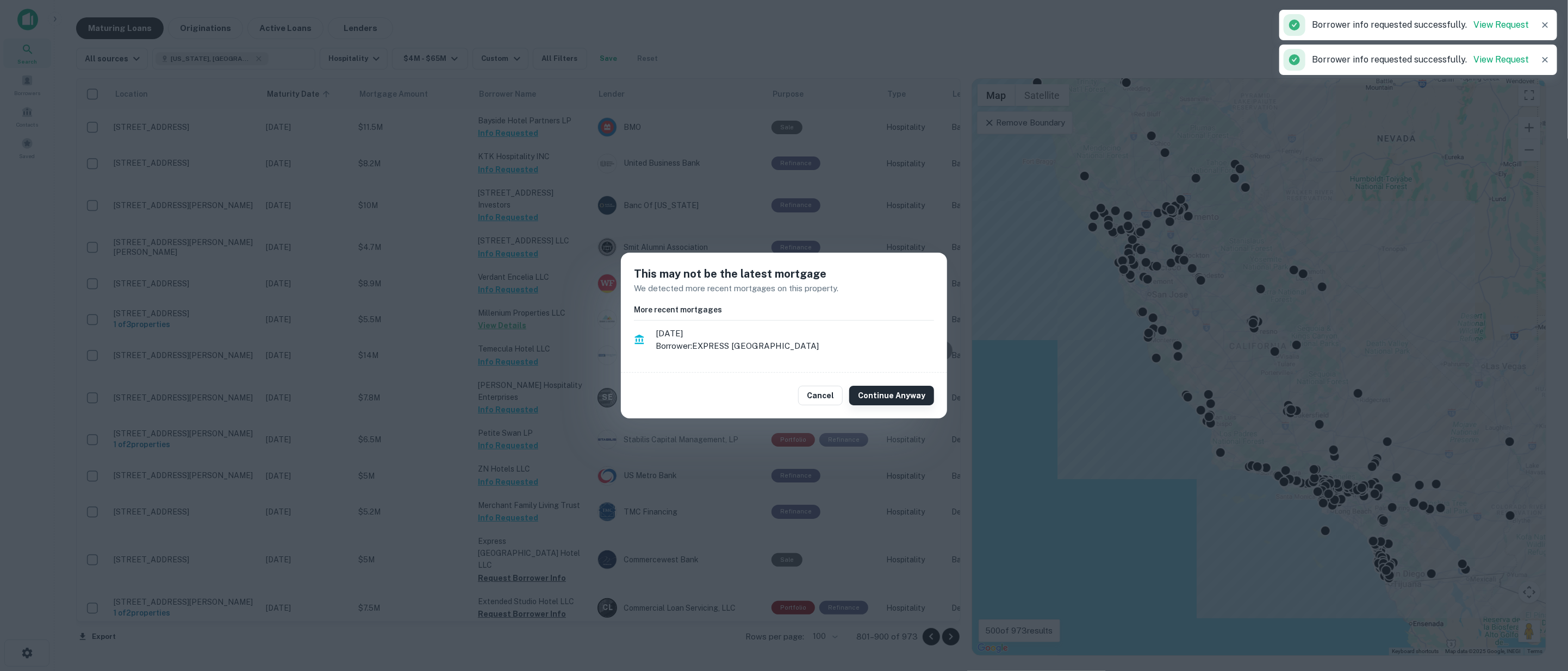
click at [886, 395] on button "Continue Anyway" at bounding box center [891, 395] width 85 height 19
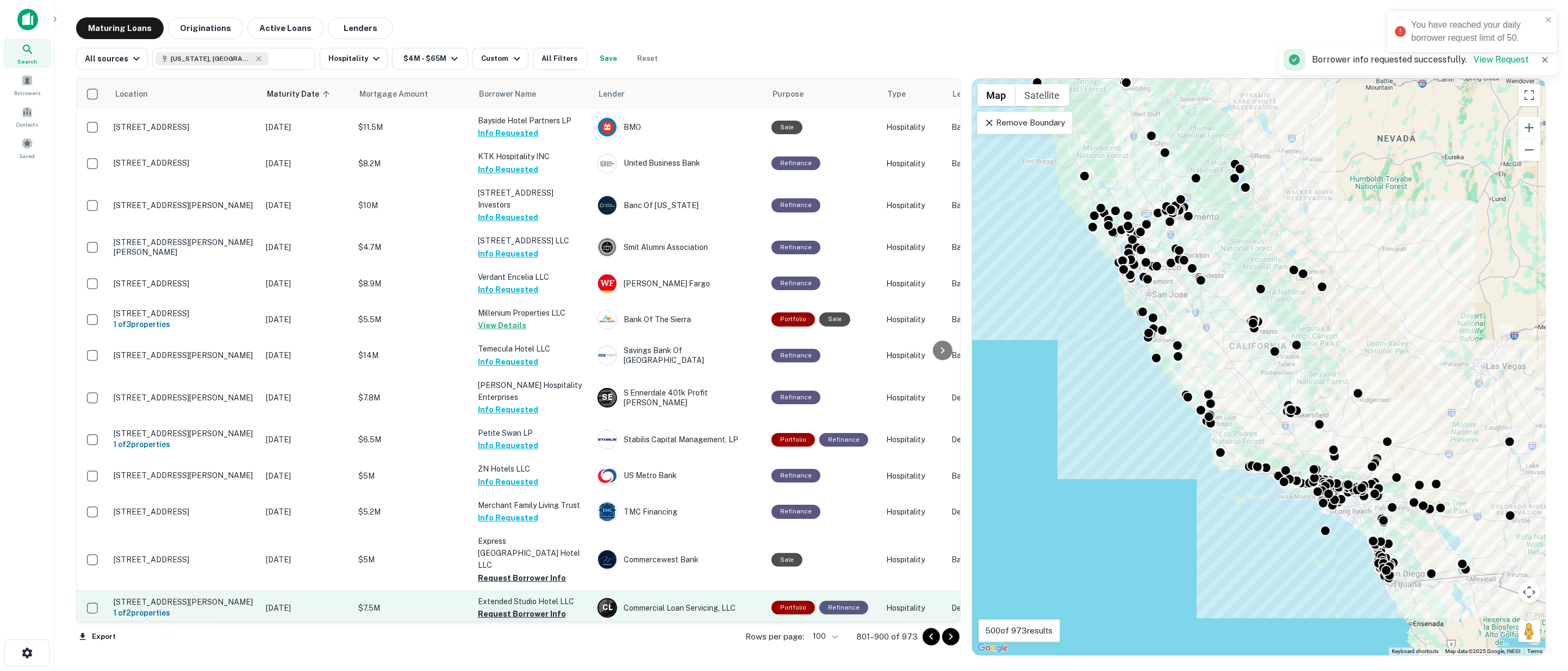
click at [530, 608] on button "Request Borrower Info" at bounding box center [522, 614] width 88 height 13
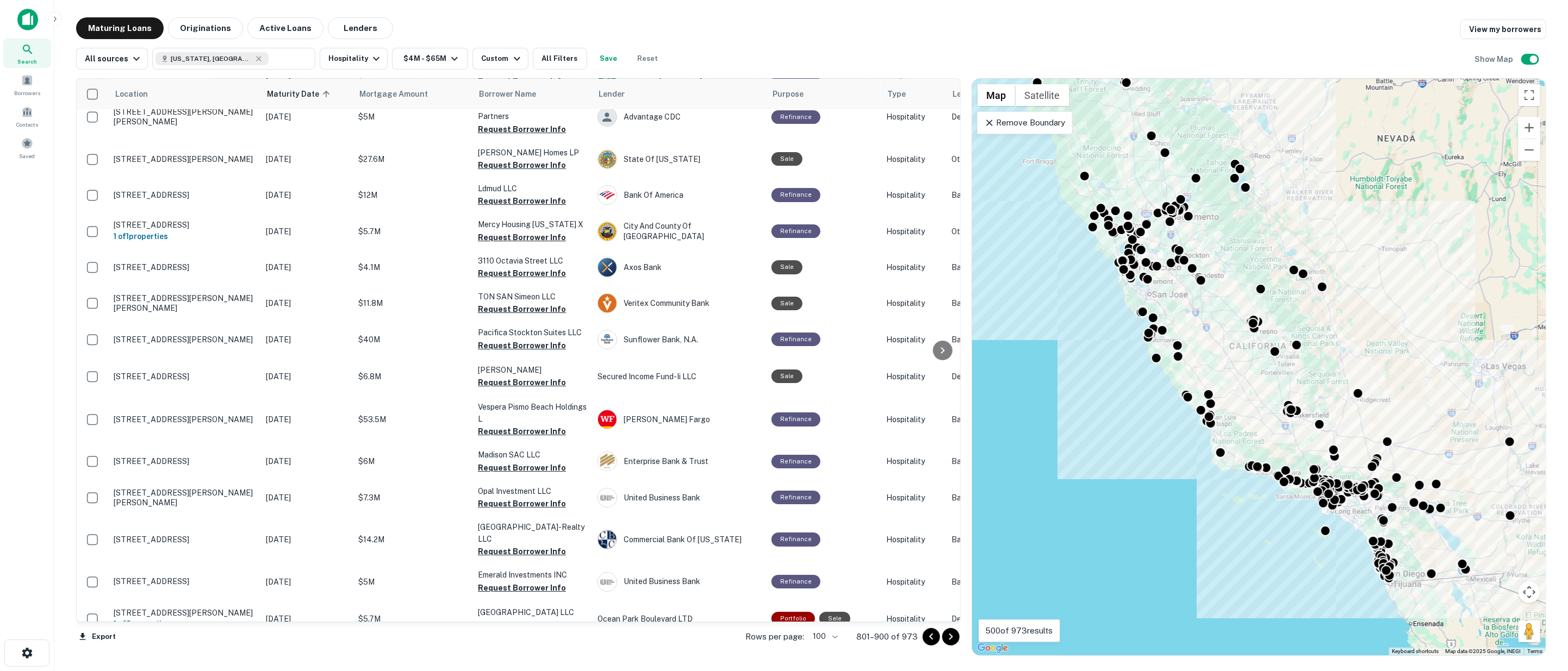
scroll to position [3253, 0]
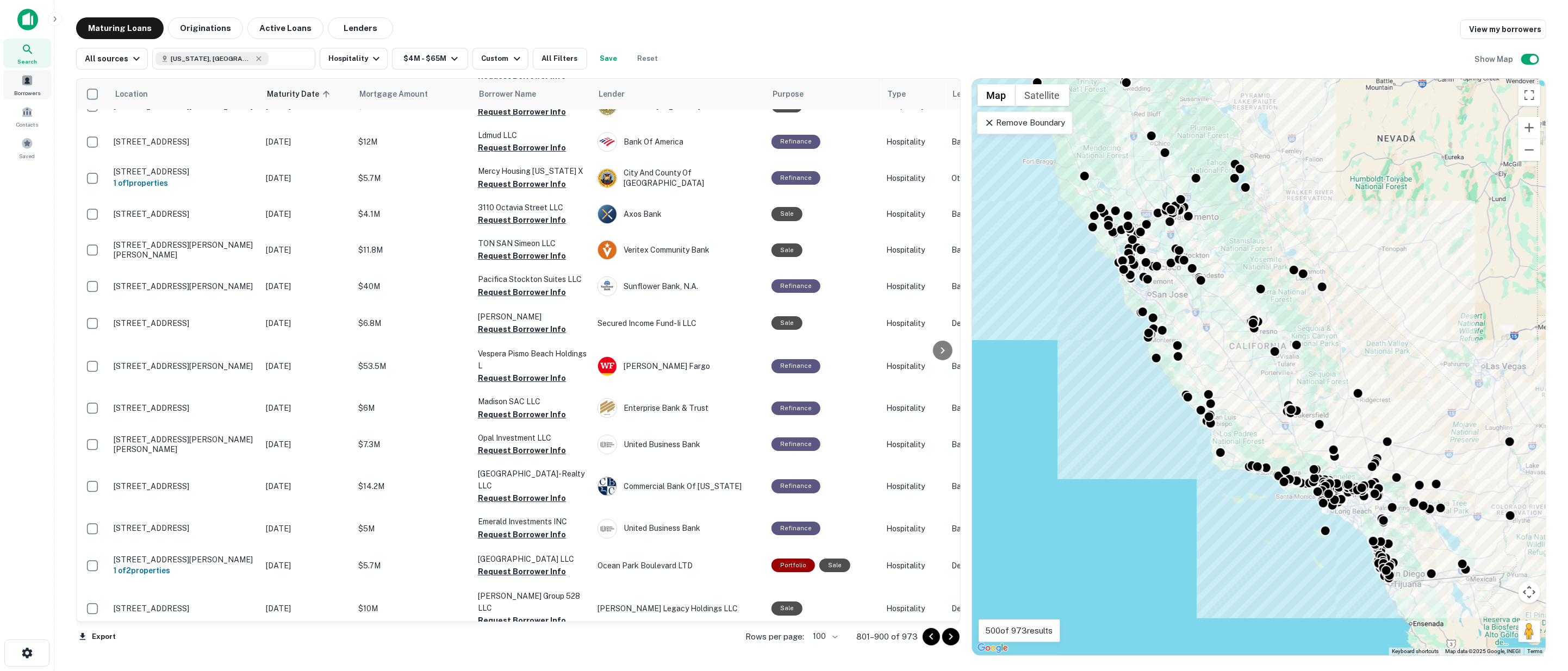
click at [29, 78] on span at bounding box center [27, 80] width 12 height 12
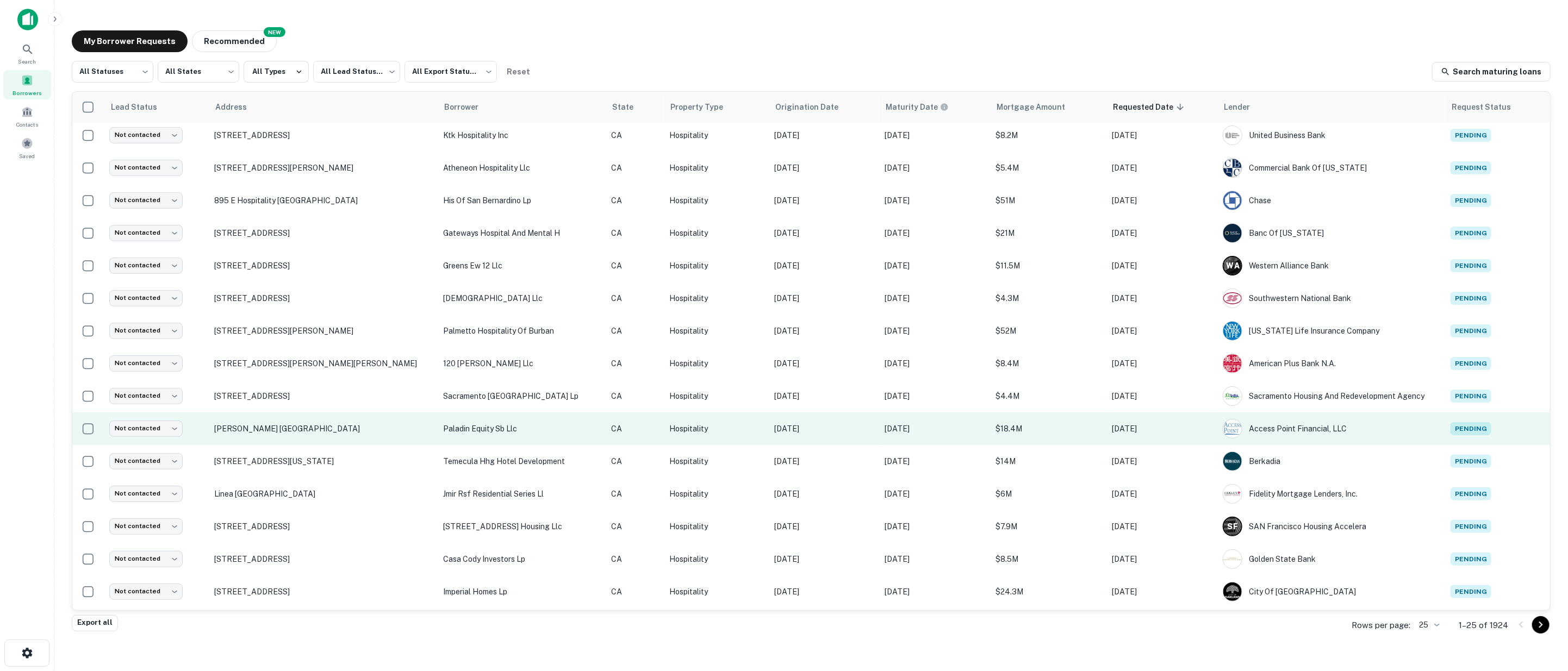
scroll to position [327, 0]
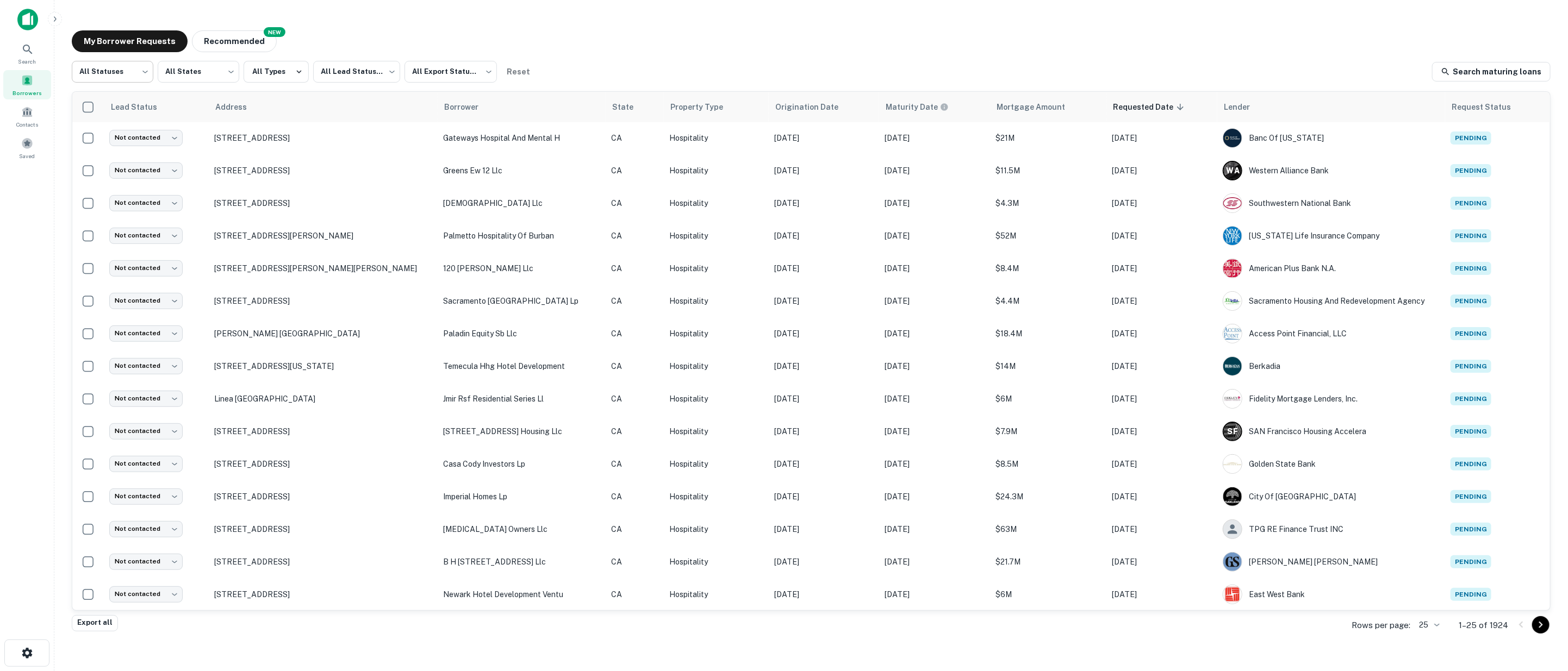
click at [144, 66] on body "Search Borrowers Contacts Saved My Borrower Requests NEW Recommended All Status…" at bounding box center [784, 335] width 1568 height 671
click at [117, 136] on li "Fulfilled" at bounding box center [113, 139] width 82 height 19
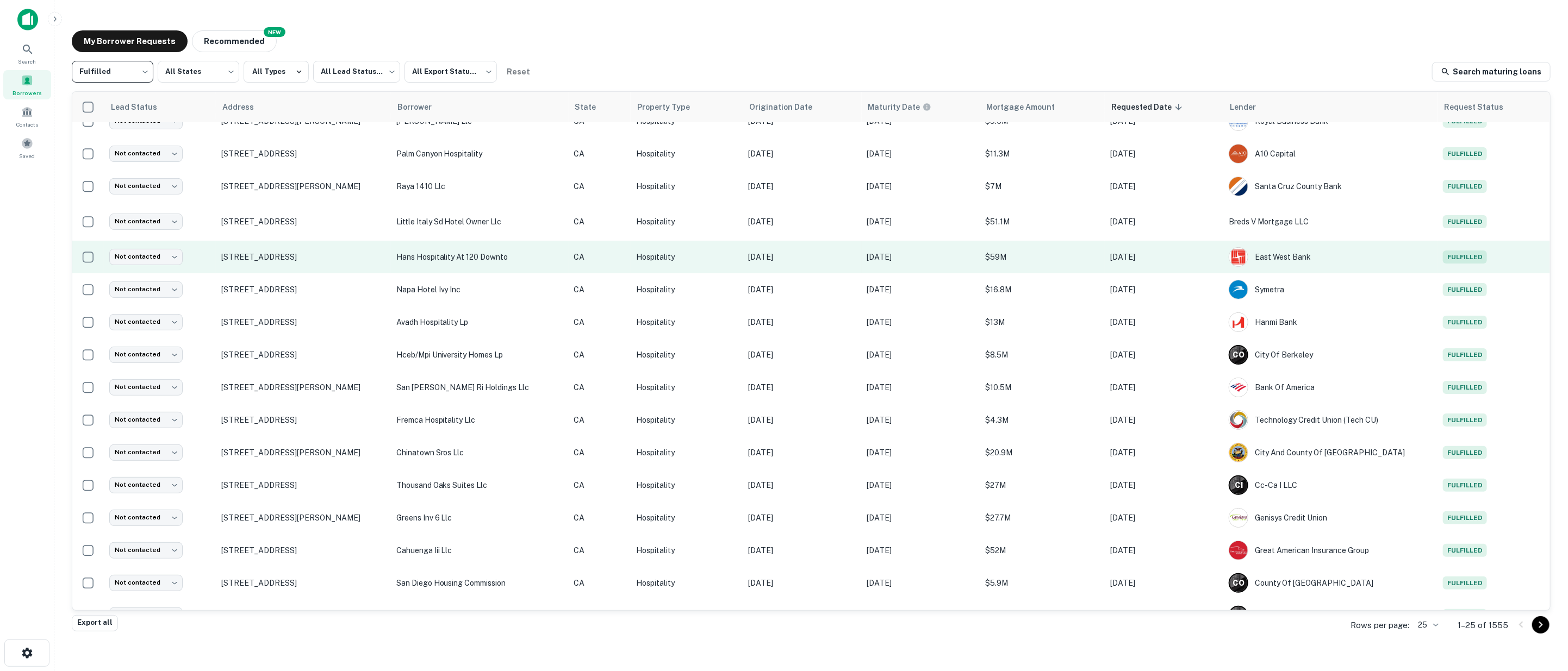
scroll to position [327, 0]
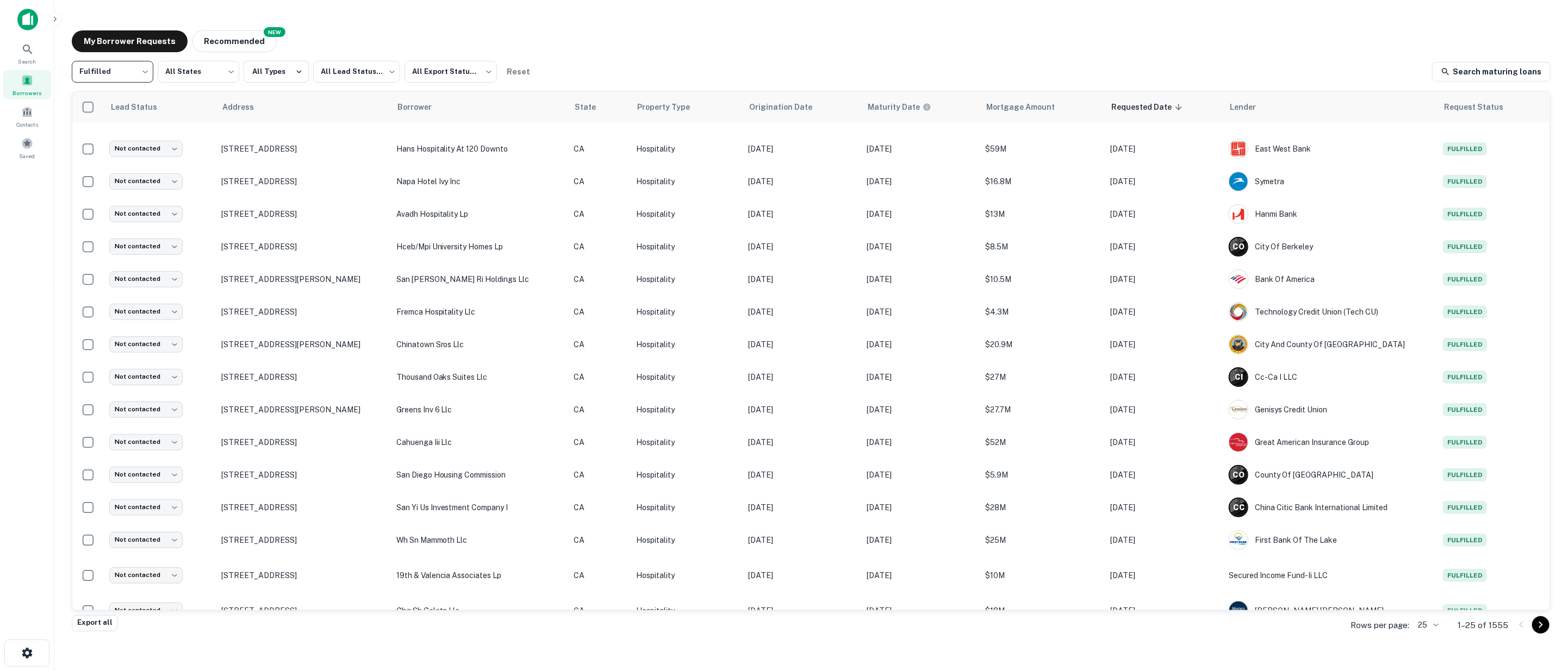
click at [144, 72] on body "Search Borrowers Contacts Saved My Borrower Requests NEW Recommended Fulfilled …" at bounding box center [784, 335] width 1568 height 671
click at [124, 104] on li "All Statuses" at bounding box center [113, 100] width 82 height 19
type input "***"
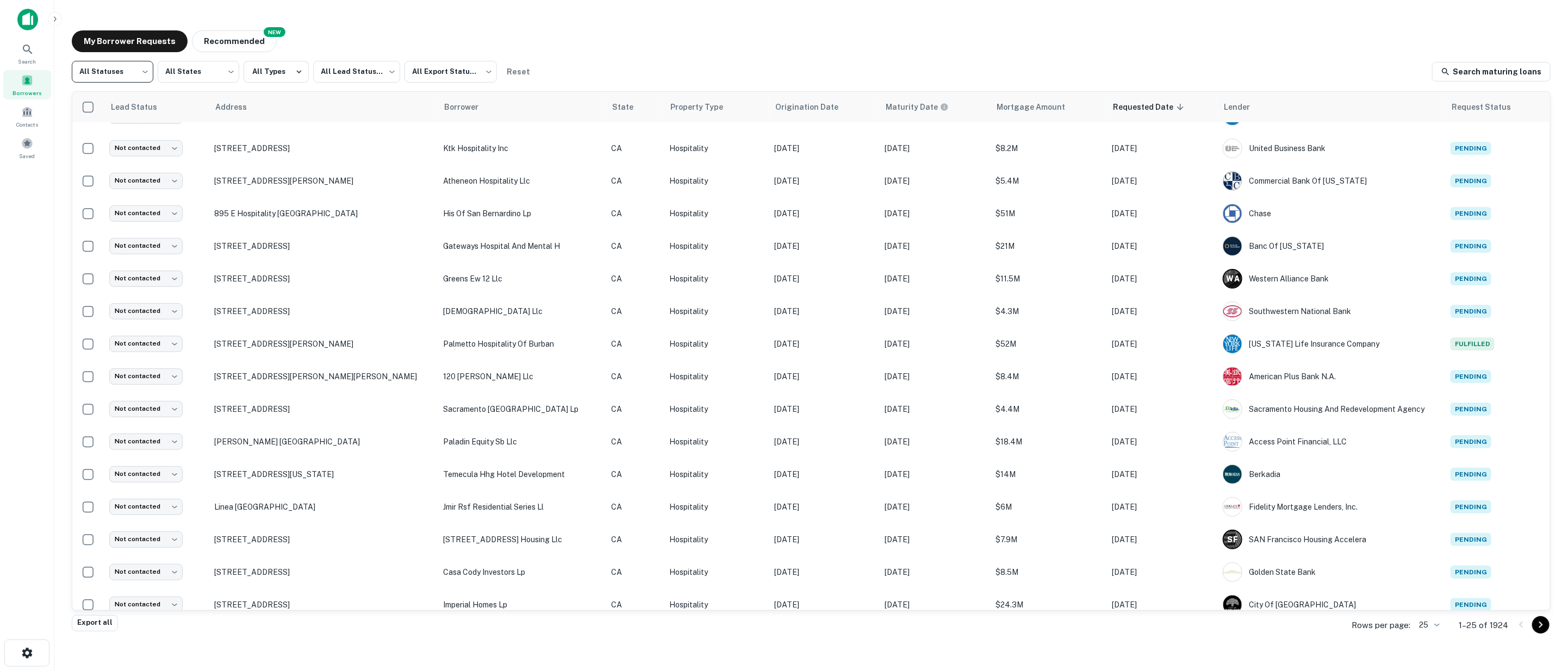
scroll to position [327, 0]
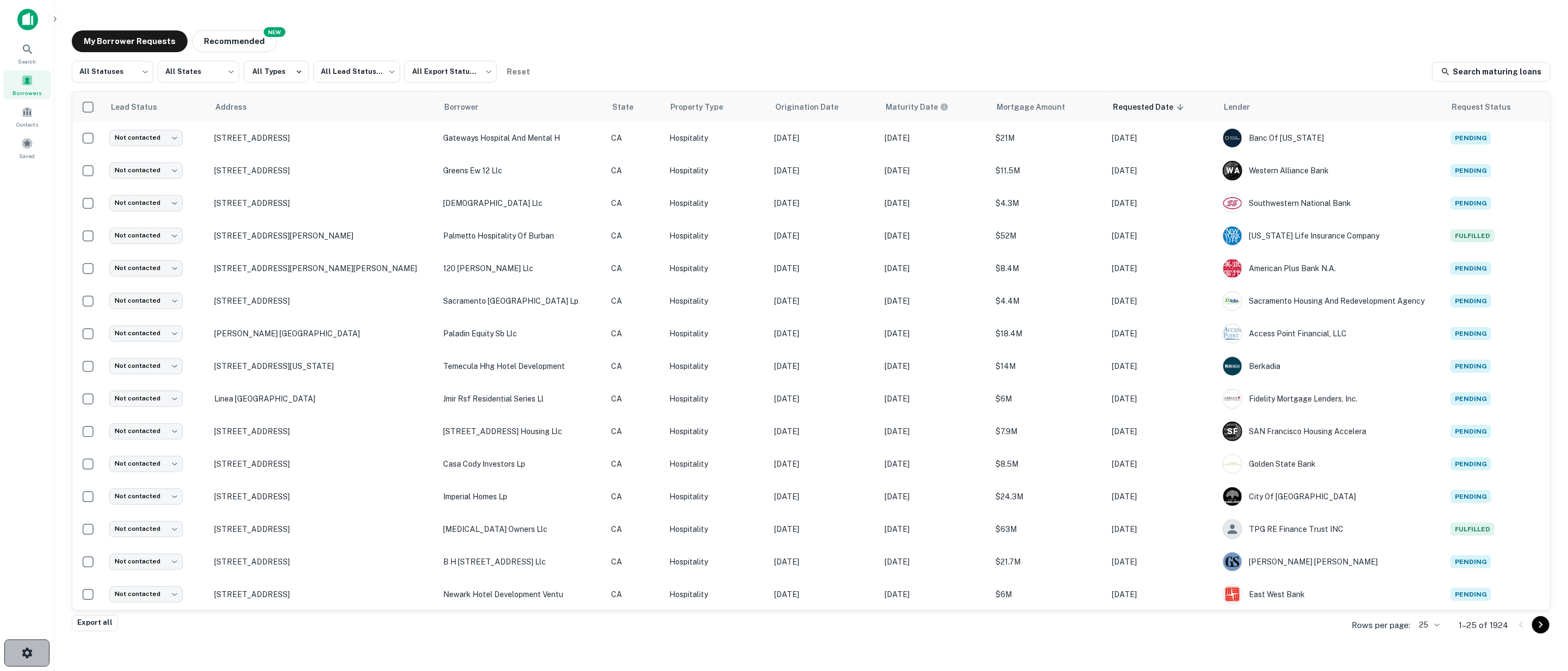
click at [26, 653] on icon "button" at bounding box center [27, 653] width 13 height 13
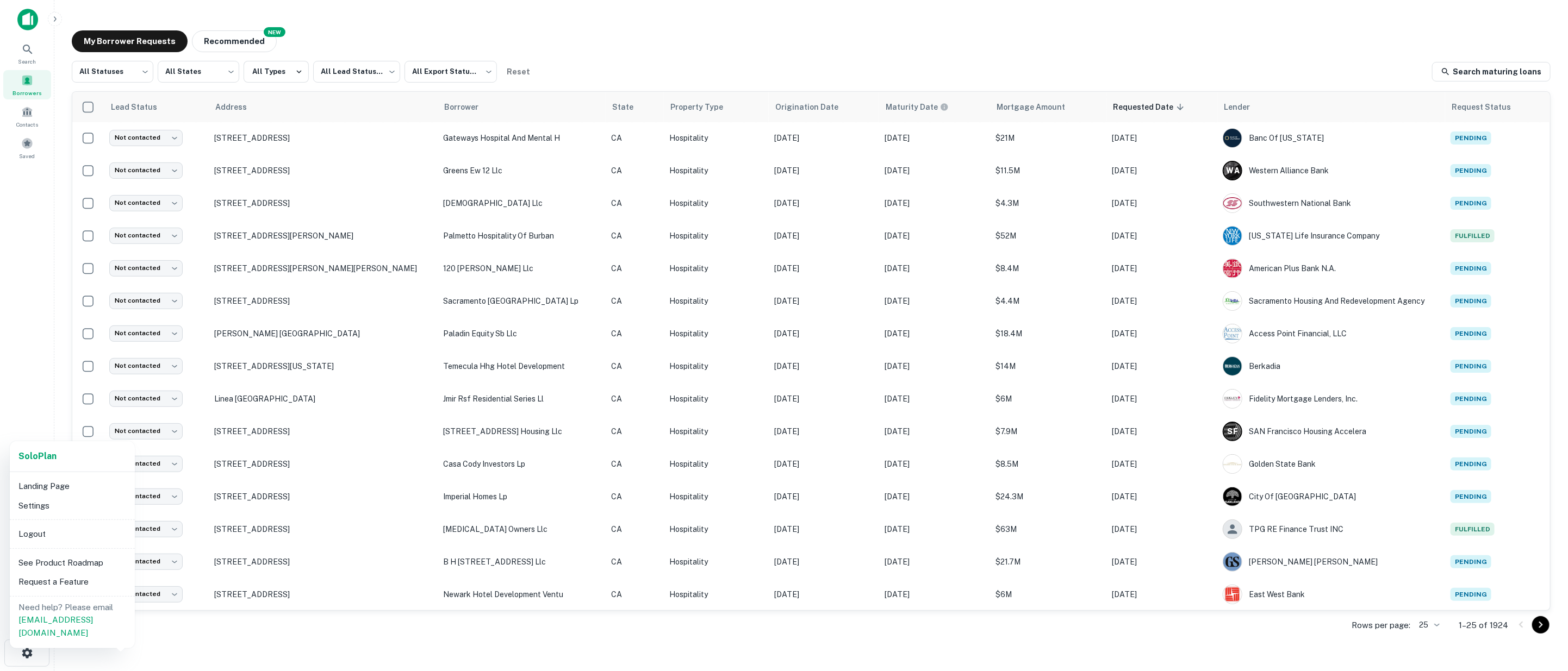
click at [32, 535] on li "Logout" at bounding box center [72, 534] width 116 height 19
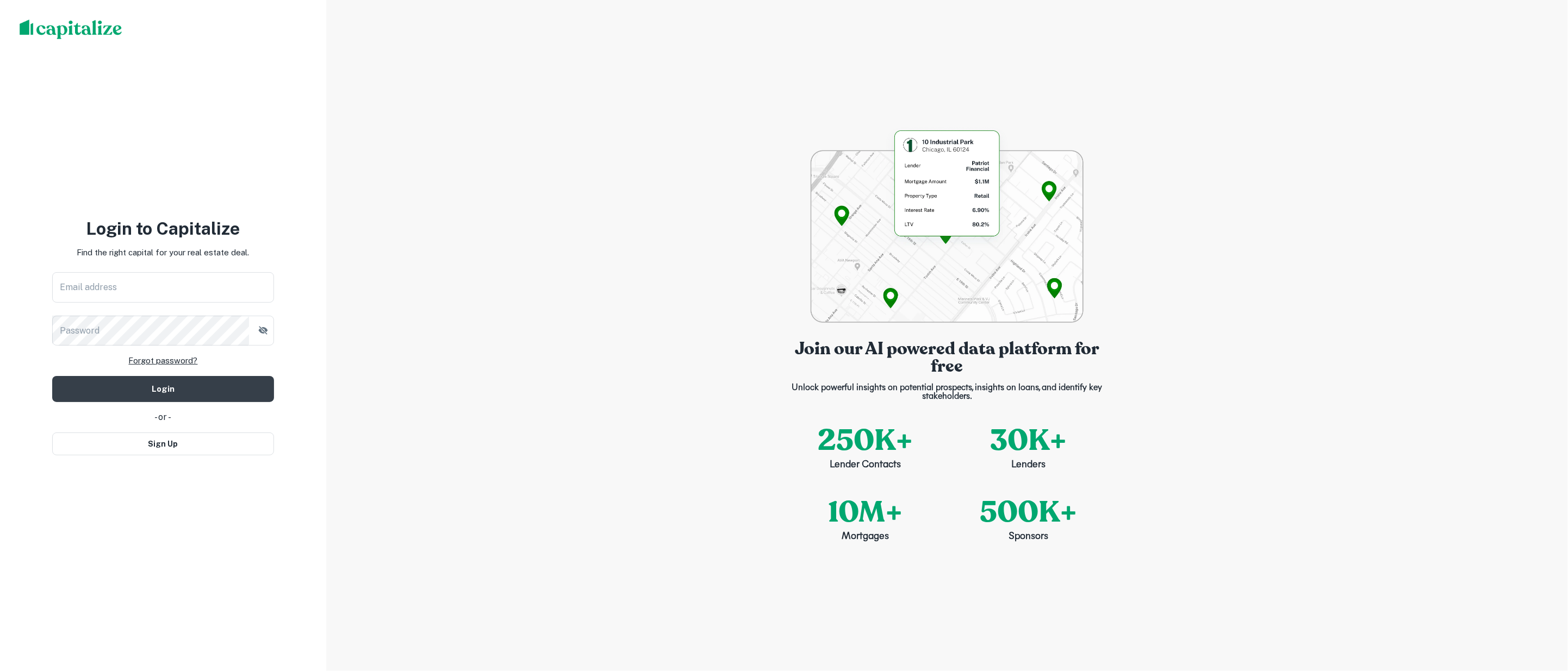
type input "**********"
